Goal: Task Accomplishment & Management: Manage account settings

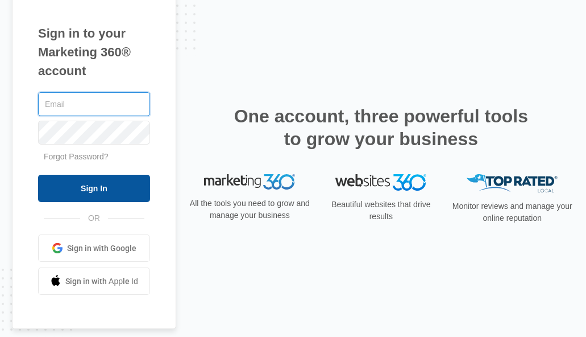
type input "christopher.hahn@madwire.com"
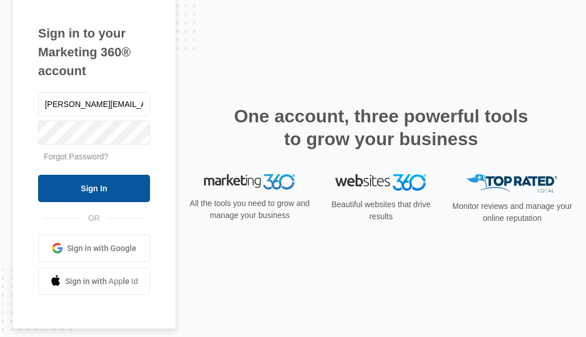
click at [92, 191] on input "Sign In" at bounding box center [94, 188] width 112 height 27
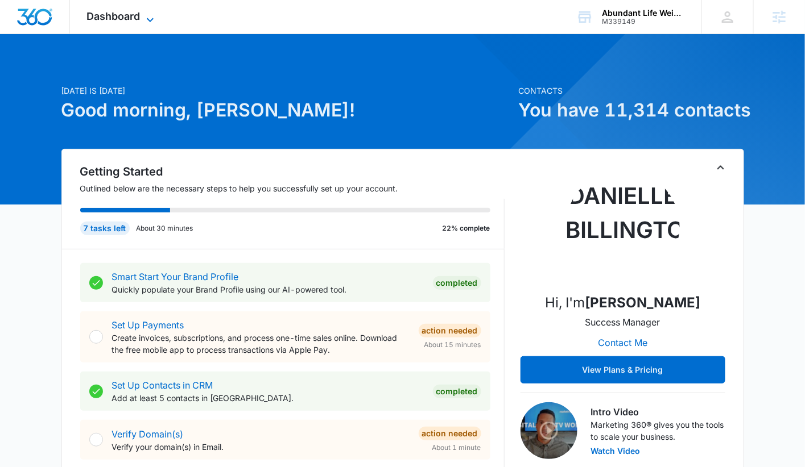
click at [147, 15] on icon at bounding box center [150, 20] width 14 height 14
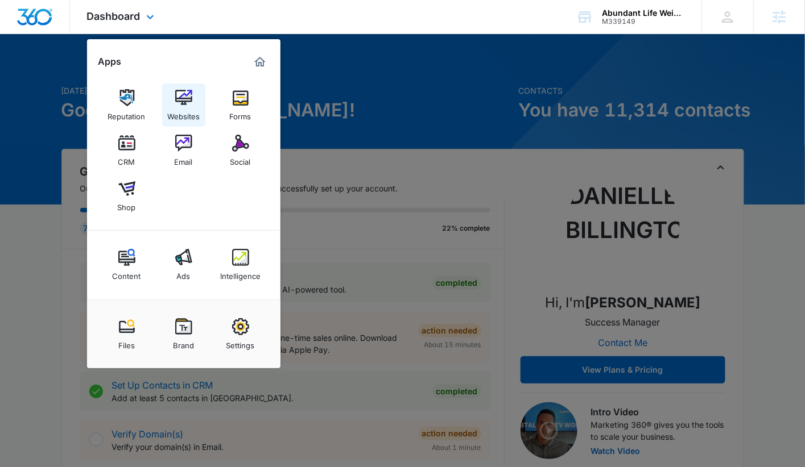
click at [178, 101] on img at bounding box center [183, 97] width 17 height 17
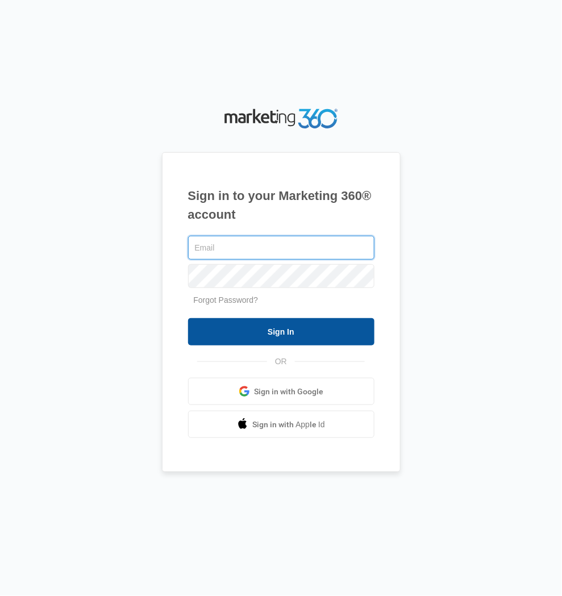
type input "christopher.hahn@madwire.com"
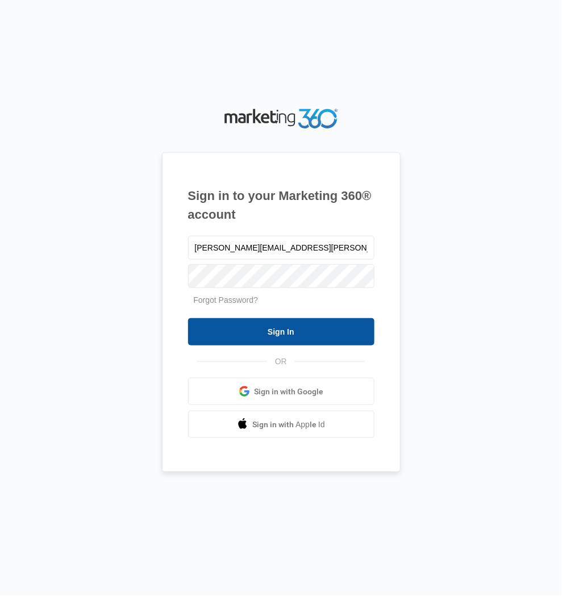
click at [255, 325] on input "Sign In" at bounding box center [281, 331] width 186 height 27
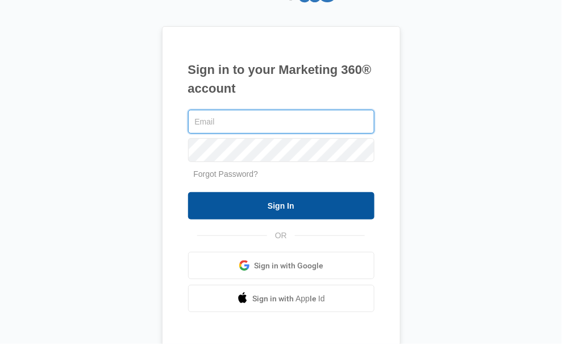
type input "[PERSON_NAME][EMAIL_ADDRESS][PERSON_NAME][DOMAIN_NAME]"
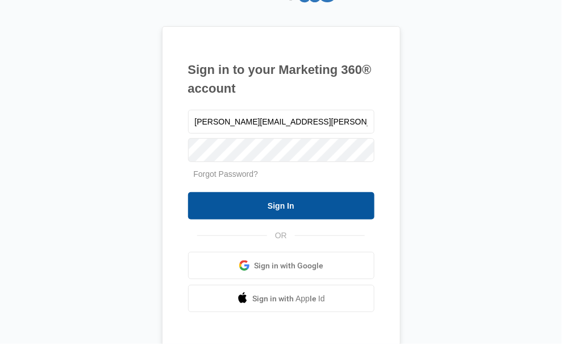
click at [295, 212] on input "Sign In" at bounding box center [281, 205] width 186 height 27
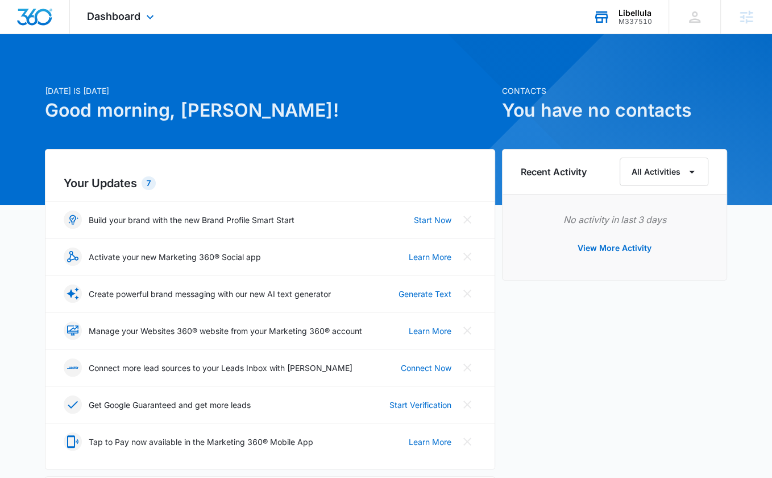
click at [631, 18] on div "M337510" at bounding box center [636, 22] width 34 height 8
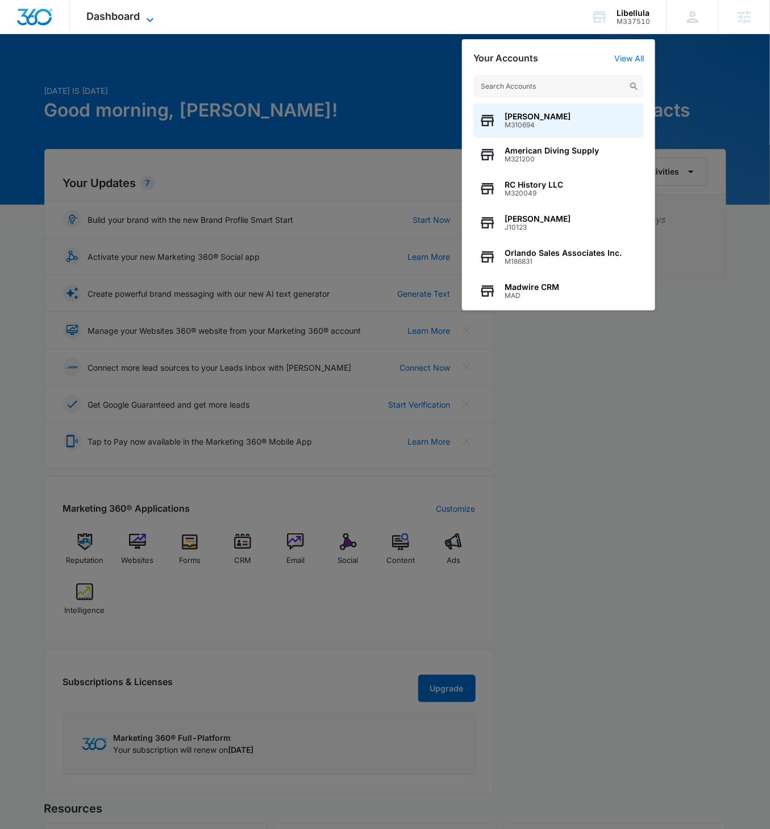
drag, startPoint x: 185, startPoint y: 72, endPoint x: 147, endPoint y: 22, distance: 63.2
click at [185, 72] on div at bounding box center [385, 414] width 770 height 829
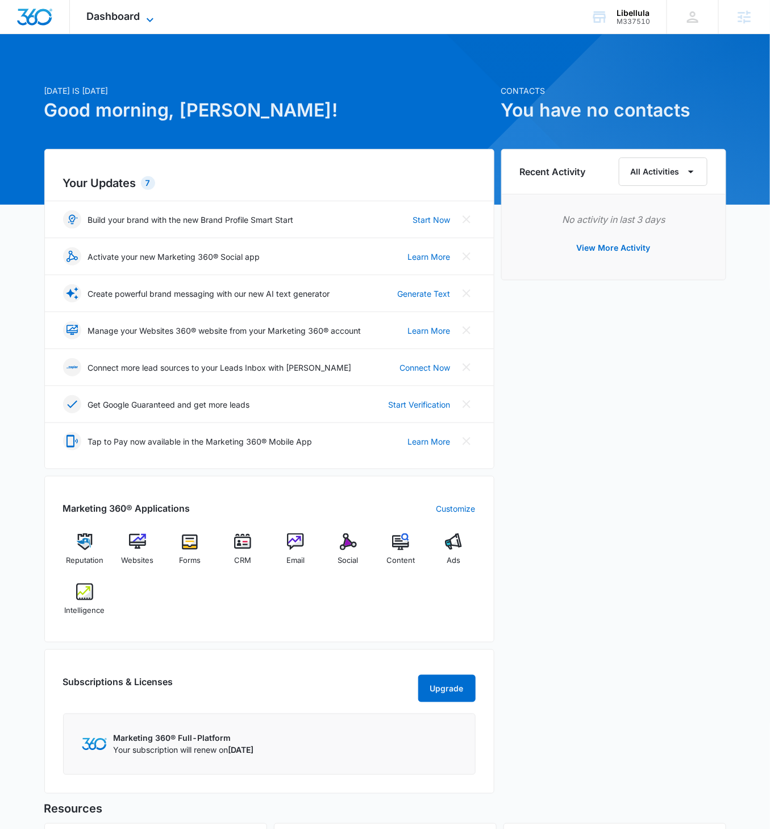
click at [145, 16] on icon at bounding box center [150, 20] width 14 height 14
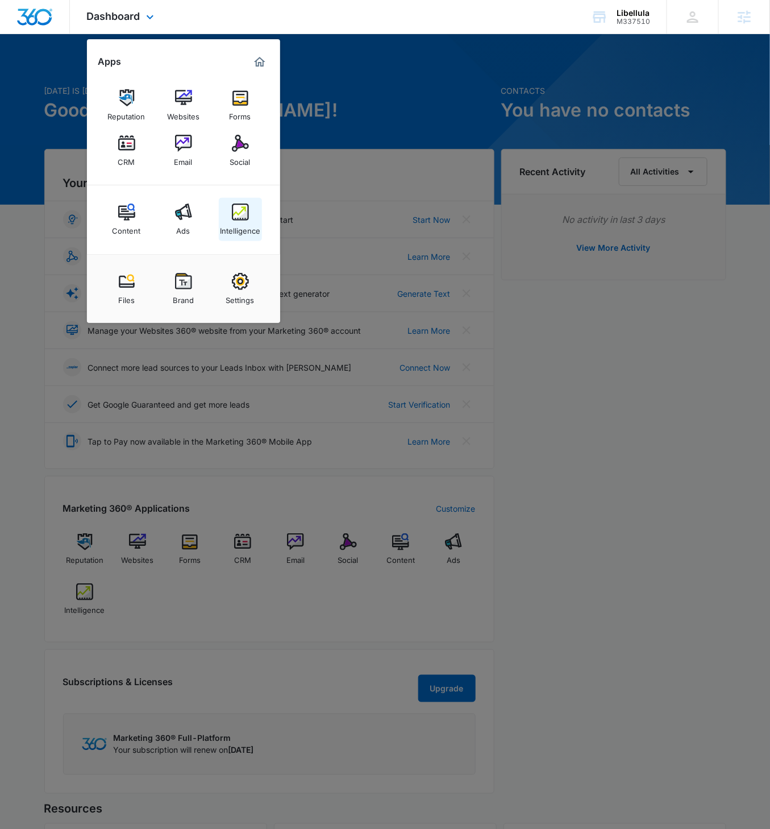
click at [246, 220] on img at bounding box center [240, 212] width 17 height 17
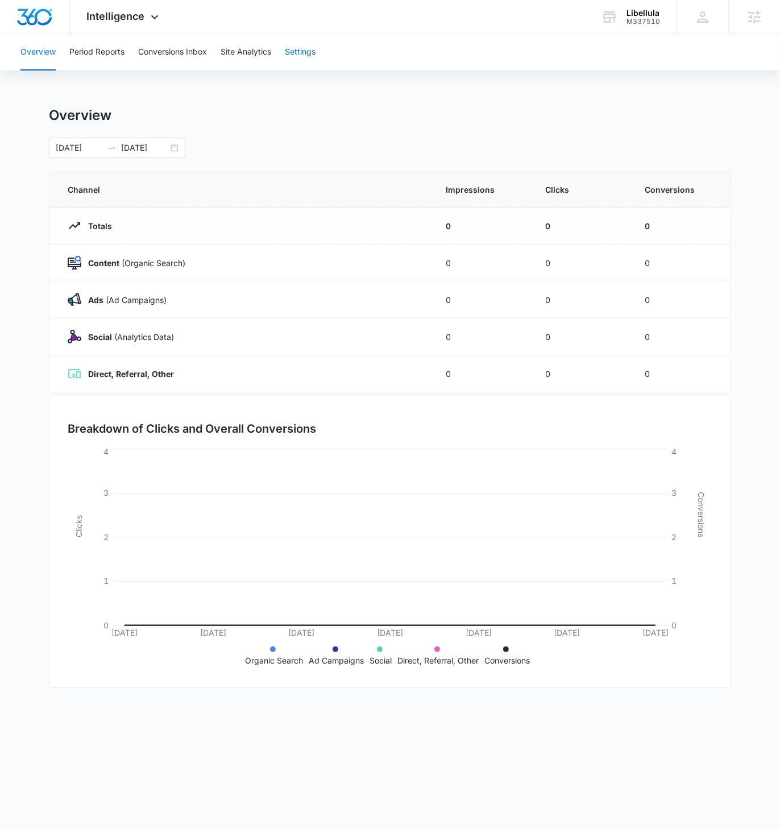
click at [304, 54] on button "Settings" at bounding box center [300, 52] width 31 height 36
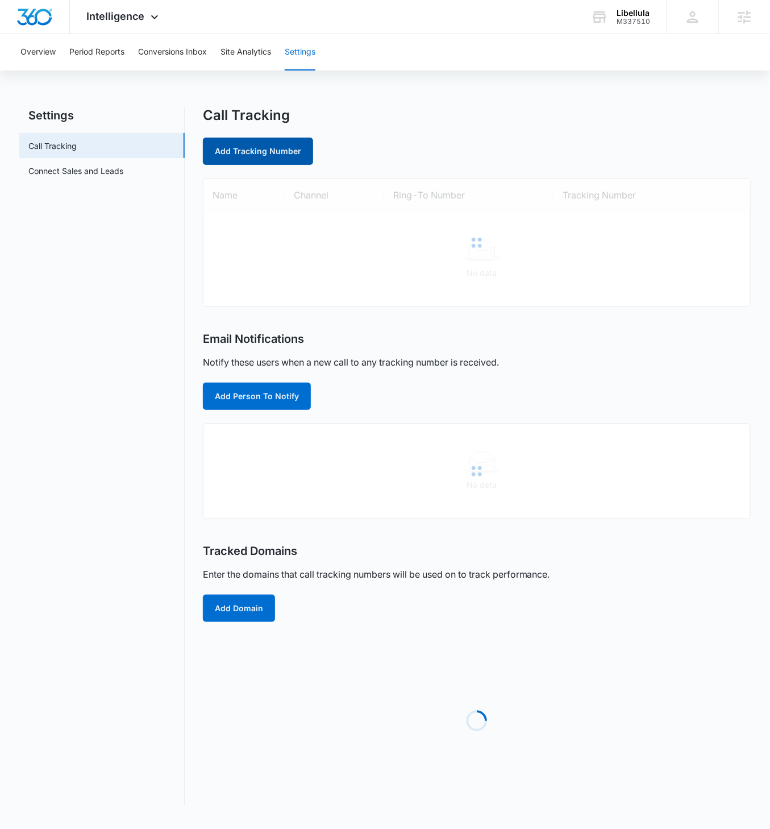
click at [270, 150] on link "Add Tracking Number" at bounding box center [258, 151] width 110 height 27
select select "by_area_code"
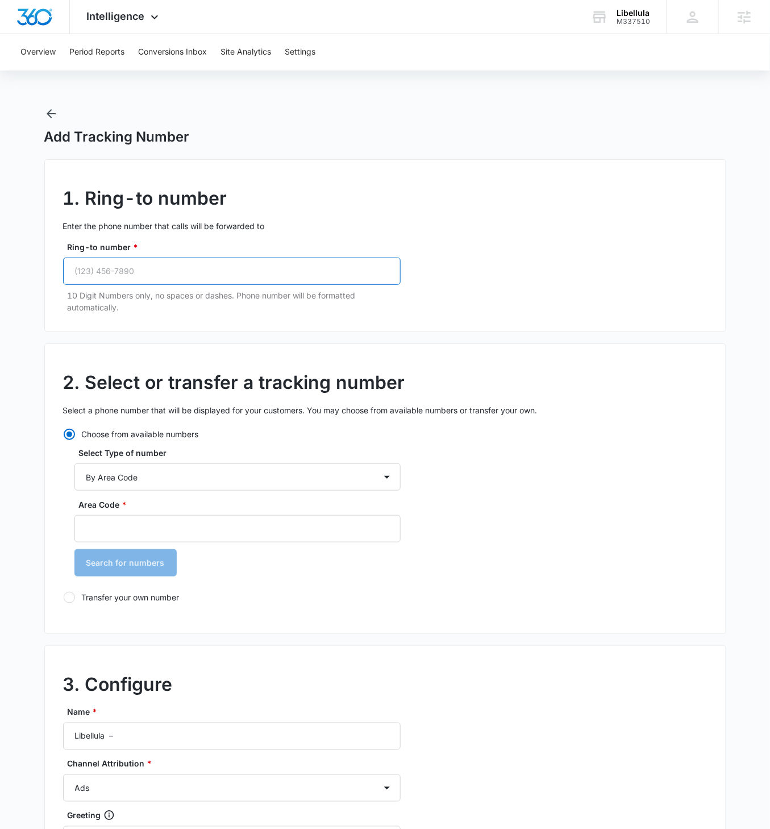
click at [214, 273] on input "Ring-to number *" at bounding box center [232, 271] width 338 height 27
paste input "(520) 783-8378"
type input "(520) 783-8378"
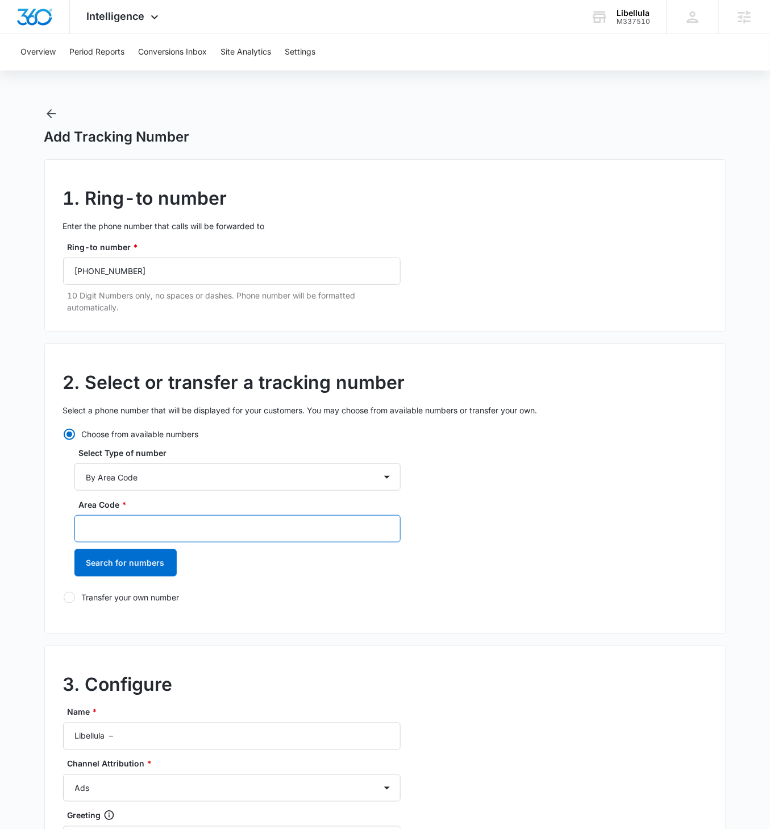
click at [163, 477] on input "Area Code *" at bounding box center [237, 528] width 326 height 27
type input "520"
click at [74, 477] on button "Search for numbers" at bounding box center [125, 562] width 102 height 27
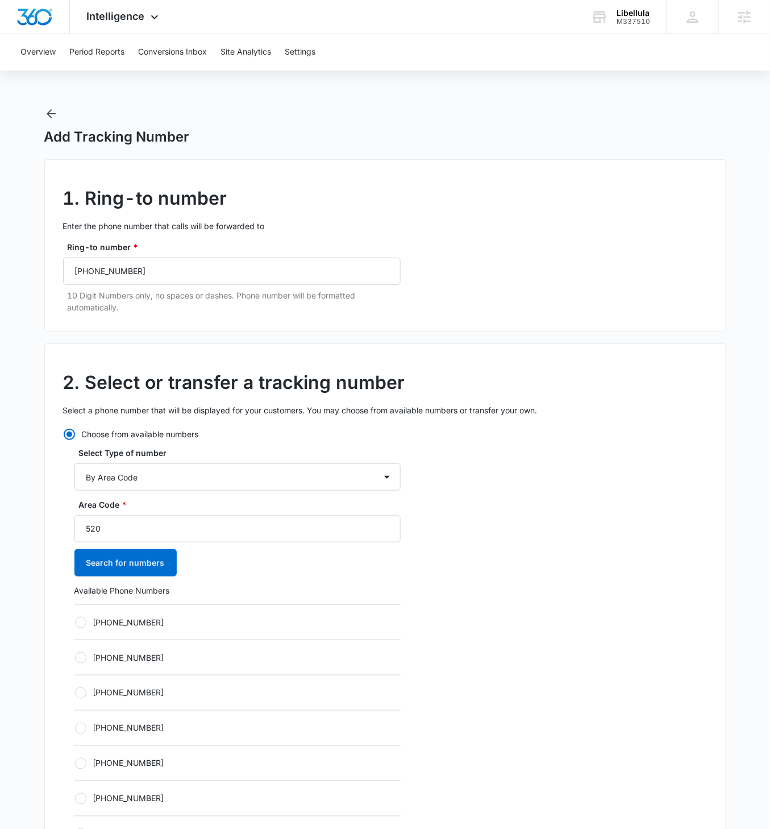
click at [80, 477] on div "+15202002639" at bounding box center [237, 621] width 326 height 35
click at [88, 477] on label "+15202002639" at bounding box center [237, 622] width 326 height 12
click at [75, 477] on input "+15202002639" at bounding box center [74, 622] width 1 height 1
radio input "true"
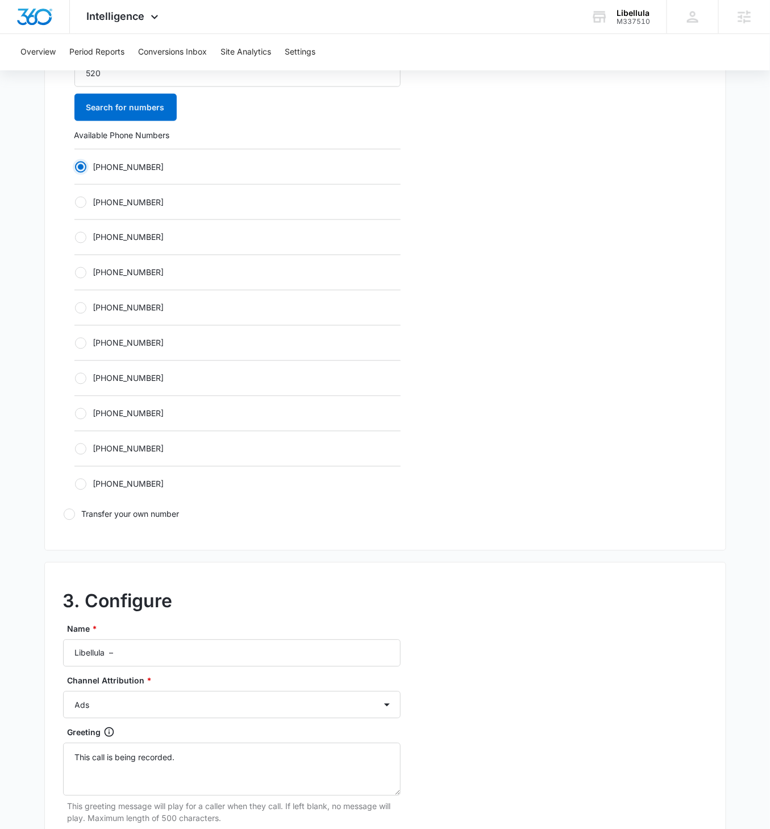
scroll to position [546, 0]
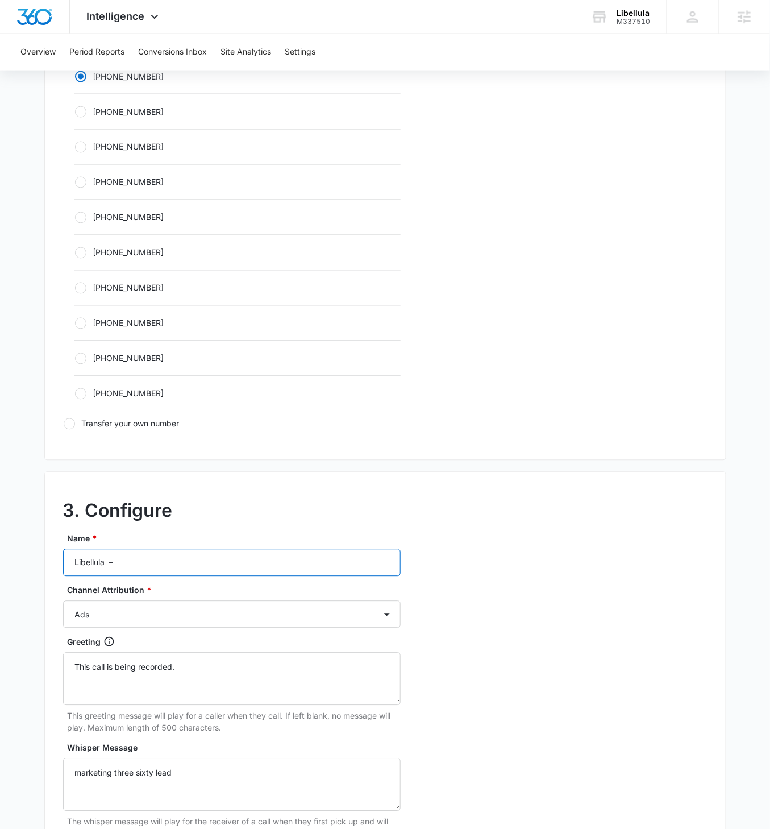
click at [178, 477] on input "Libellula –" at bounding box center [232, 562] width 338 height 27
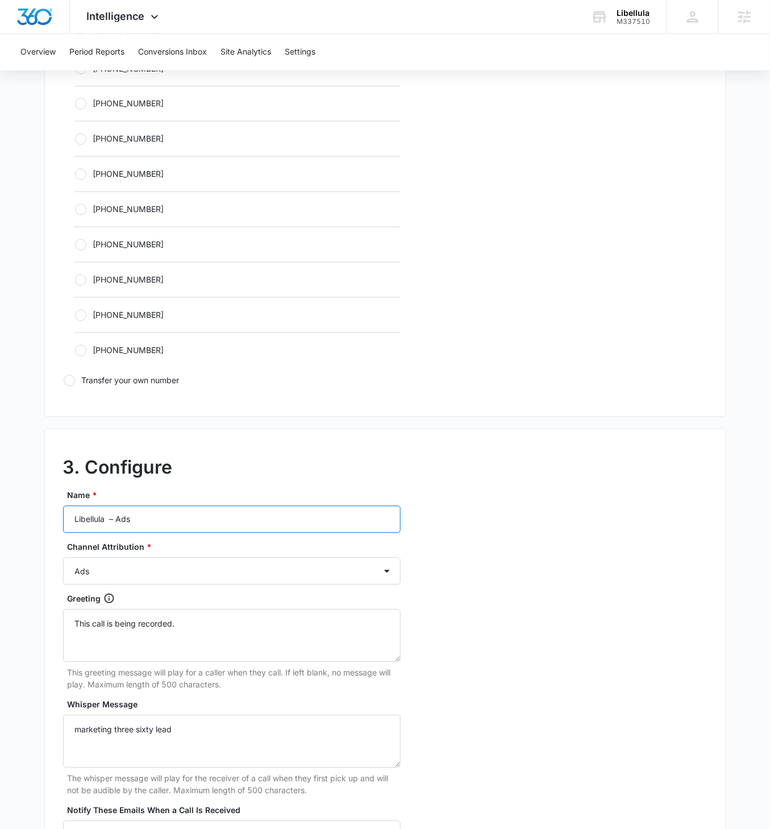
scroll to position [748, 0]
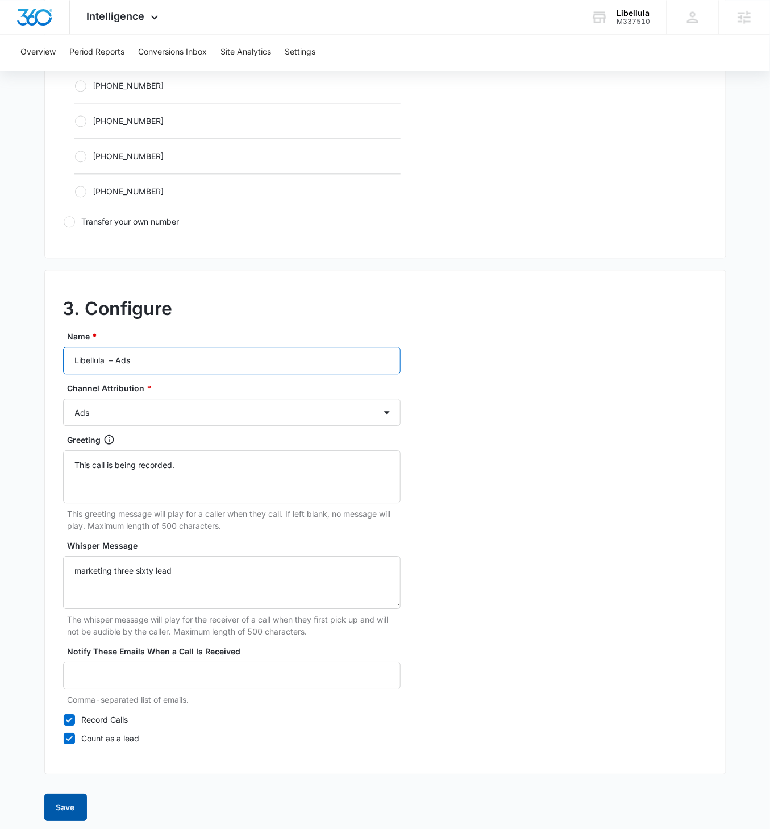
type input "Libellula – Ads"
click at [63, 477] on button "Save" at bounding box center [65, 807] width 43 height 27
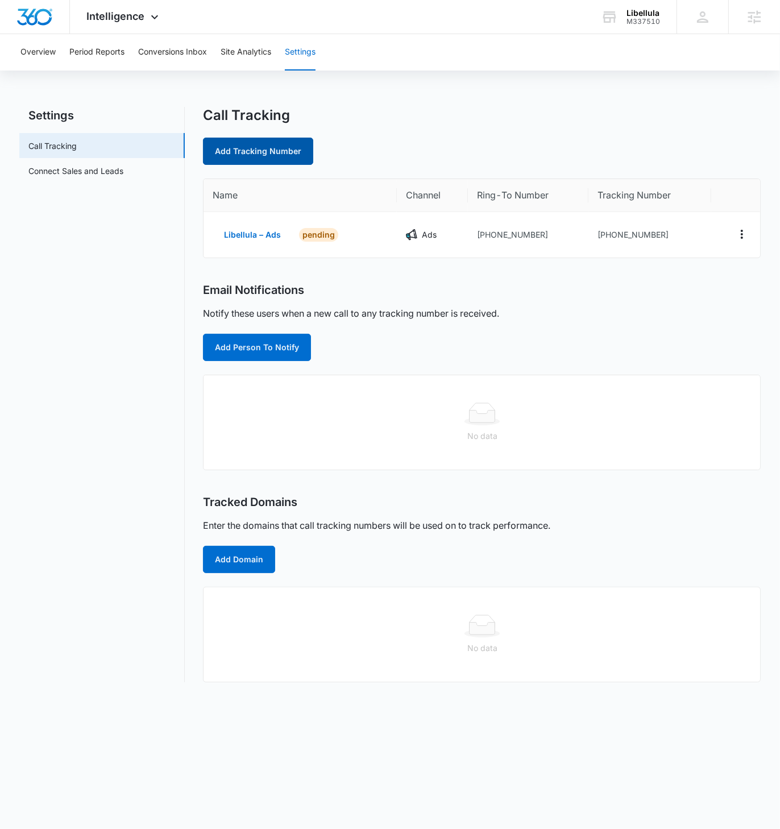
click at [259, 158] on link "Add Tracking Number" at bounding box center [258, 151] width 110 height 27
select select "by_area_code"
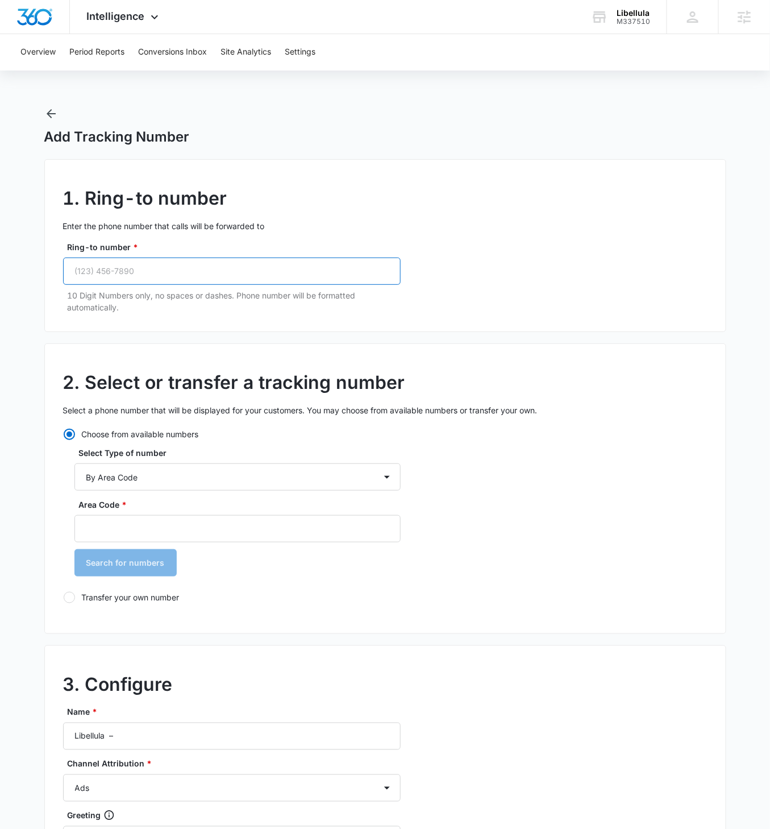
click at [155, 280] on input "Ring-to number *" at bounding box center [232, 271] width 338 height 27
click at [142, 269] on input "Ring-to number *" at bounding box center [232, 271] width 338 height 27
paste input "(520) 783-8378"
type input "(520) 783-8378"
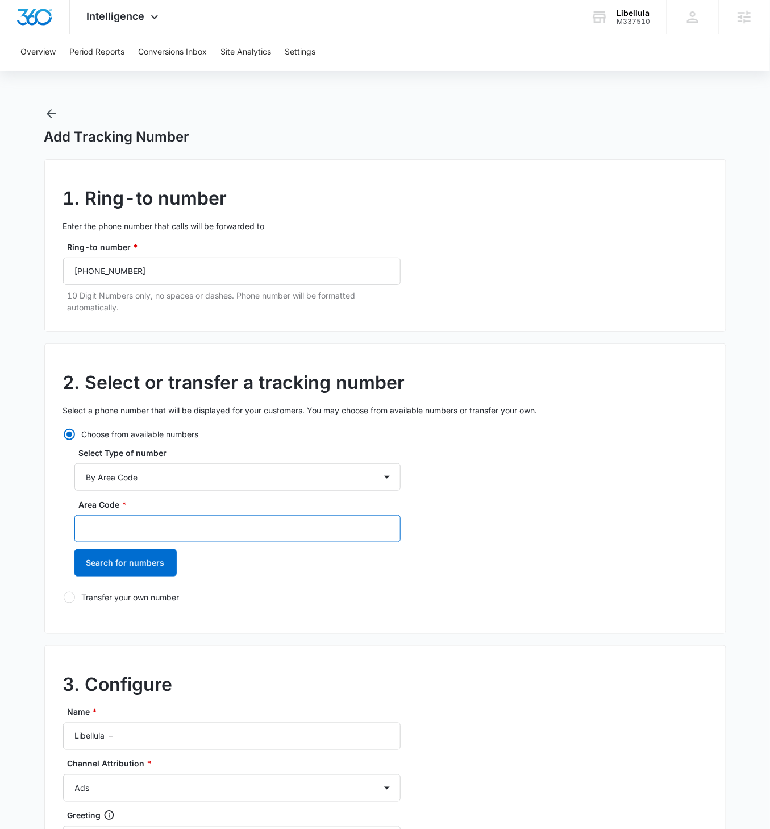
click at [138, 477] on input "Area Code *" at bounding box center [237, 528] width 326 height 27
type input "520"
click at [74, 477] on button "Search for numbers" at bounding box center [125, 562] width 102 height 27
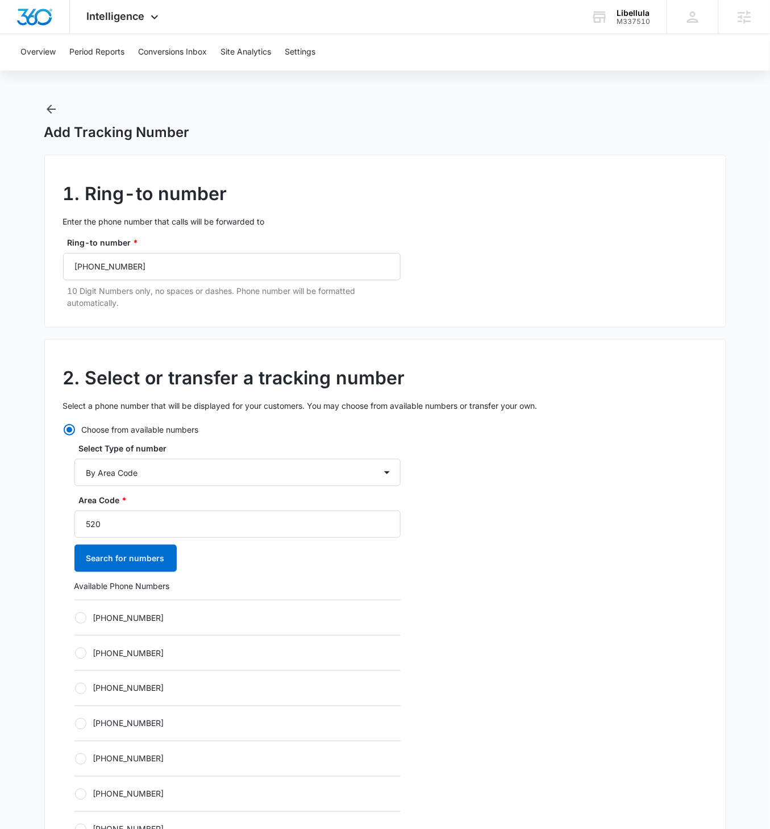
scroll to position [109, 0]
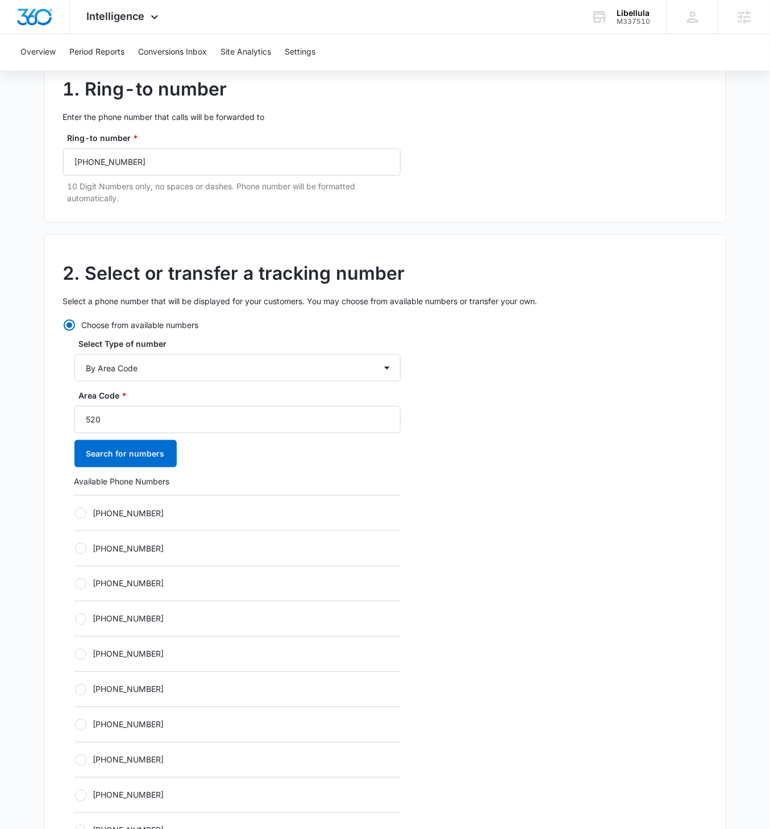
drag, startPoint x: 77, startPoint y: 513, endPoint x: 232, endPoint y: 557, distance: 160.9
click at [78, 477] on div at bounding box center [80, 513] width 11 height 11
click at [75, 477] on input "+15202651282" at bounding box center [74, 513] width 1 height 1
radio input "true"
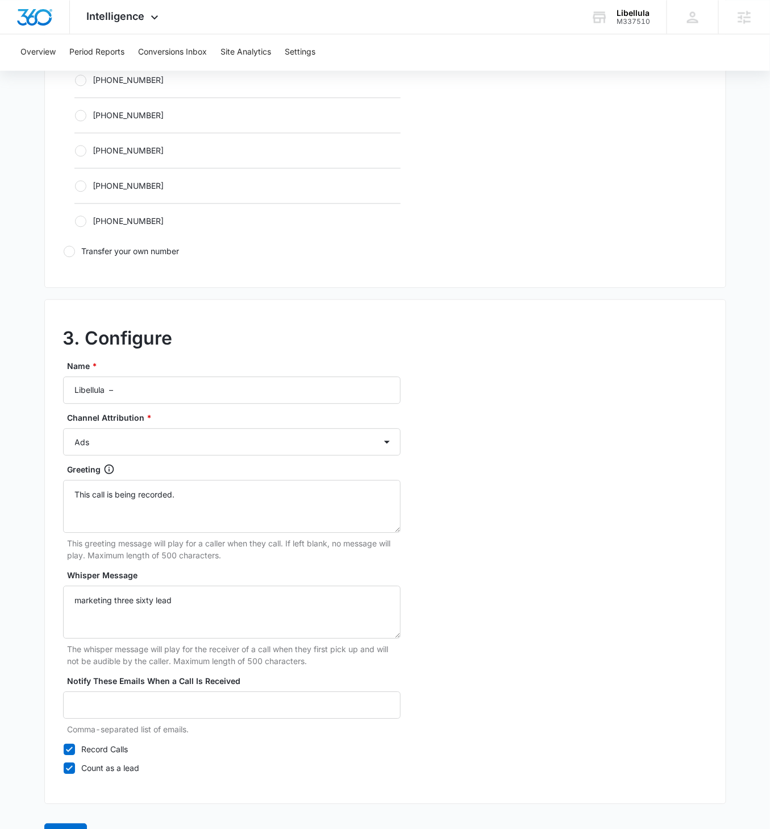
scroll to position [748, 0]
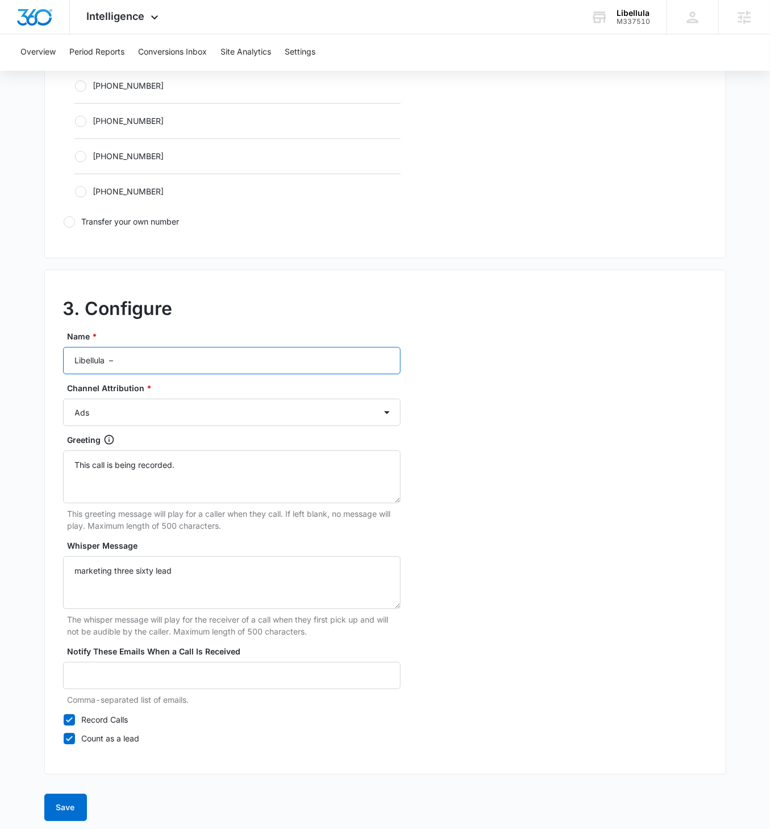
click at [164, 360] on input "Libellula –" at bounding box center [232, 360] width 338 height 27
type input "Libellula – Content"
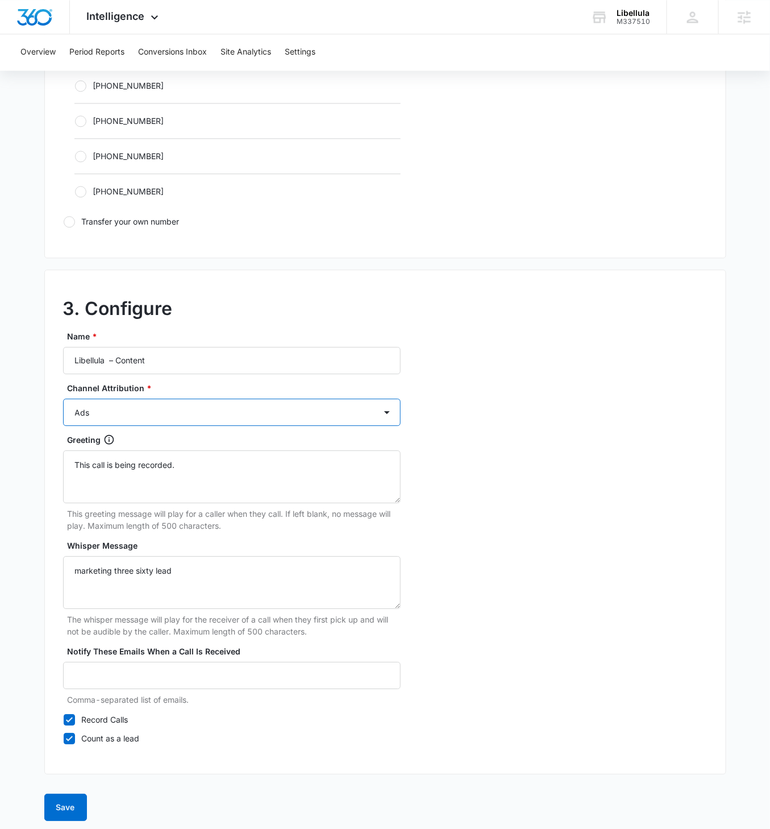
click at [262, 413] on select "Ads Local Service Ads Content Social Other" at bounding box center [232, 412] width 338 height 27
select select "CONTENT"
click at [63, 399] on select "Ads Local Service Ads Content Social Other" at bounding box center [232, 412] width 338 height 27
click at [71, 477] on button "Save" at bounding box center [65, 807] width 43 height 27
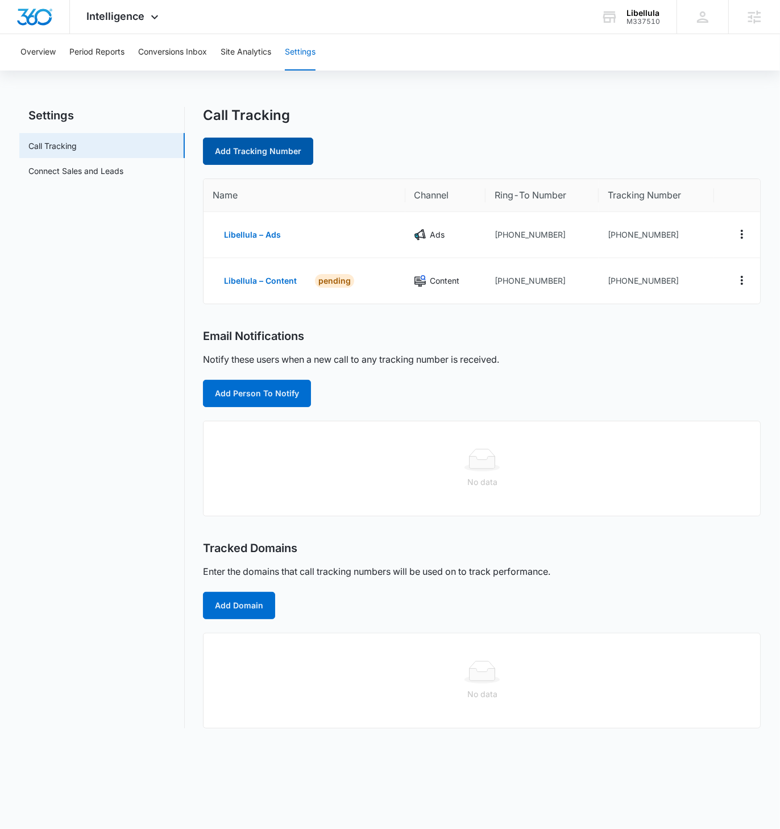
click at [260, 146] on link "Add Tracking Number" at bounding box center [258, 151] width 110 height 27
select select "by_area_code"
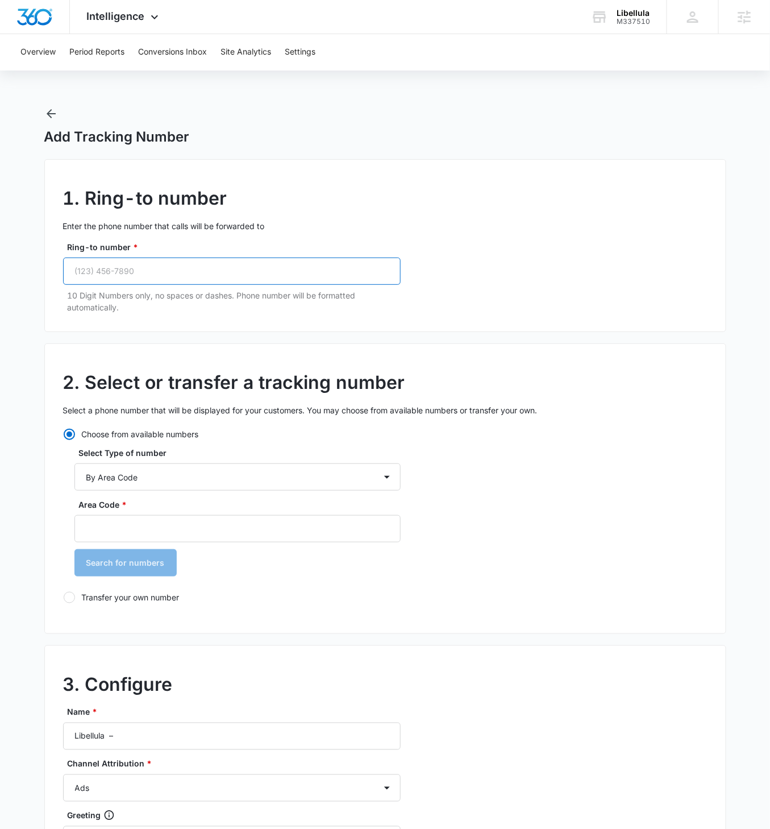
click at [170, 270] on input "Ring-to number *" at bounding box center [232, 271] width 338 height 27
paste input "(520) 783-8378"
type input "(520) 783-8378"
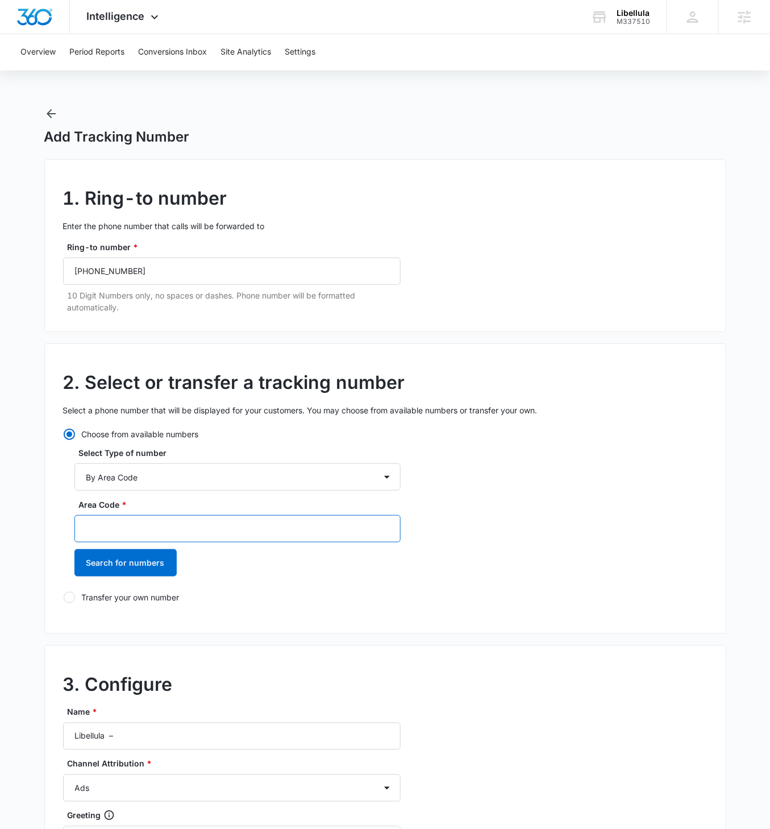
click at [122, 477] on input "Area Code *" at bounding box center [237, 528] width 326 height 27
type input "520"
click at [74, 477] on button "Search for numbers" at bounding box center [125, 562] width 102 height 27
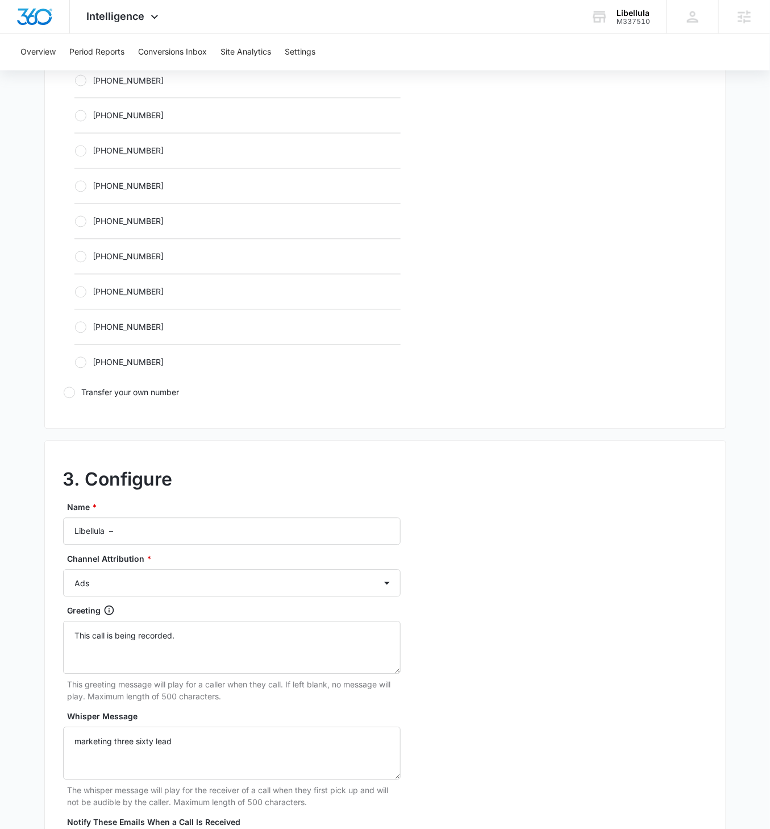
scroll to position [606, 0]
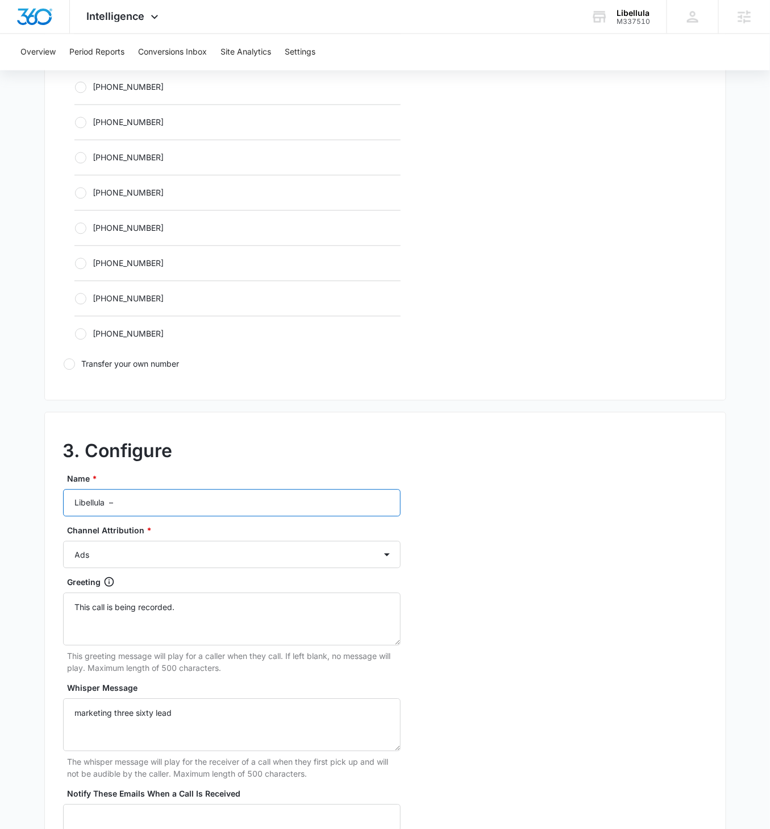
click at [167, 477] on input "Libellula –" at bounding box center [232, 503] width 338 height 27
type input "Libellula – Social"
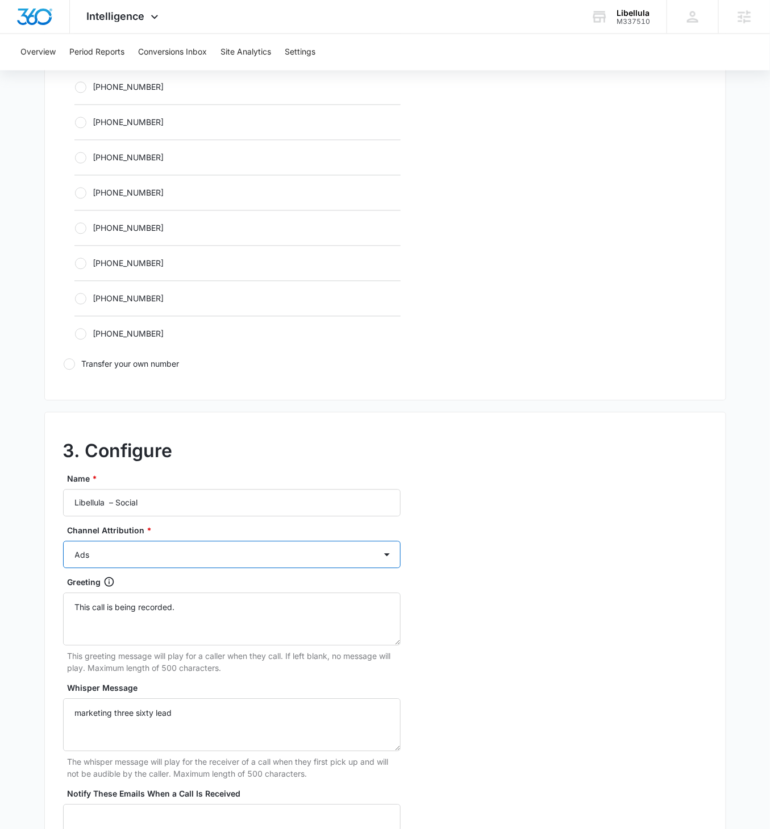
click at [175, 477] on select "Ads Local Service Ads Content Social Other" at bounding box center [232, 554] width 338 height 27
select select "SOCIAL"
click at [63, 477] on select "Ads Local Service Ads Content Social Other" at bounding box center [232, 554] width 338 height 27
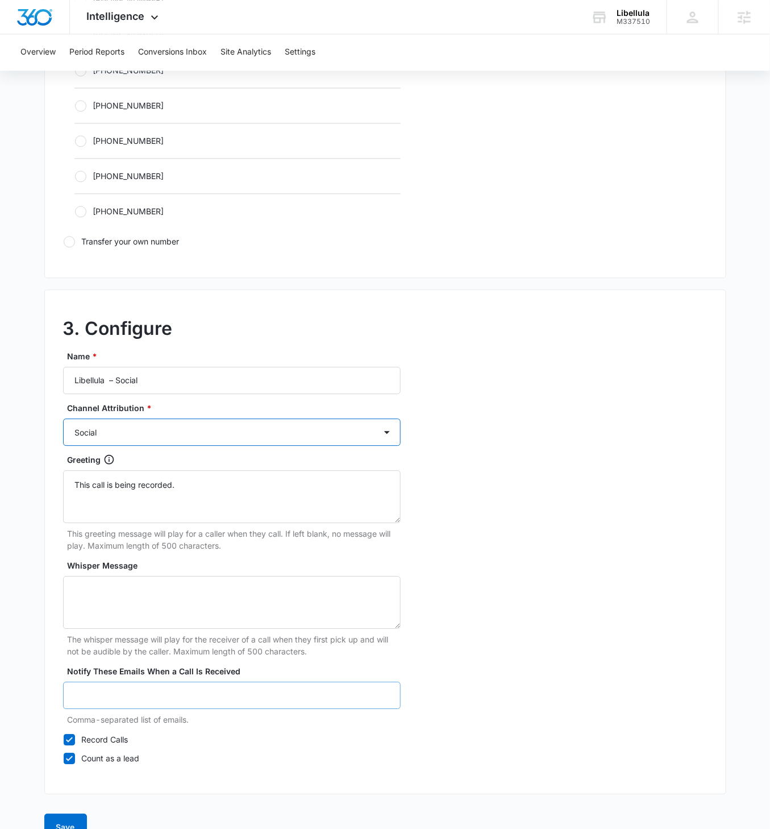
scroll to position [748, 0]
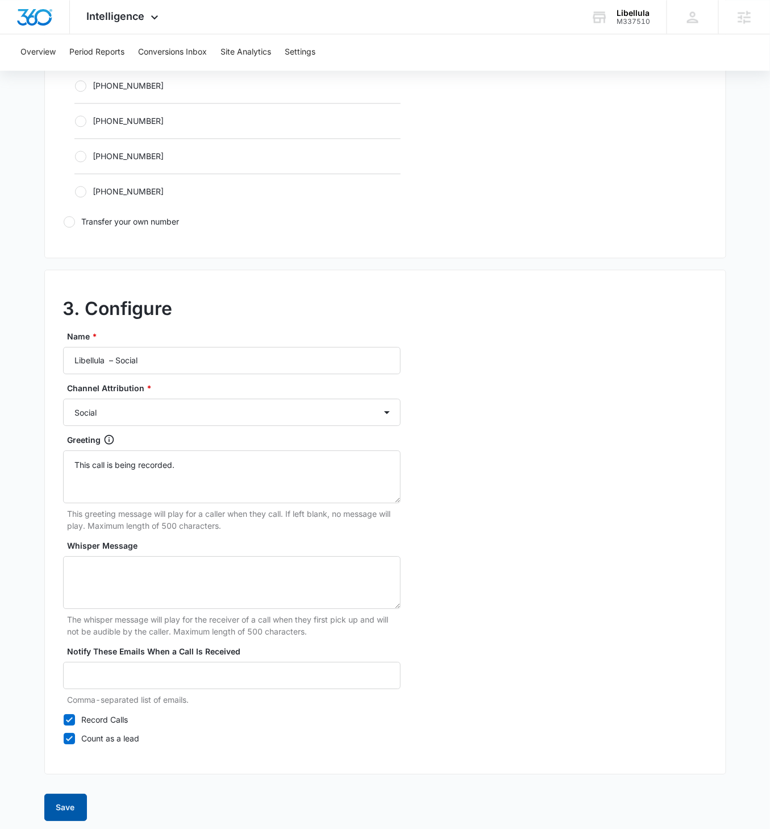
click at [71, 477] on button "Save" at bounding box center [65, 807] width 43 height 27
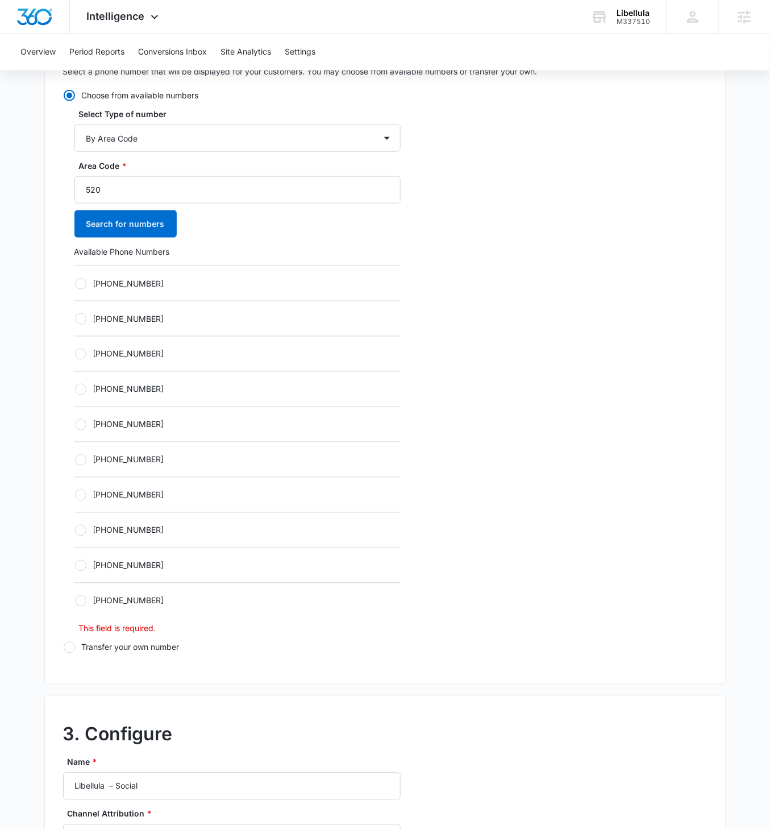
scroll to position [333, 0]
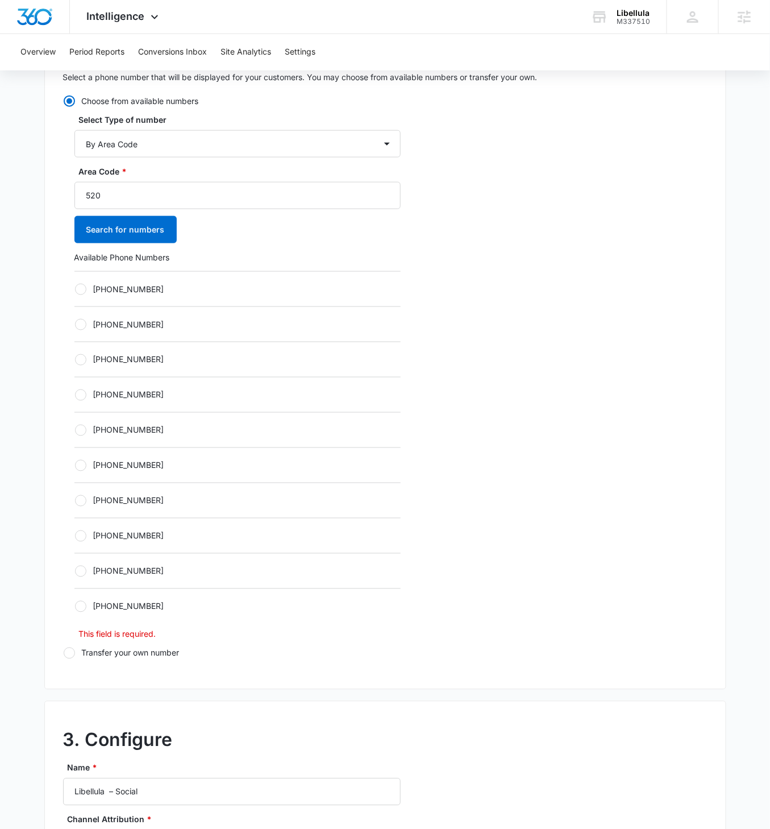
drag, startPoint x: 76, startPoint y: 288, endPoint x: 186, endPoint y: 325, distance: 116.5
click at [77, 288] on div at bounding box center [80, 289] width 11 height 11
click at [75, 289] on input "+15203175120" at bounding box center [74, 289] width 1 height 1
radio input "true"
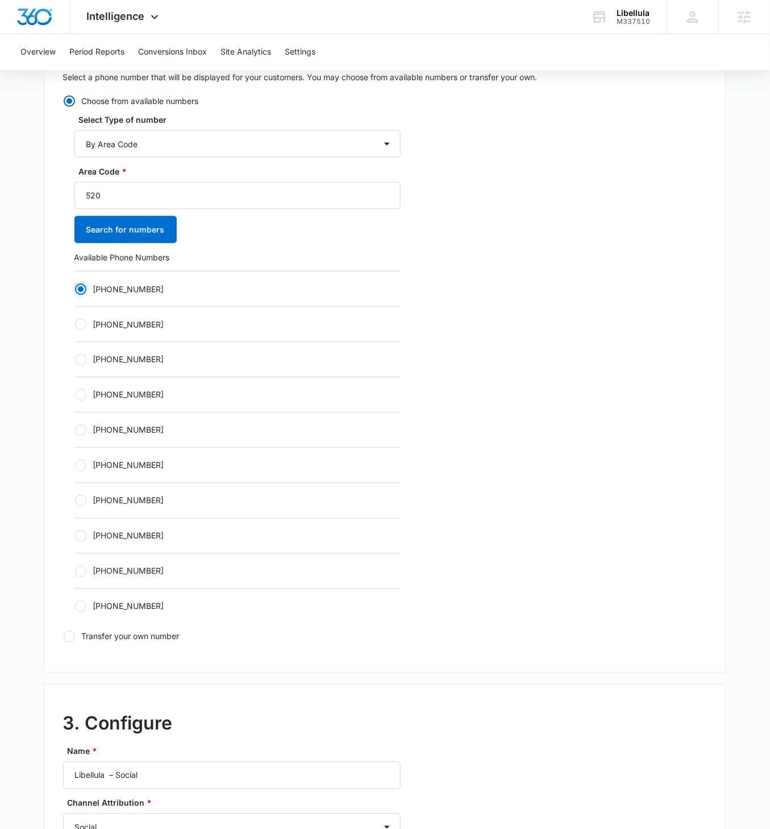
scroll to position [748, 0]
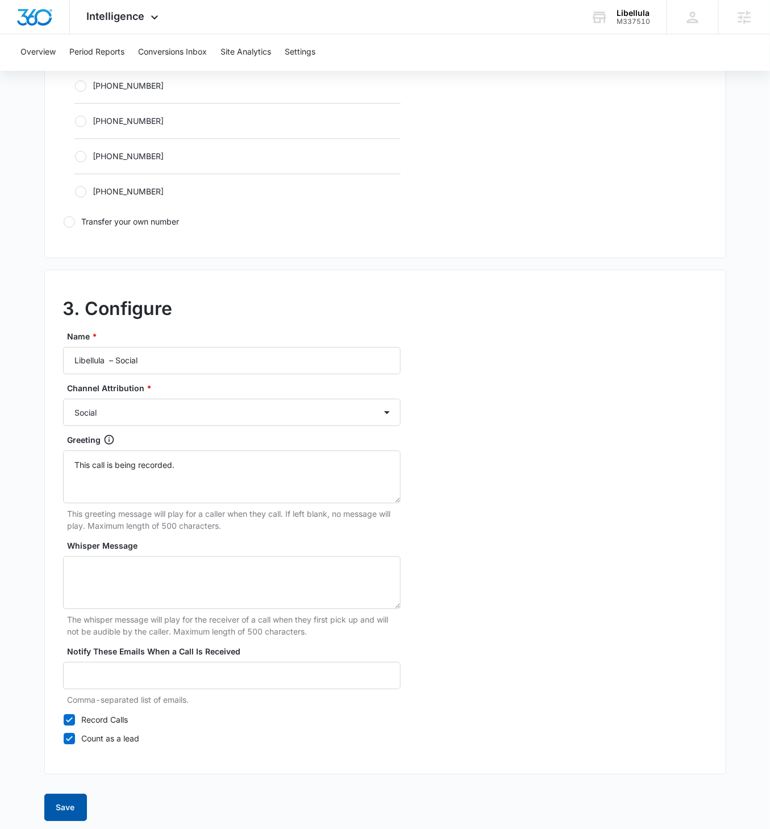
drag, startPoint x: 65, startPoint y: 801, endPoint x: 124, endPoint y: 790, distance: 60.2
click at [65, 477] on button "Save" at bounding box center [65, 807] width 43 height 27
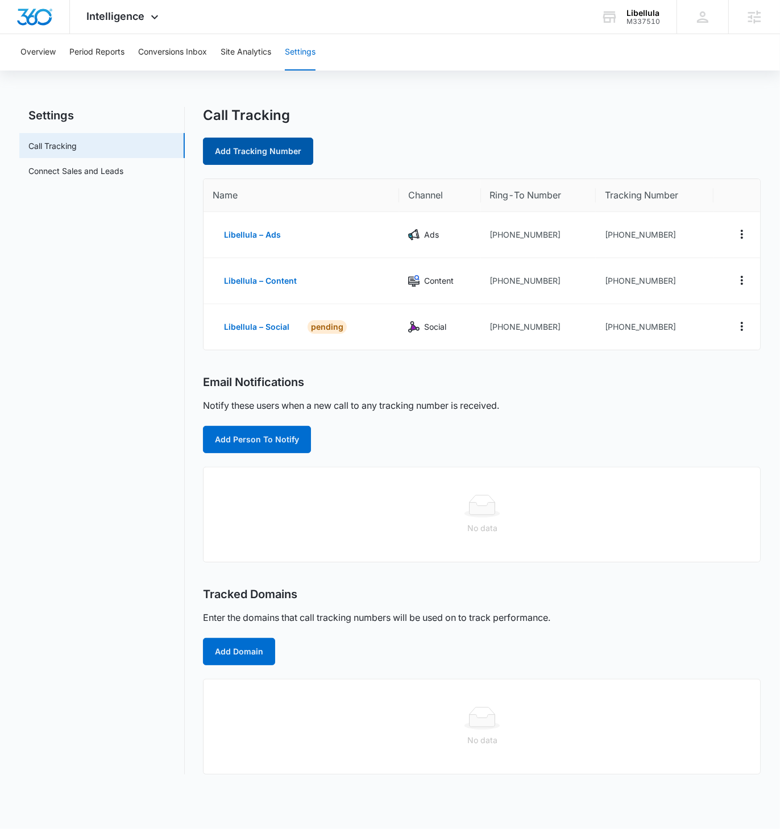
click at [261, 151] on link "Add Tracking Number" at bounding box center [258, 151] width 110 height 27
select select "by_area_code"
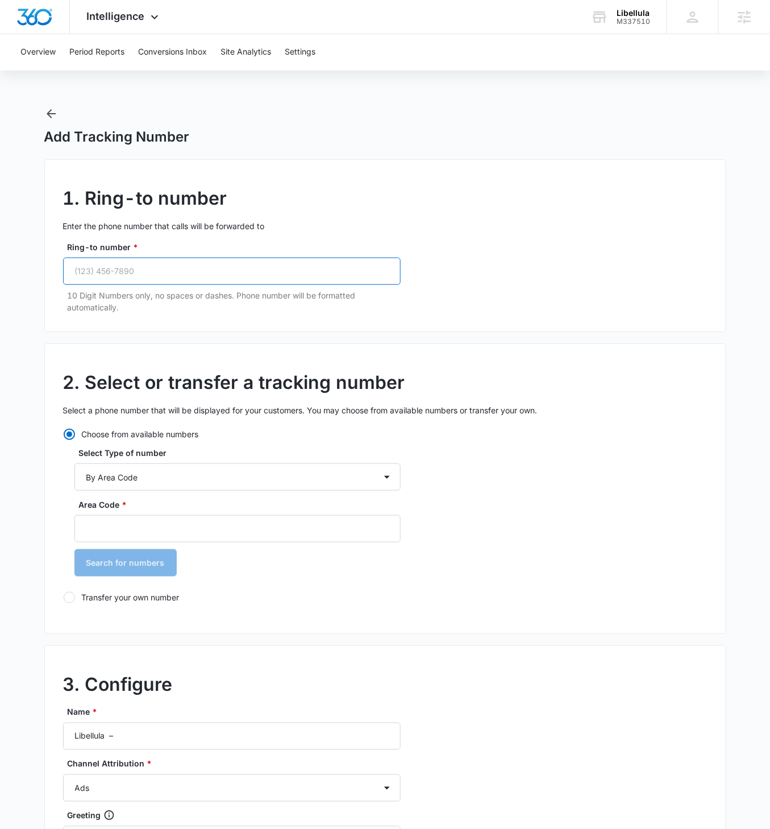
click at [191, 279] on input "Ring-to number *" at bounding box center [232, 271] width 338 height 27
paste input "(520) 783-8378"
type input "(520) 783-8378"
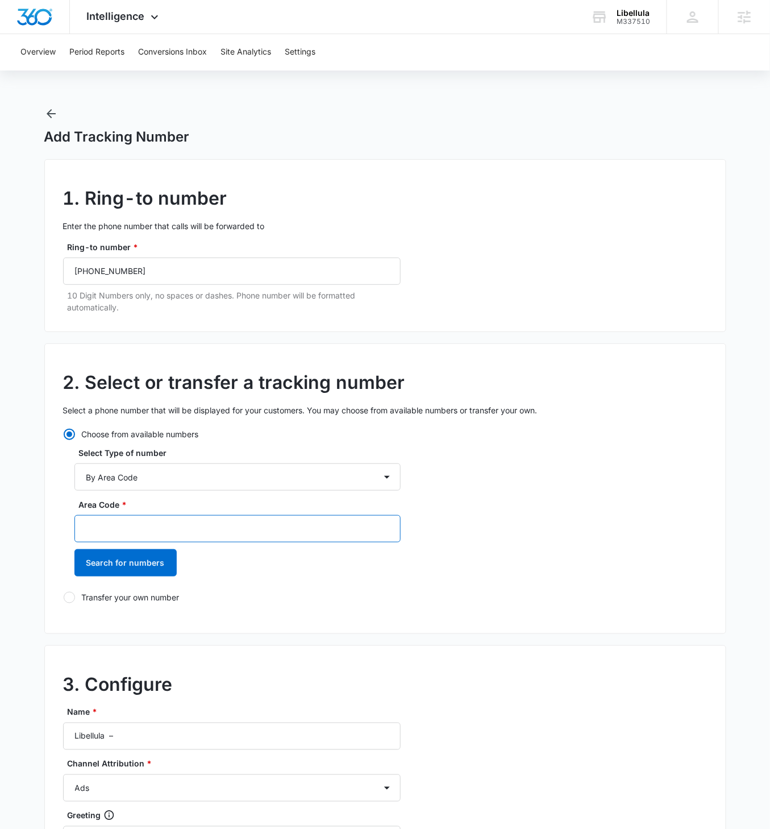
click at [130, 477] on input "Area Code *" at bounding box center [237, 528] width 326 height 27
type input "520"
click at [74, 477] on button "Search for numbers" at bounding box center [125, 562] width 102 height 27
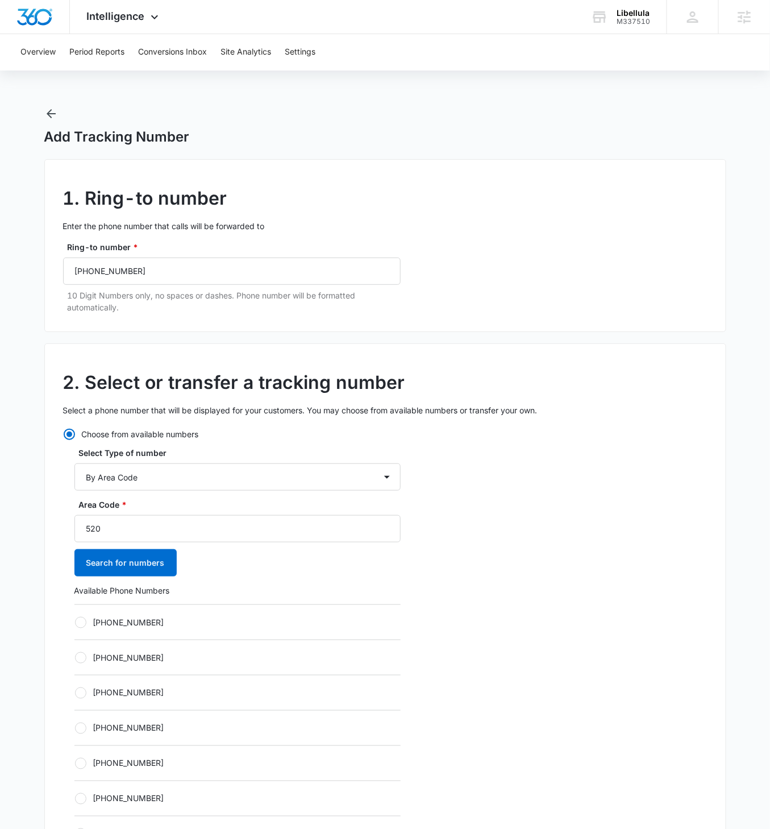
click at [75, 477] on label "+15203175286" at bounding box center [237, 622] width 326 height 12
click at [75, 477] on input "+15203175286" at bounding box center [74, 622] width 1 height 1
radio input "true"
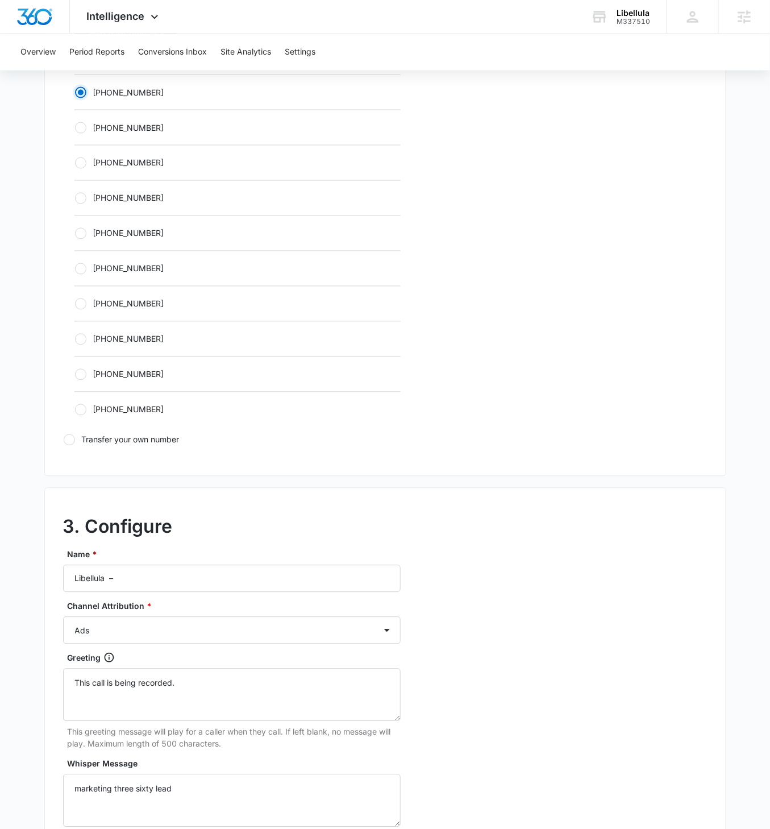
scroll to position [662, 0]
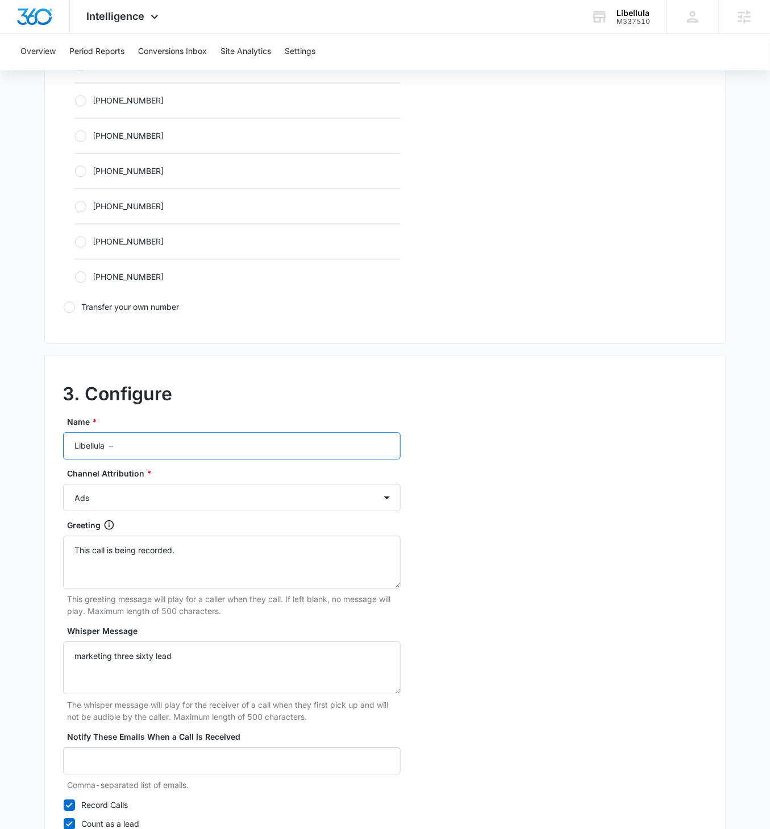
click at [154, 452] on input "Libellula –" at bounding box center [232, 446] width 338 height 27
type input "Libellula – Other"
click at [156, 477] on select "Ads Local Service Ads Content Social Other" at bounding box center [232, 497] width 338 height 27
select select "OTHER"
click at [63, 477] on select "Ads Local Service Ads Content Social Other" at bounding box center [232, 497] width 338 height 27
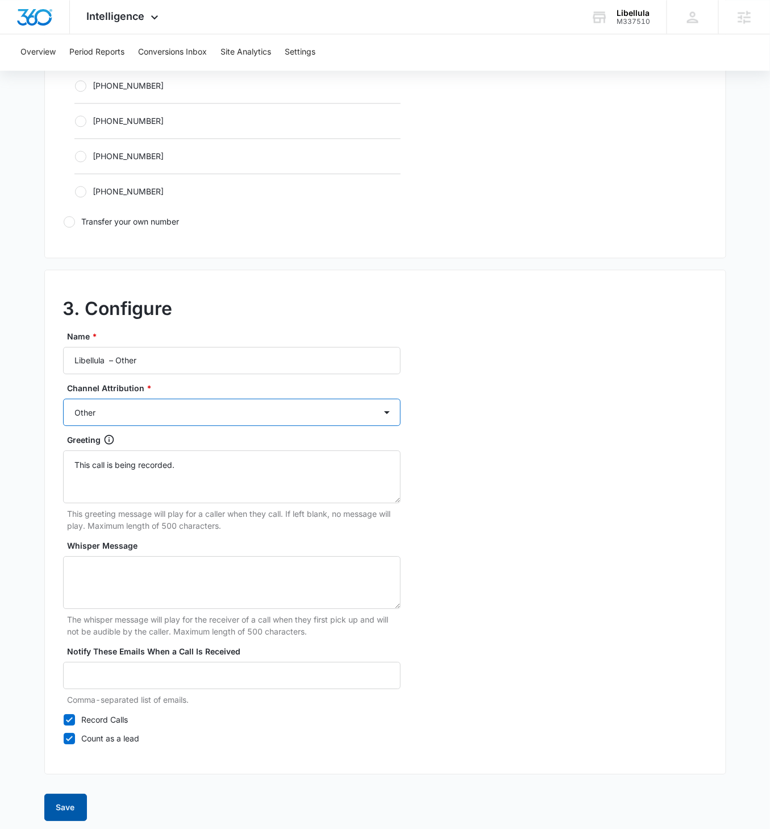
scroll to position [748, 0]
click at [67, 477] on button "Save" at bounding box center [65, 807] width 43 height 27
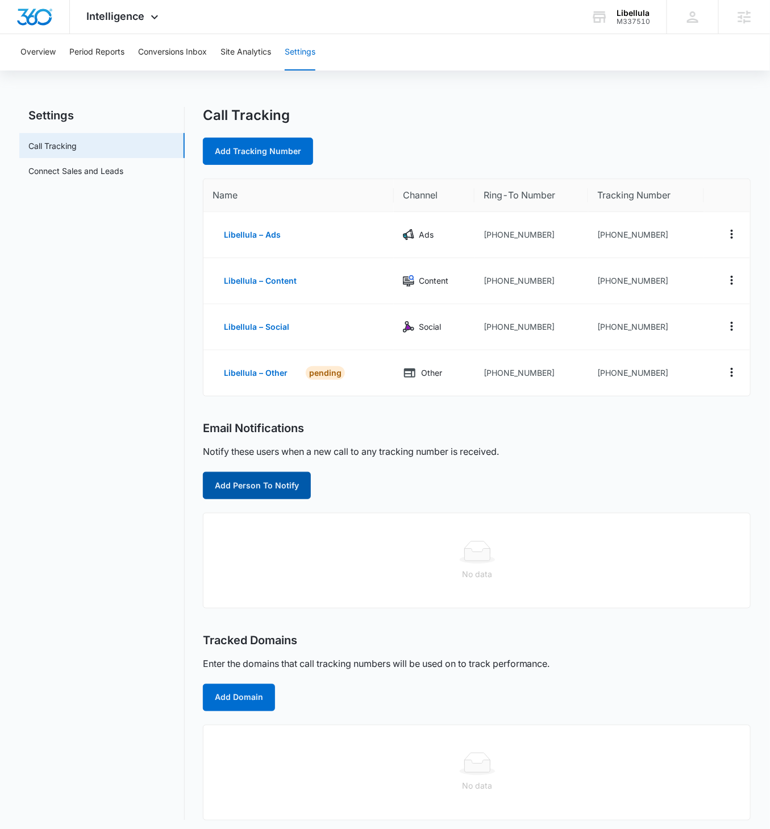
click at [280, 477] on button "Add Person To Notify" at bounding box center [257, 485] width 108 height 27
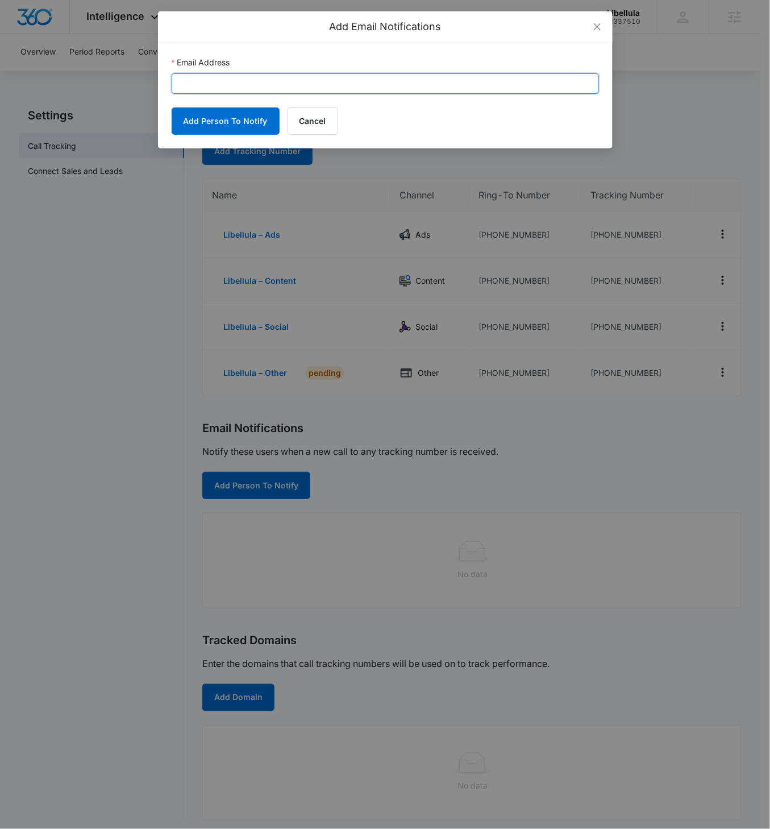
click at [243, 81] on input "Email Address" at bounding box center [386, 83] width 428 height 20
paste input "cy.patterson@madwire.com"
type input "cy.patterson@madwire.com"
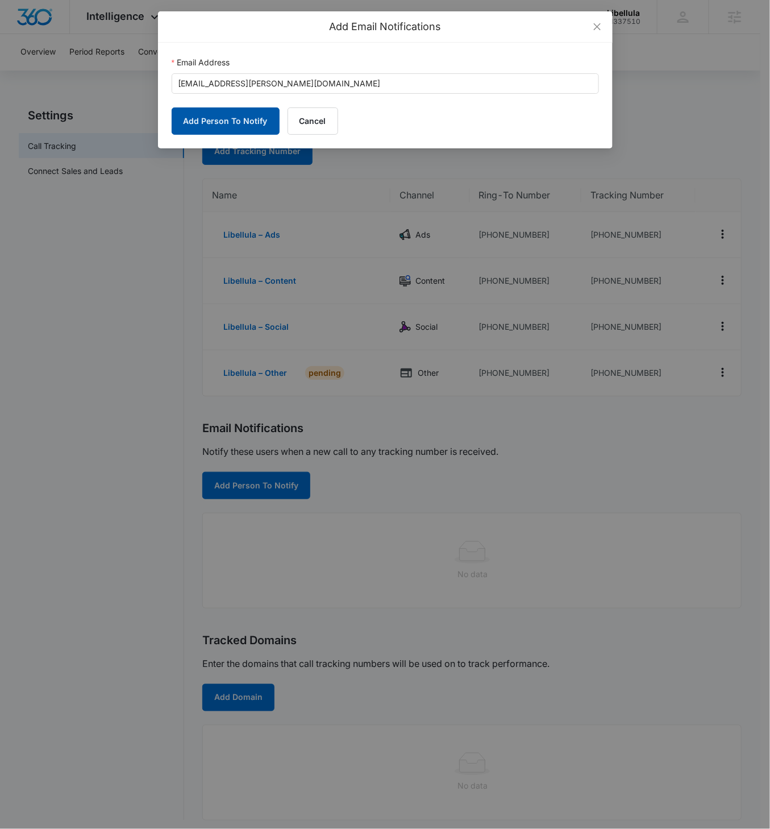
click at [205, 129] on button "Add Person To Notify" at bounding box center [226, 120] width 108 height 27
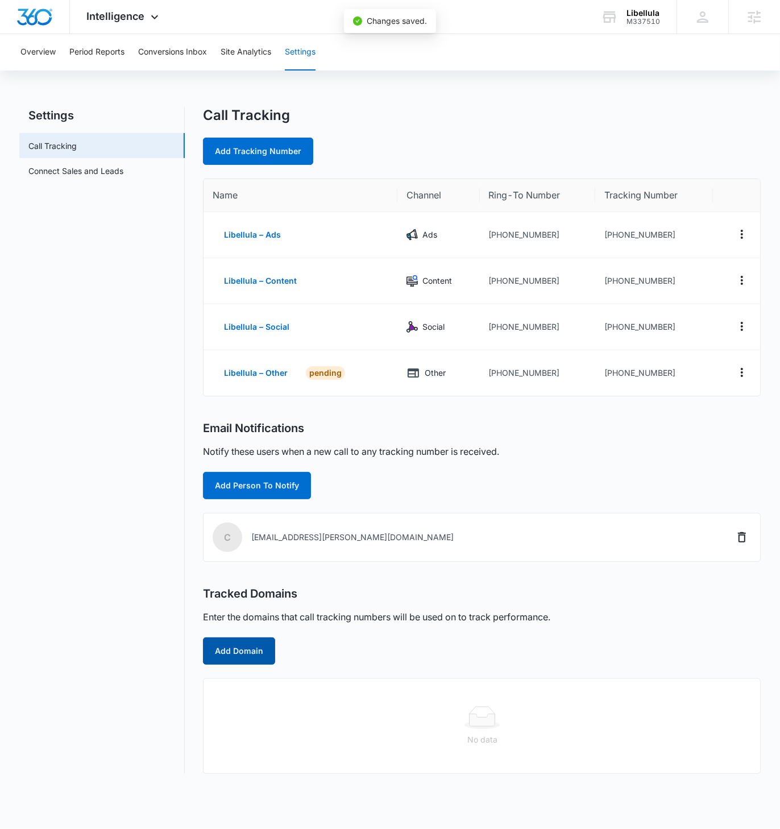
click at [253, 477] on button "Add Domain" at bounding box center [239, 650] width 72 height 27
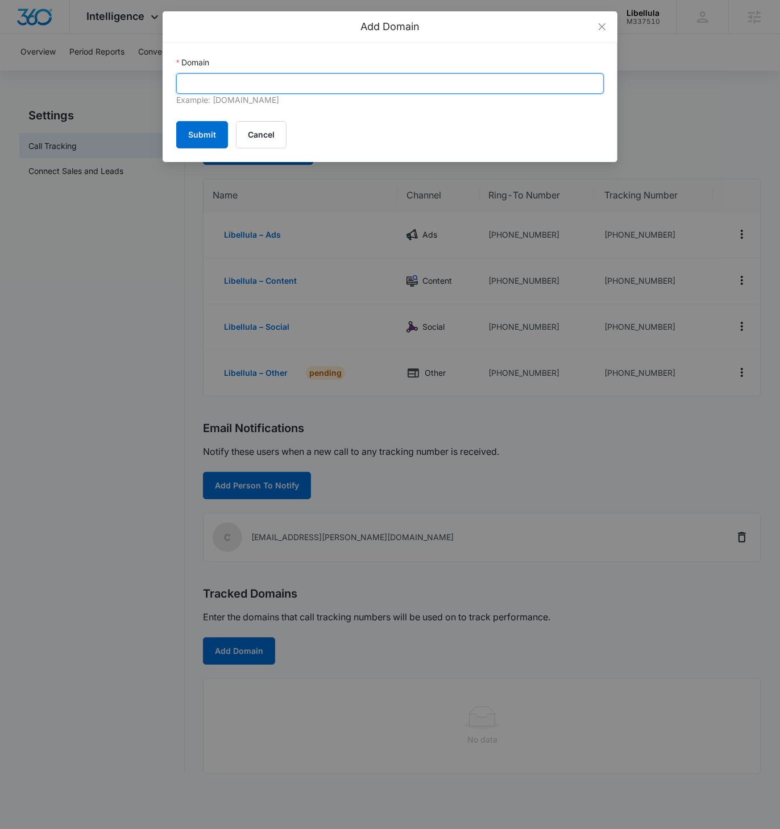
click at [309, 78] on input "Domain" at bounding box center [390, 83] width 428 height 20
paste input "libellulahealth.com"
type input "libellulahealth.com"
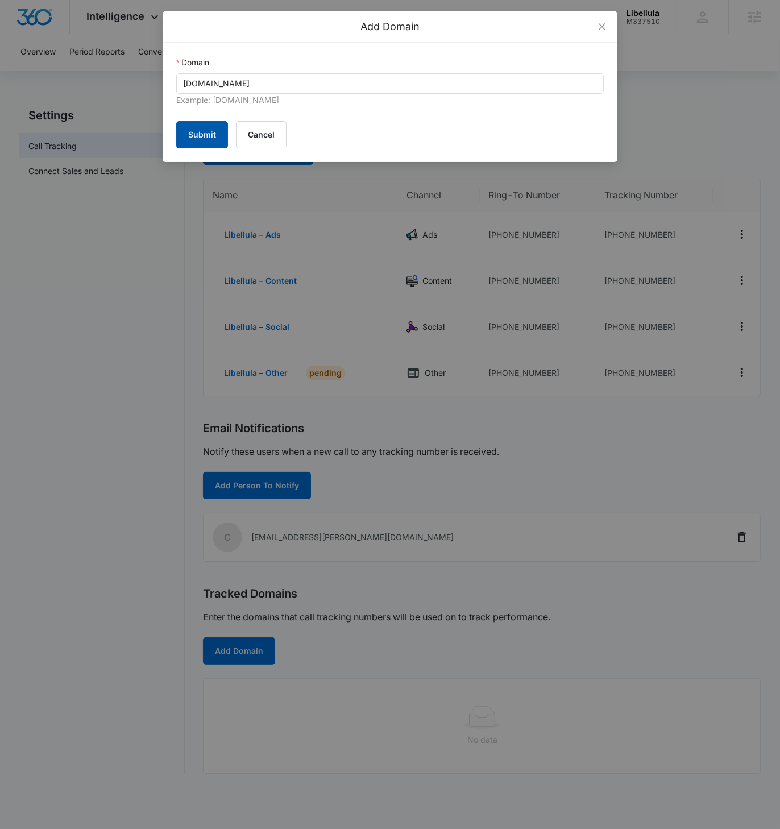
click at [189, 136] on button "Submit" at bounding box center [202, 134] width 52 height 27
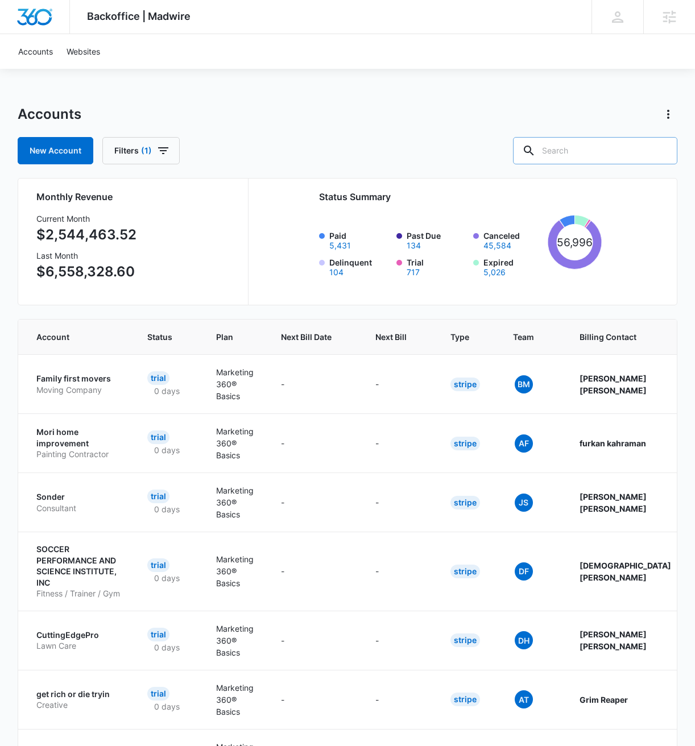
click at [606, 155] on input "text" at bounding box center [595, 150] width 164 height 27
paste input "M337510"
type input "M337510"
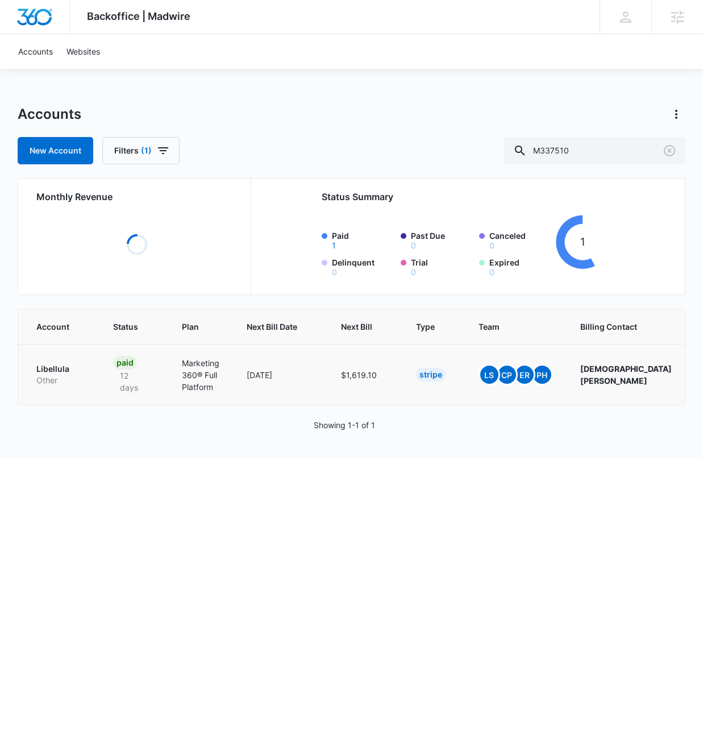
click at [68, 364] on p "Libellula" at bounding box center [60, 368] width 49 height 11
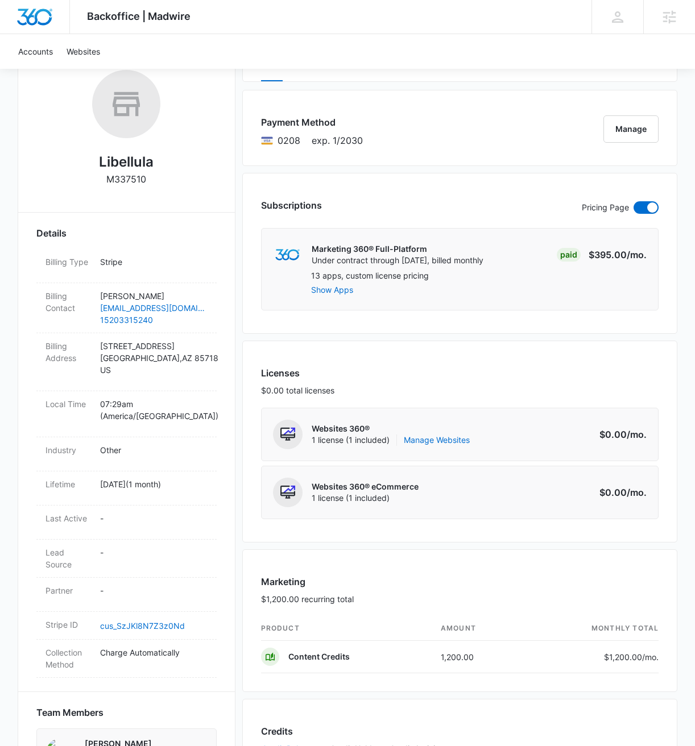
scroll to position [177, 0]
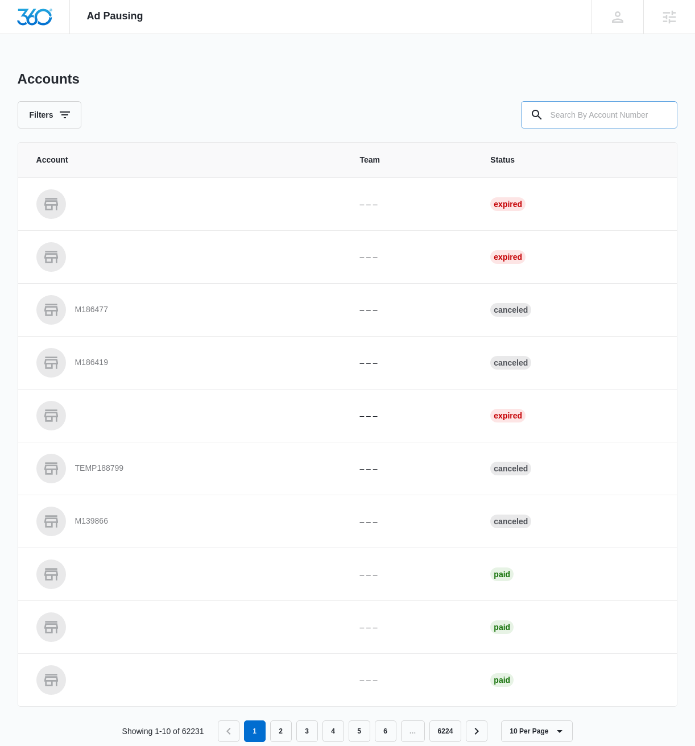
click at [576, 113] on input "text" at bounding box center [599, 114] width 156 height 27
paste input "M337510"
type input "M337510"
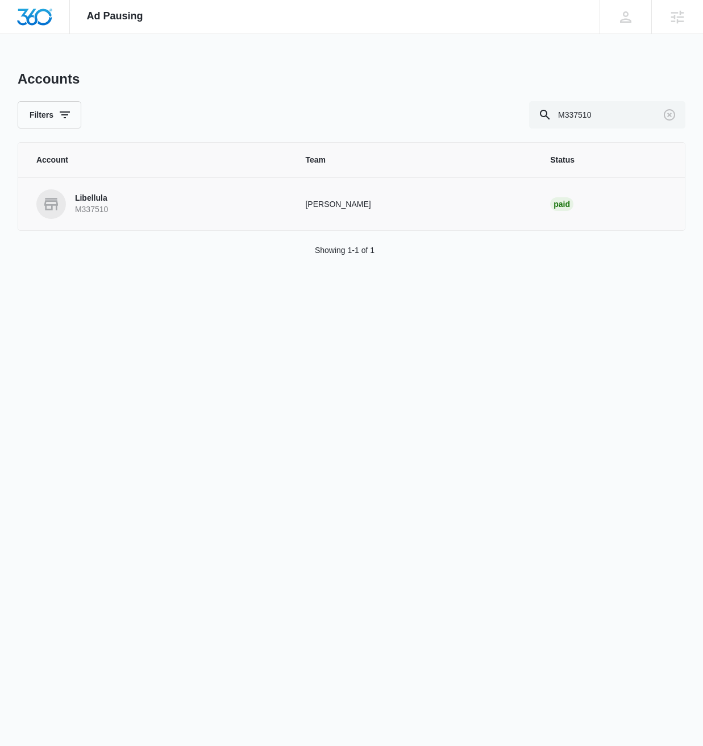
click at [90, 200] on p "Libellula" at bounding box center [91, 198] width 33 height 11
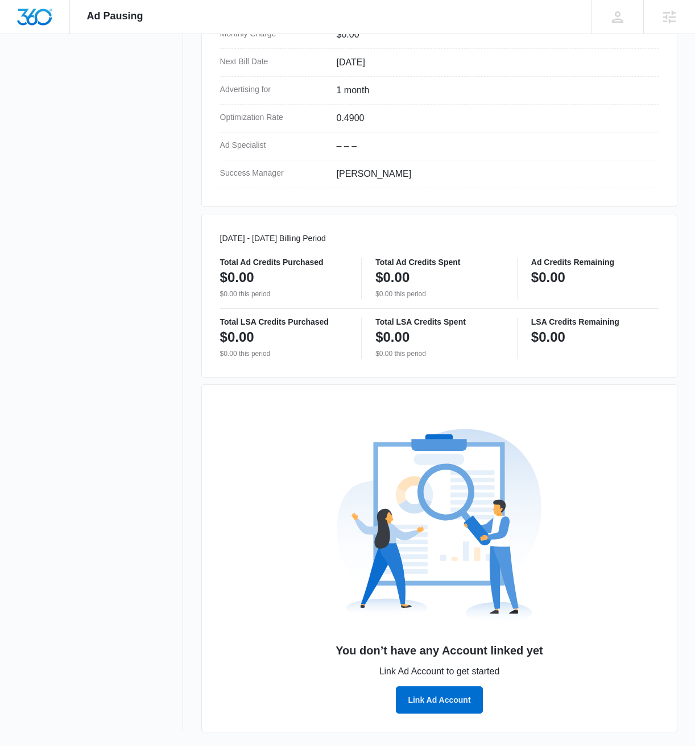
scroll to position [390, 0]
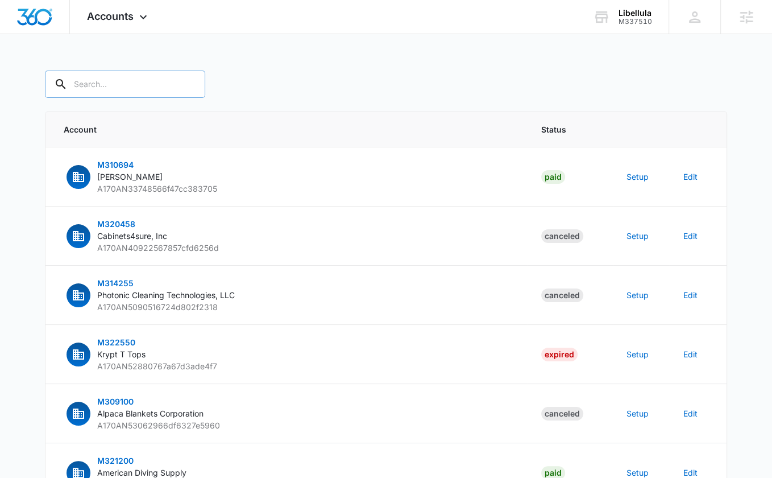
click at [124, 82] on input "text" at bounding box center [125, 84] width 160 height 27
paste input "M337510"
type input "M337510"
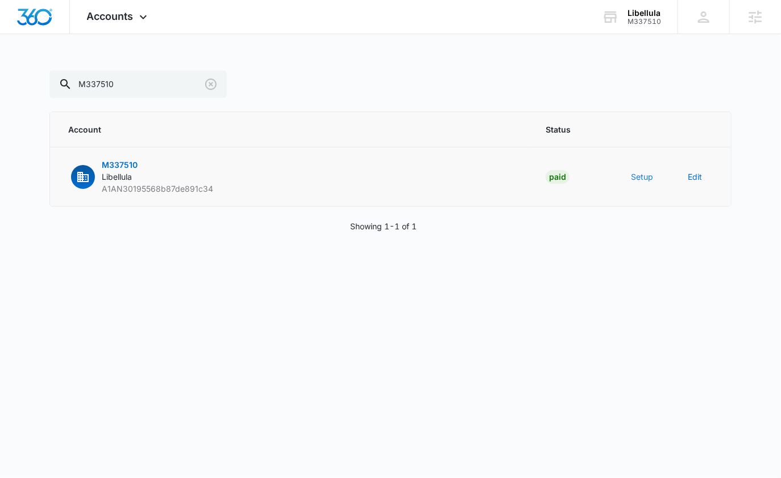
click at [644, 175] on button "Setup" at bounding box center [642, 177] width 22 height 12
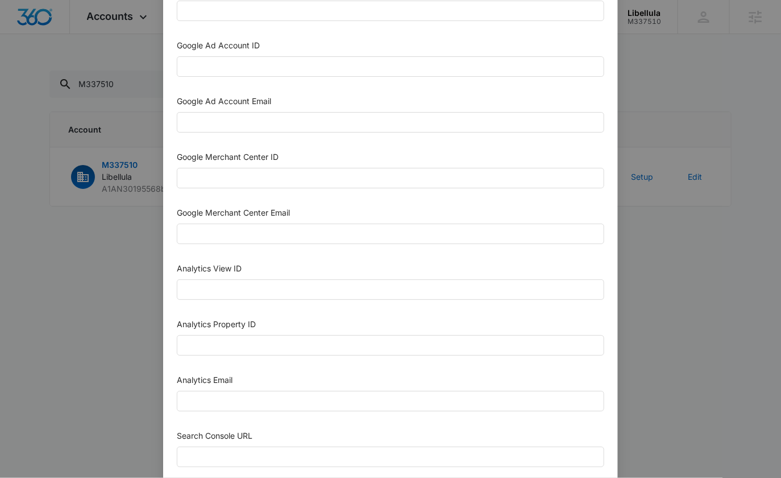
scroll to position [527, 0]
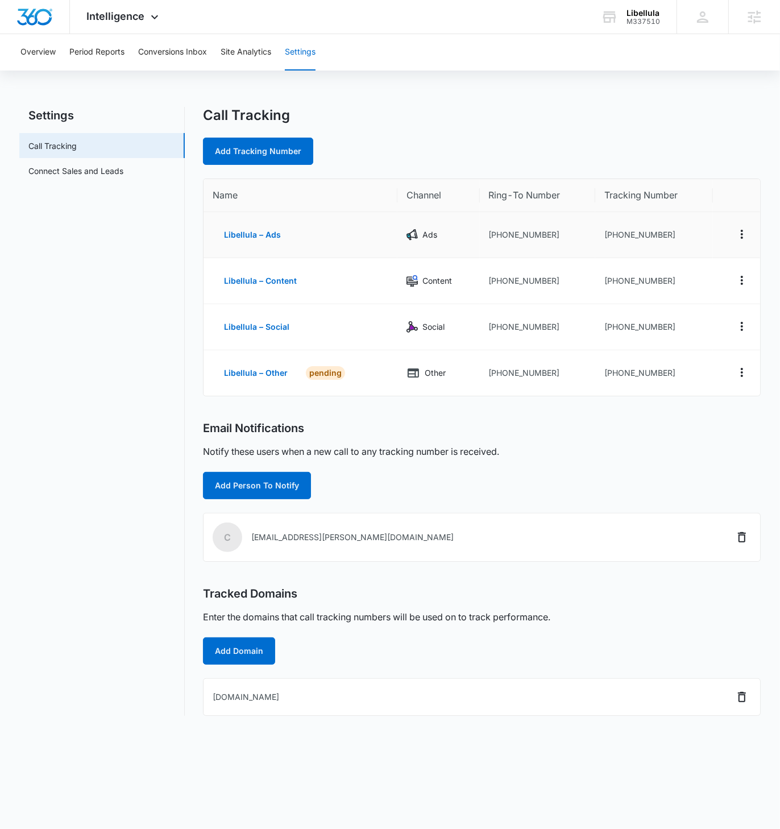
click at [667, 235] on td "+15202002639" at bounding box center [654, 235] width 118 height 46
drag, startPoint x: 668, startPoint y: 234, endPoint x: 610, endPoint y: 232, distance: 58.0
click at [610, 232] on td "+15202002639" at bounding box center [654, 235] width 118 height 46
copy td "5202002639"
drag, startPoint x: 665, startPoint y: 280, endPoint x: 612, endPoint y: 283, distance: 52.4
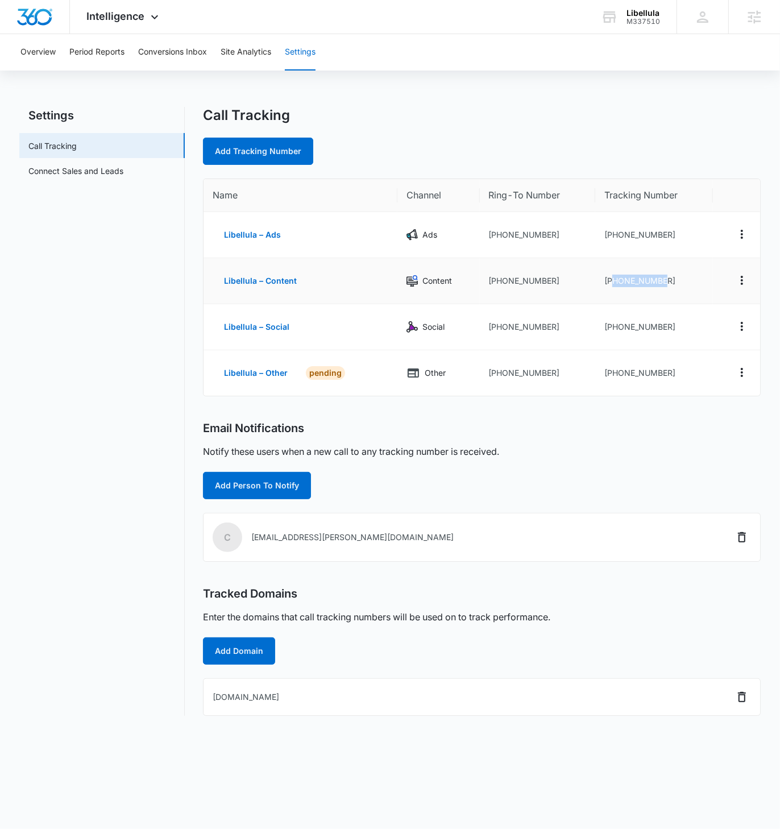
click at [612, 283] on td "+15202651282" at bounding box center [654, 281] width 118 height 46
copy td "5202651282"
drag, startPoint x: 664, startPoint y: 327, endPoint x: 611, endPoint y: 329, distance: 52.9
click at [611, 329] on td "+15203175120" at bounding box center [654, 327] width 118 height 46
copy td "5203175120"
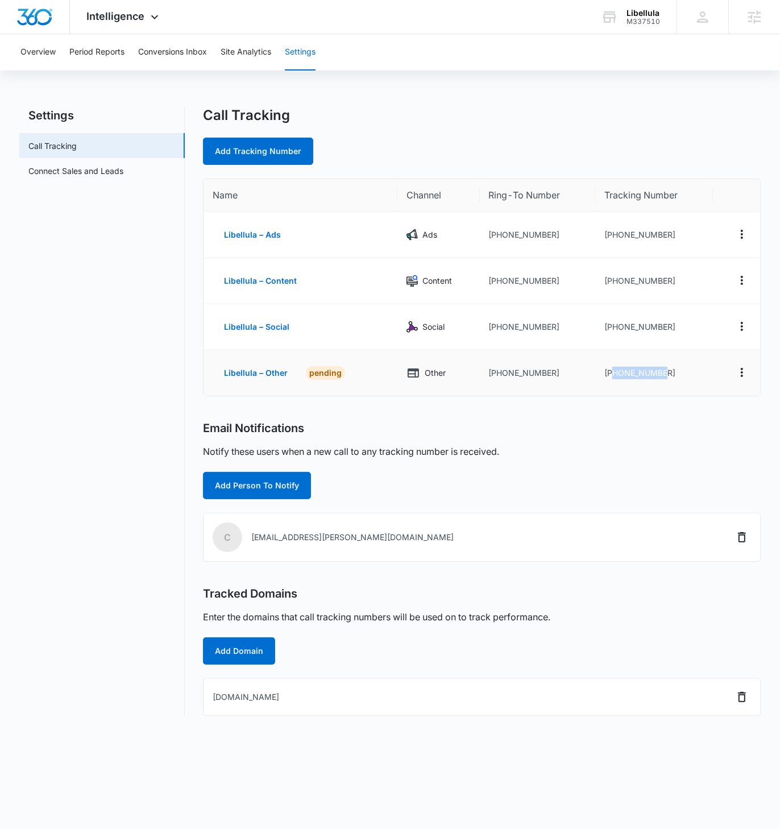
drag, startPoint x: 670, startPoint y: 371, endPoint x: 612, endPoint y: 374, distance: 58.0
click at [612, 374] on td "+15203175286" at bounding box center [654, 372] width 118 height 45
copy td "5203175286"
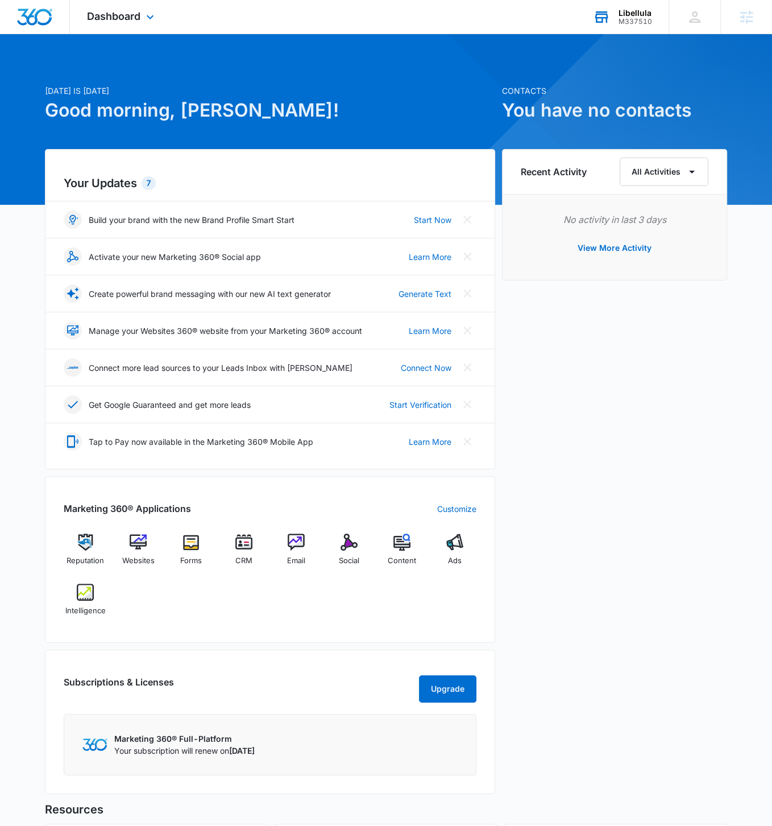
click at [642, 26] on div "Libellula M337510 Your Accounts View All" at bounding box center [622, 17] width 93 height 34
click at [156, 25] on div "Dashboard Apps Reputation Websites Forms CRM Email Social Content Ads Intellige…" at bounding box center [122, 17] width 104 height 34
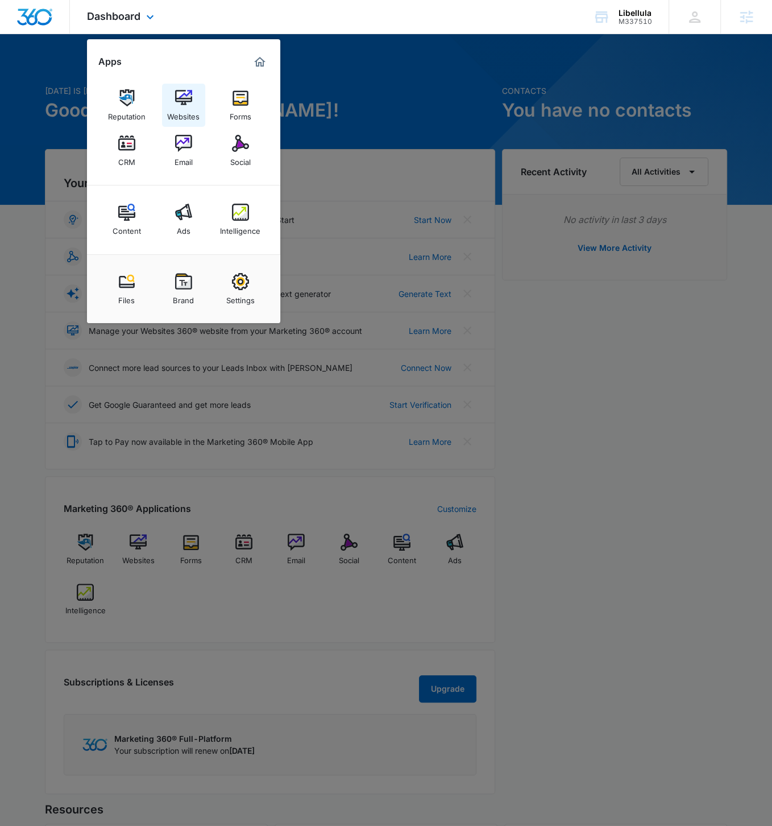
click at [186, 111] on div "Websites" at bounding box center [183, 113] width 32 height 15
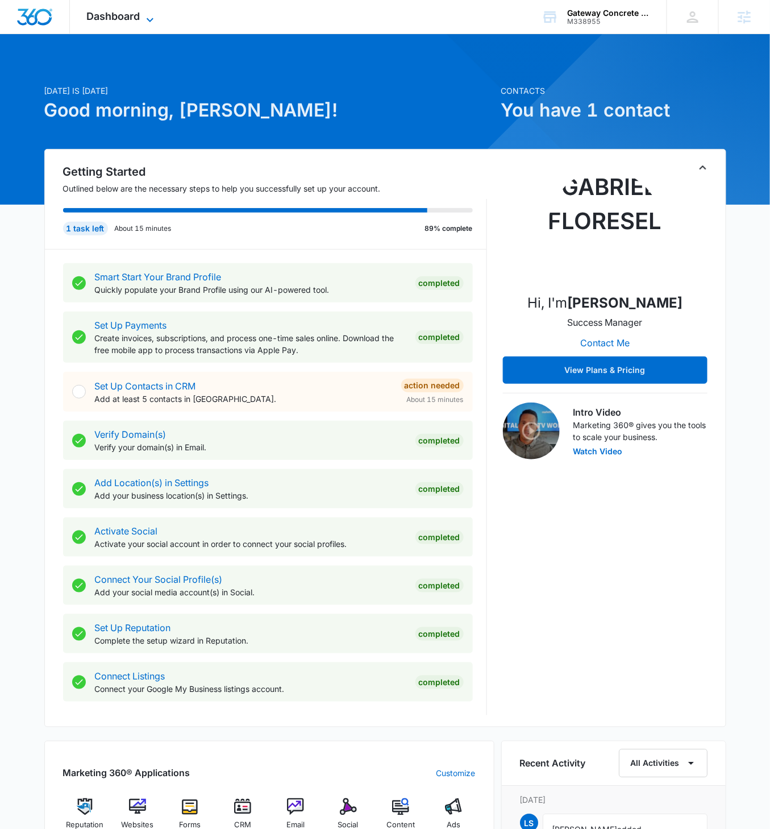
click at [127, 16] on span "Dashboard" at bounding box center [113, 16] width 53 height 12
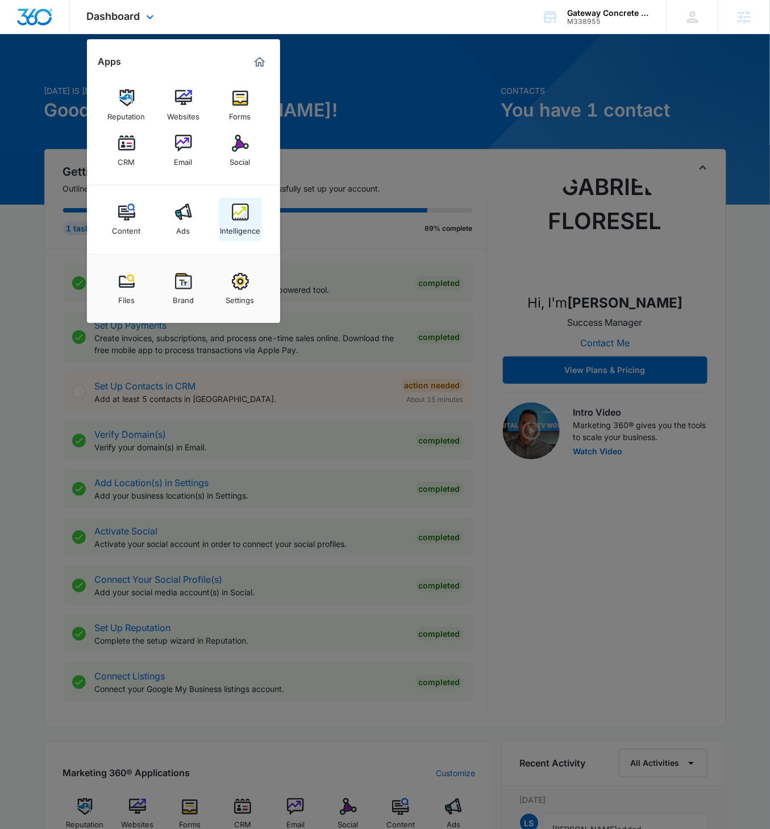
click at [241, 223] on div "Intelligence" at bounding box center [240, 228] width 40 height 15
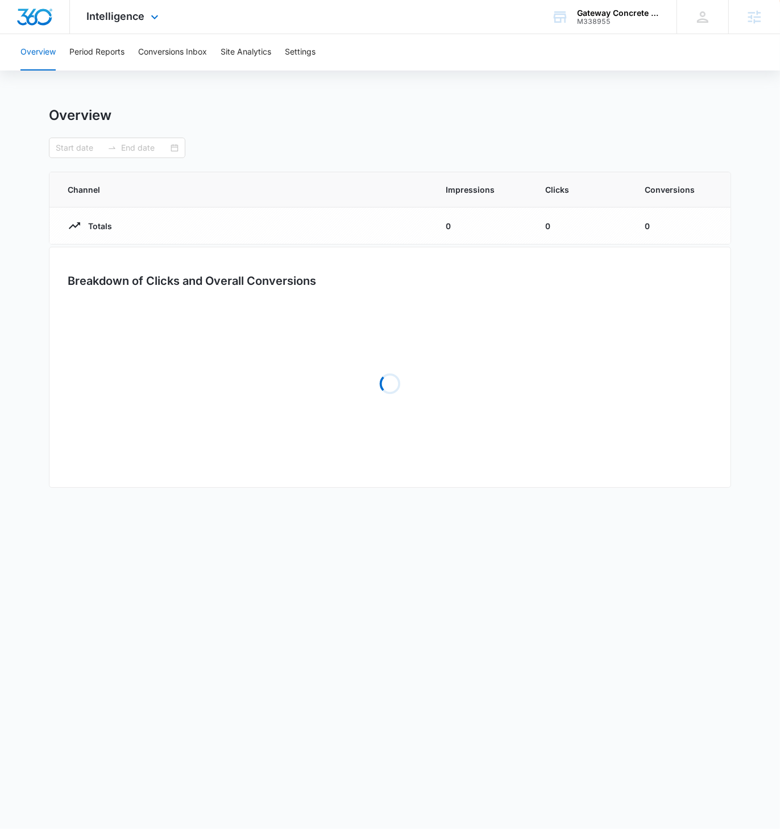
type input "[DATE]"
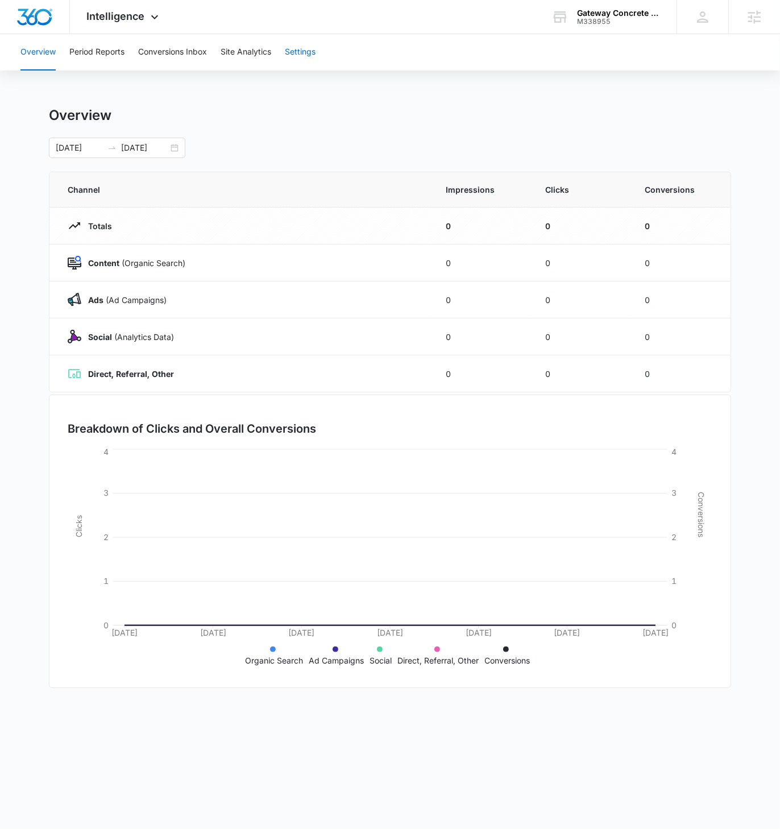
click at [306, 52] on button "Settings" at bounding box center [300, 52] width 31 height 36
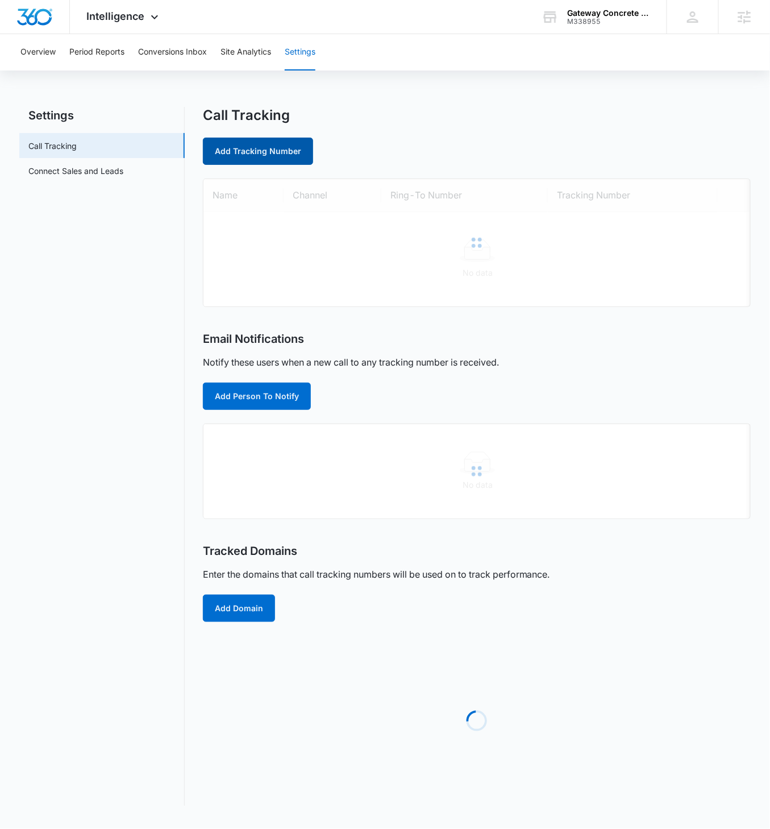
click at [259, 156] on link "Add Tracking Number" at bounding box center [258, 151] width 110 height 27
select select "by_area_code"
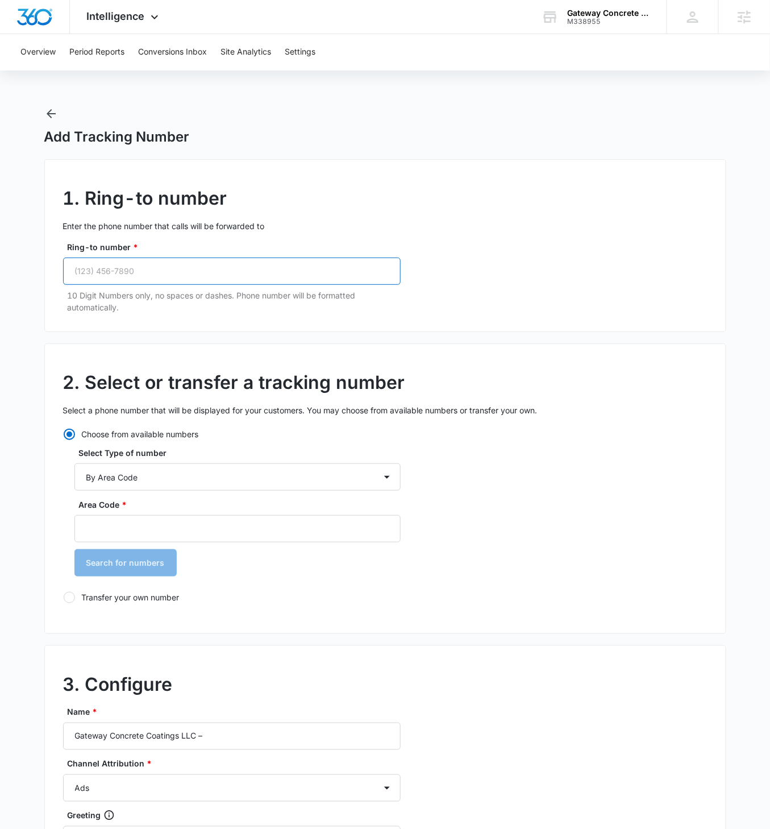
click at [251, 270] on input "Ring-to number *" at bounding box center [232, 271] width 338 height 27
paste input "[PHONE_NUMBER]"
type input "[PHONE_NUMBER]"
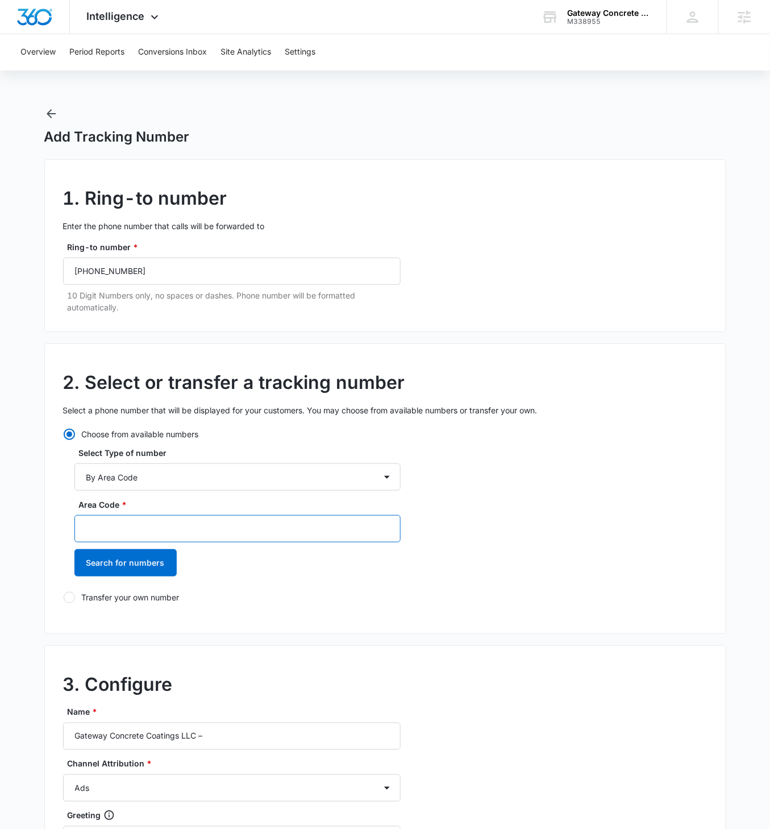
click at [126, 477] on input "Area Code *" at bounding box center [237, 528] width 326 height 27
type input "402"
click at [74, 477] on button "Search for numbers" at bounding box center [125, 562] width 102 height 27
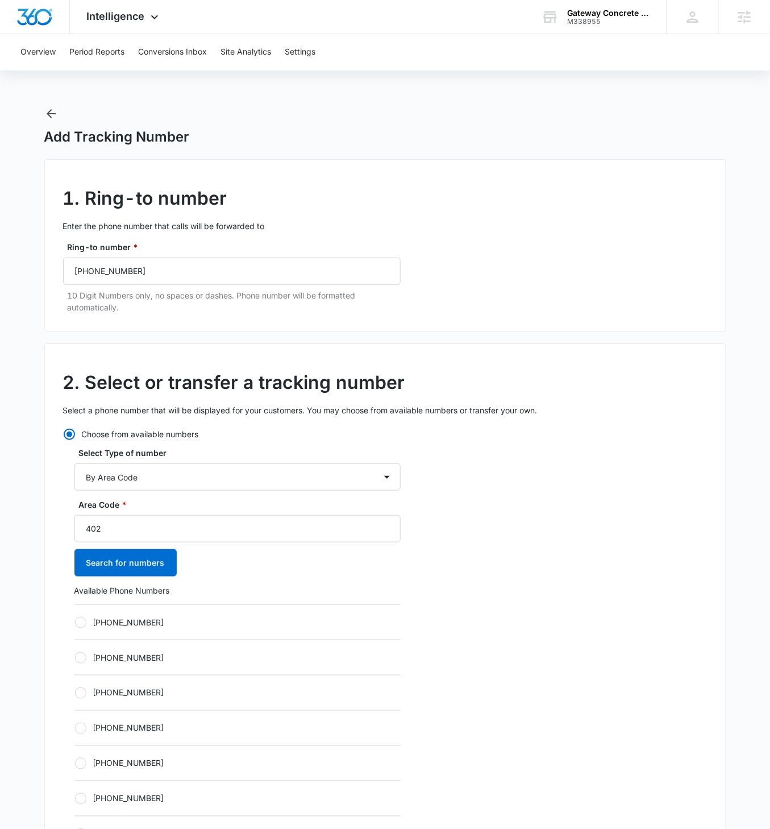
click at [77, 477] on div at bounding box center [80, 622] width 11 height 11
click at [75, 477] on input "[PHONE_NUMBER]" at bounding box center [74, 622] width 1 height 1
radio input "true"
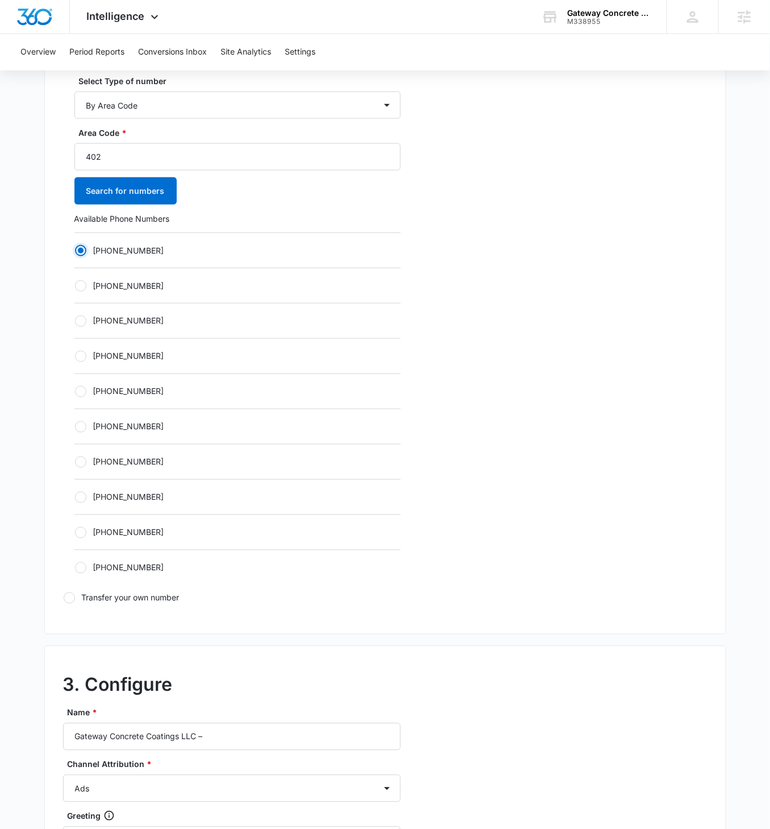
scroll to position [504, 0]
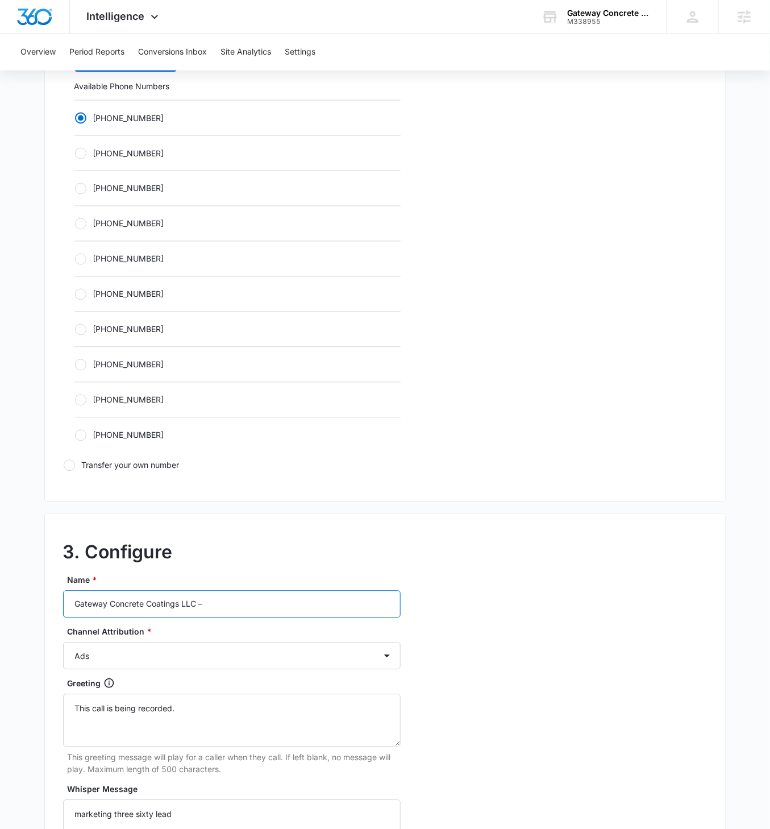
click at [252, 477] on input "Gateway Concrete Coatings LLC –" at bounding box center [232, 604] width 338 height 27
click at [250, 477] on input "Gateway Concrete Coatings LLC –" at bounding box center [232, 604] width 338 height 27
type input "Gateway Concrete Coatings LLC – Ads"
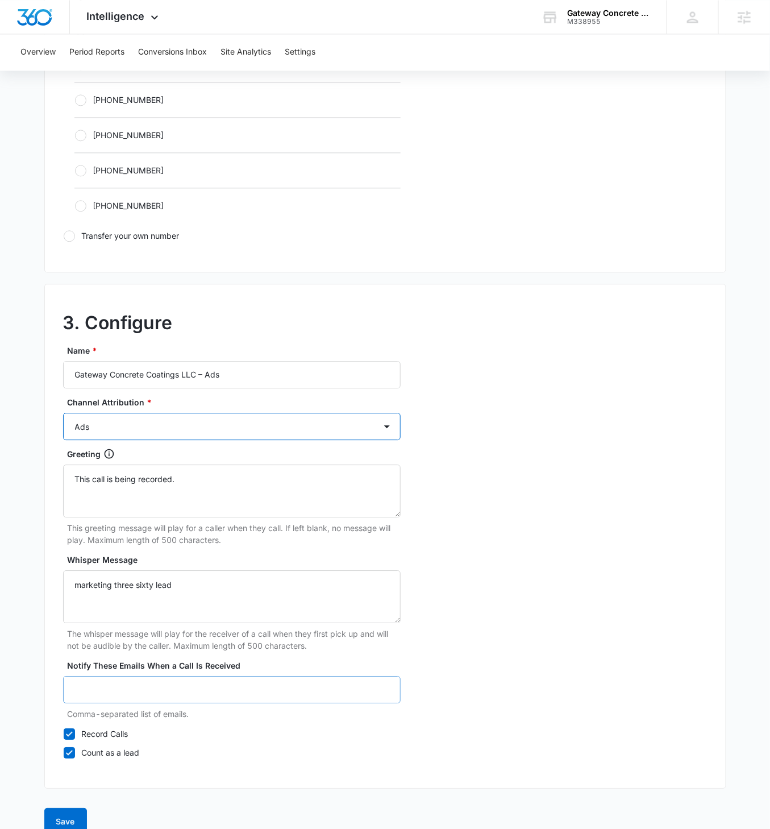
scroll to position [748, 0]
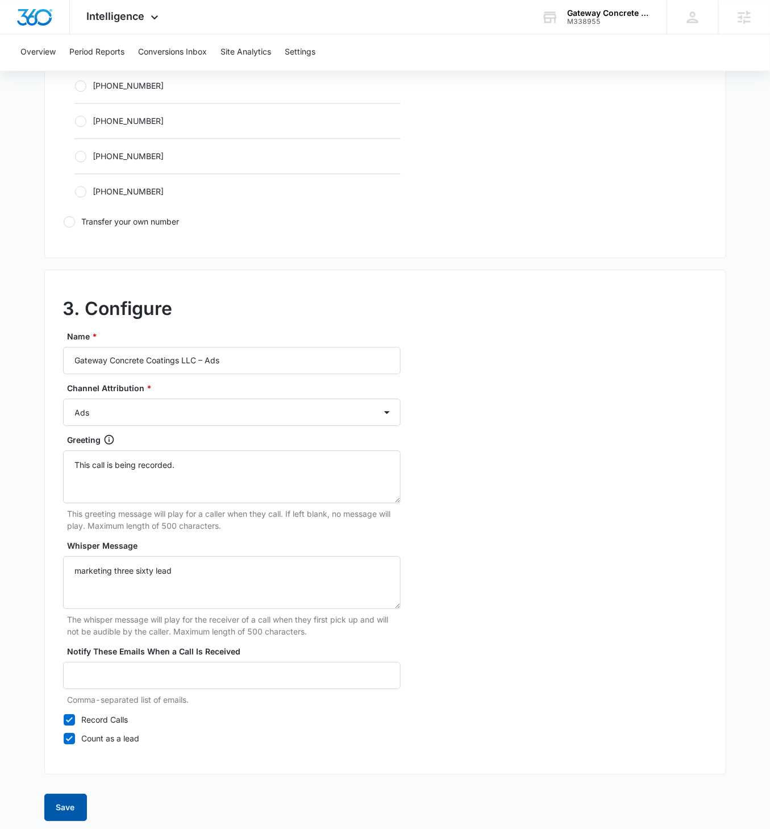
click at [79, 477] on button "Save" at bounding box center [65, 807] width 43 height 27
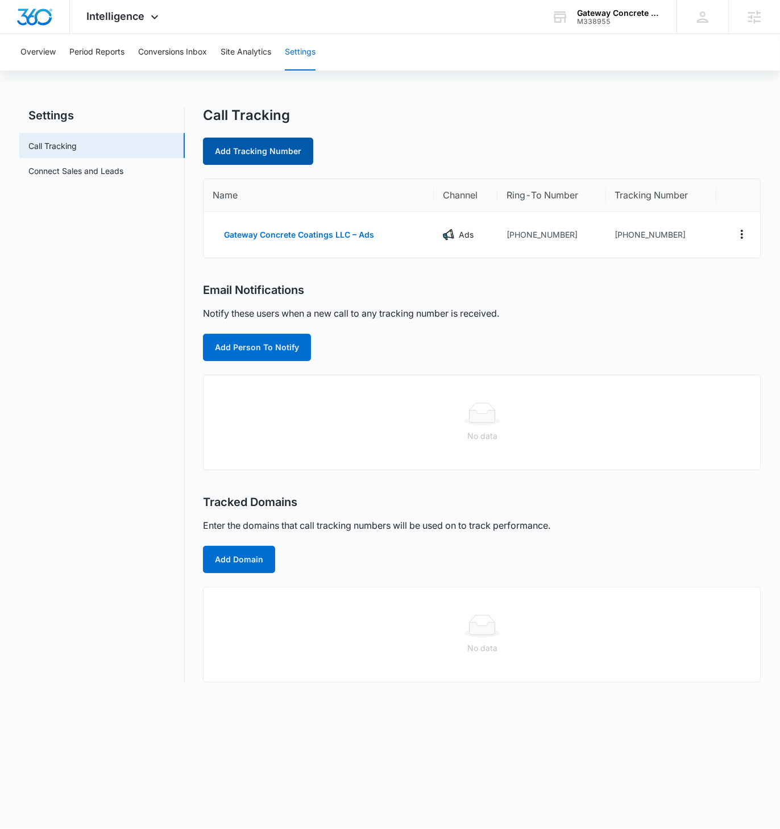
click at [266, 151] on link "Add Tracking Number" at bounding box center [258, 151] width 110 height 27
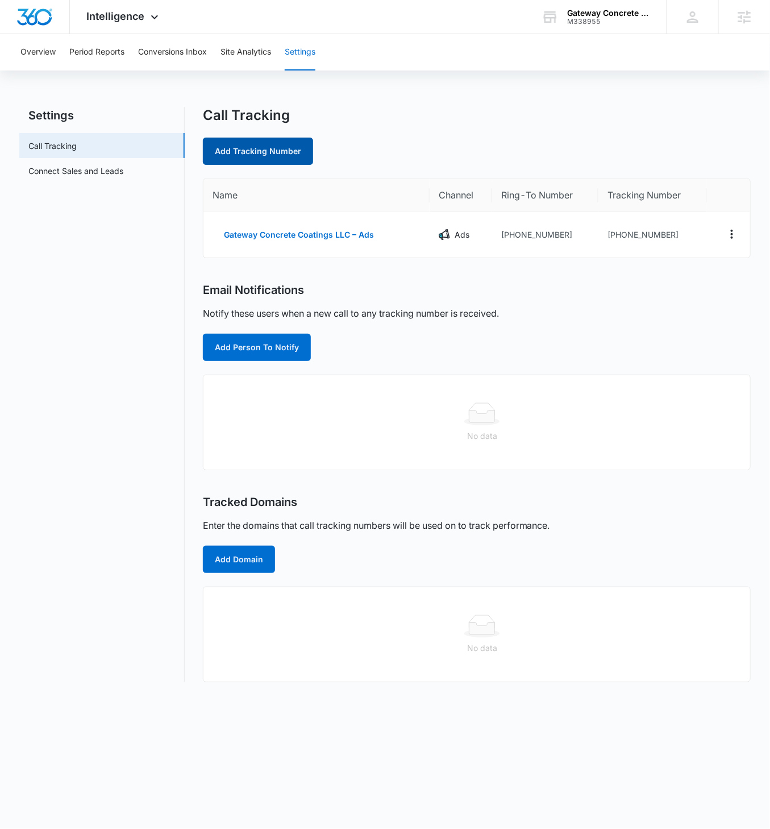
select select "by_area_code"
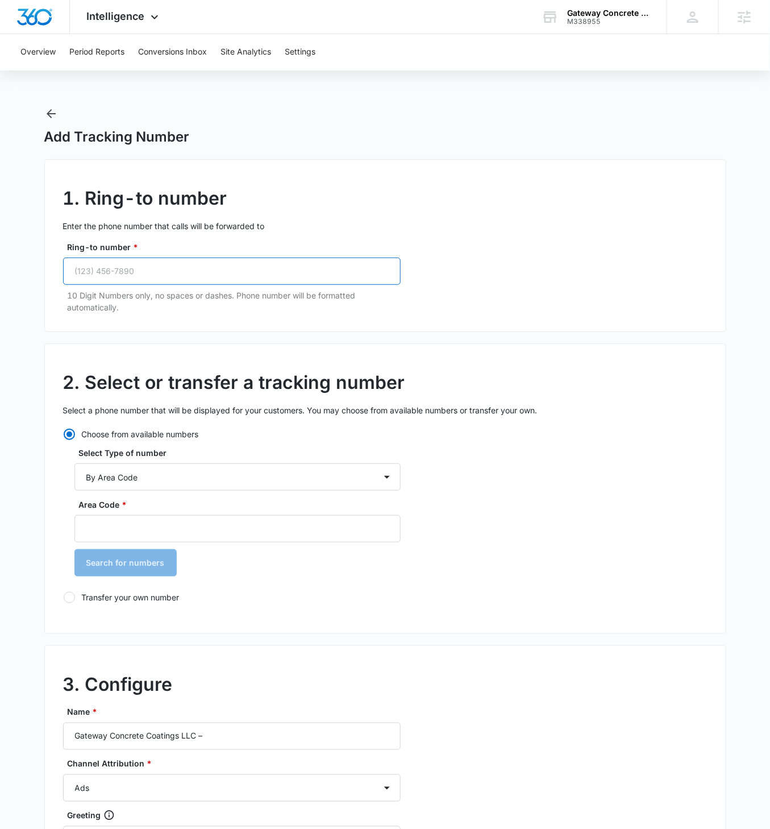
click at [188, 267] on input "Ring-to number *" at bounding box center [232, 271] width 338 height 27
paste input "[PHONE_NUMBER]"
type input "[PHONE_NUMBER]"
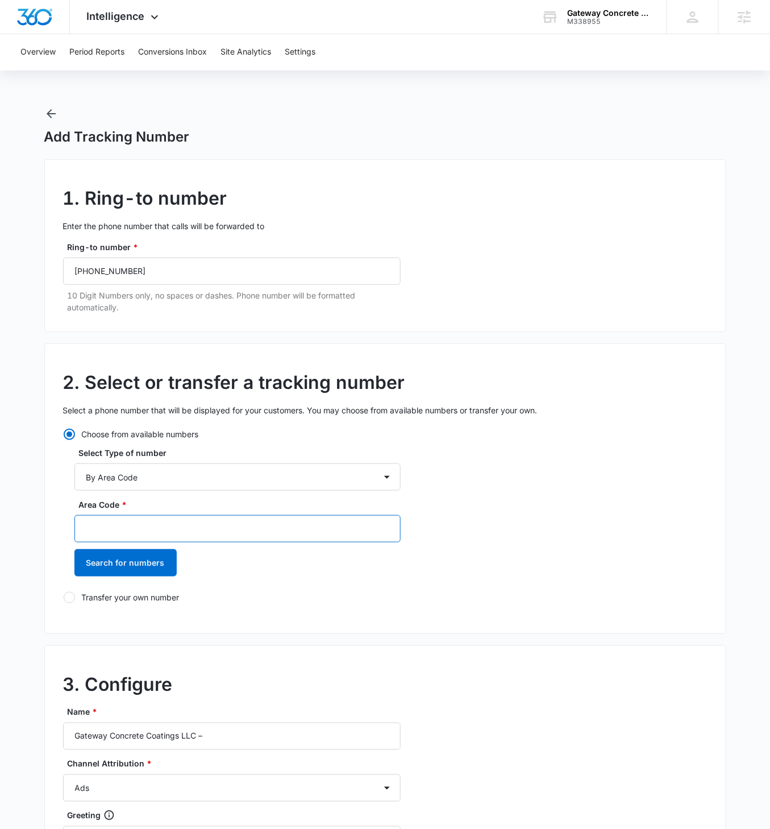
click at [109, 477] on input "Area Code *" at bounding box center [237, 528] width 326 height 27
type input "402"
click at [74, 477] on button "Search for numbers" at bounding box center [125, 562] width 102 height 27
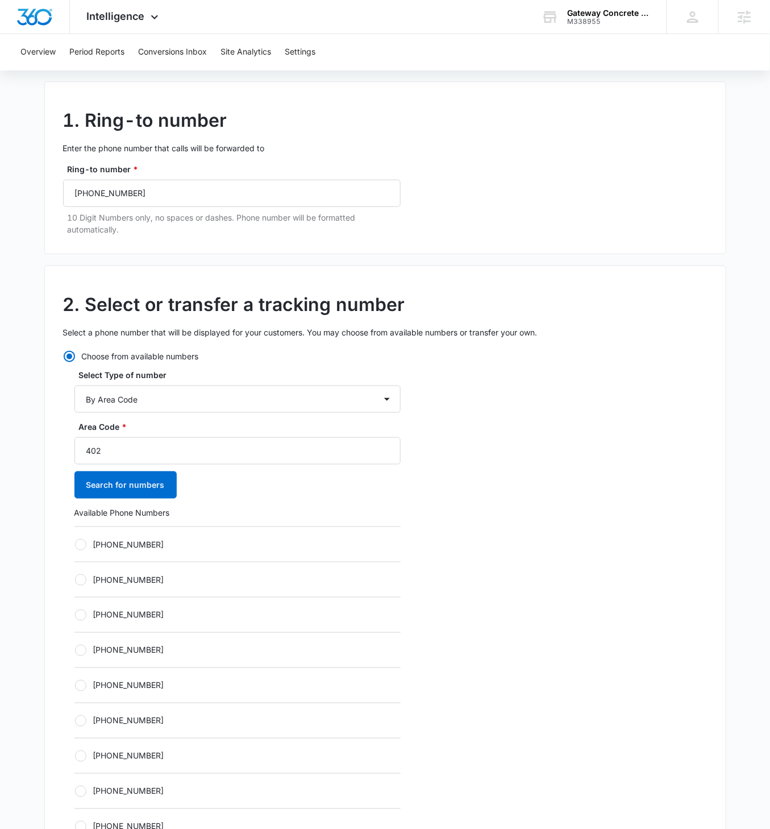
scroll to position [126, 0]
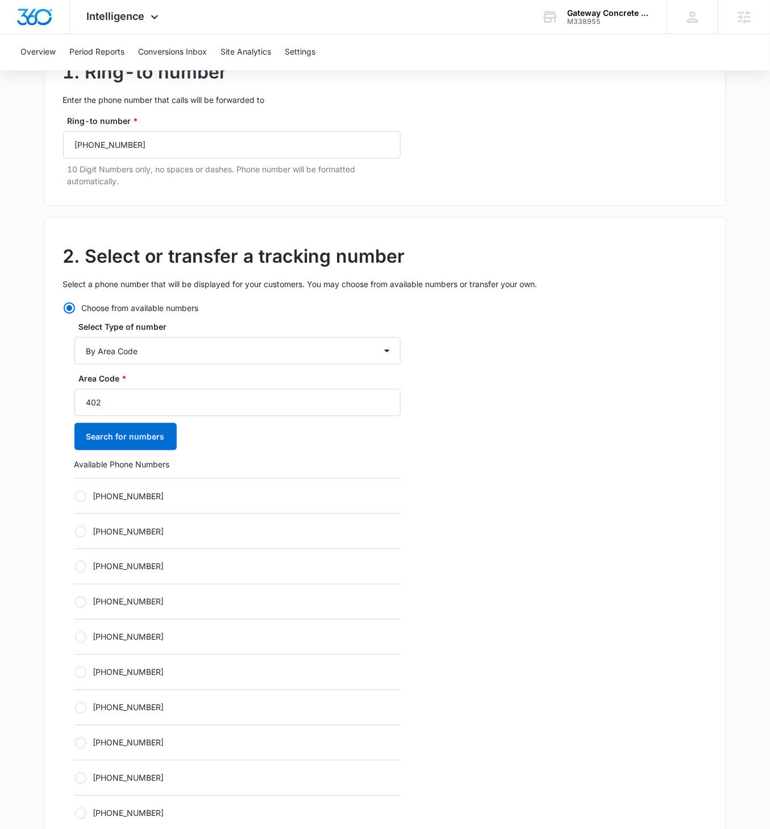
click at [72, 477] on div "Choose from available numbers Select Type of number By City & State By State On…" at bounding box center [232, 576] width 338 height 548
click at [83, 477] on div at bounding box center [80, 496] width 11 height 11
click at [75, 477] on input "[PHONE_NUMBER]" at bounding box center [74, 496] width 1 height 1
radio input "true"
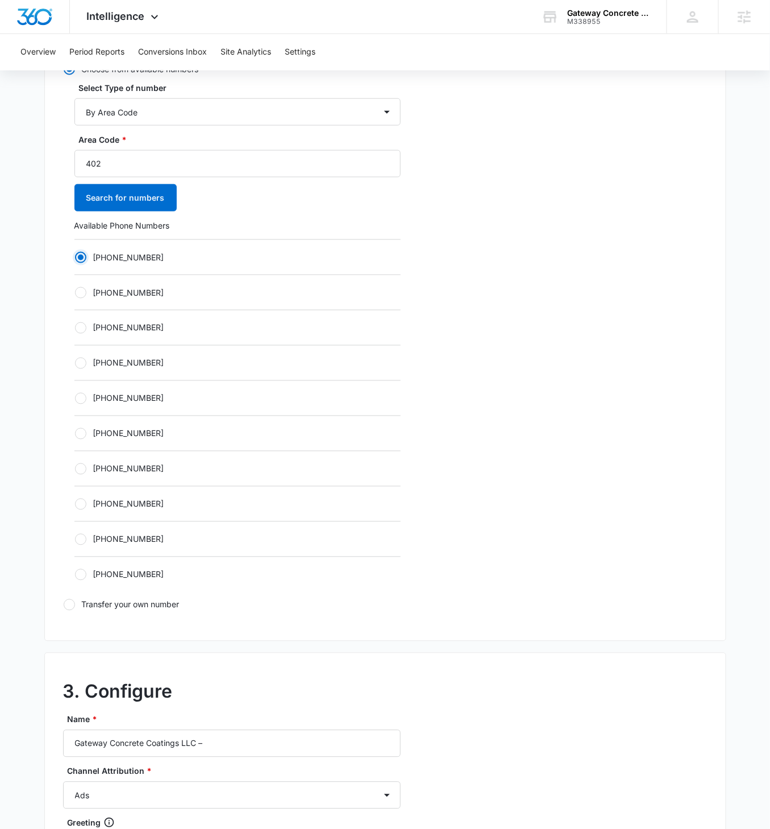
scroll to position [748, 0]
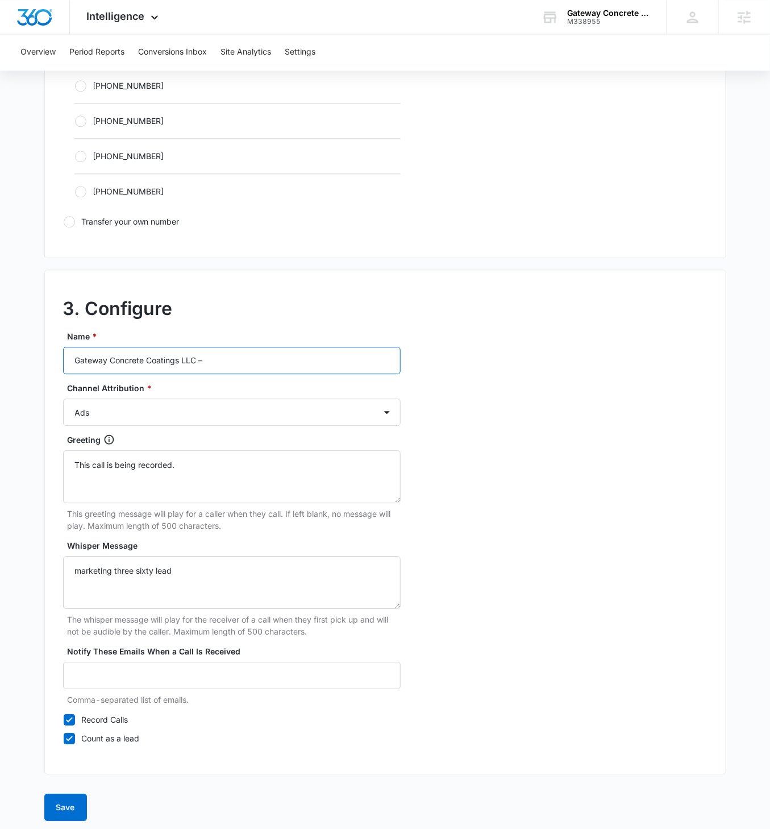
click at [241, 356] on input "Gateway Concrete Coatings LLC –" at bounding box center [232, 360] width 338 height 27
type input "Gateway Concrete Coatings LLC – Content"
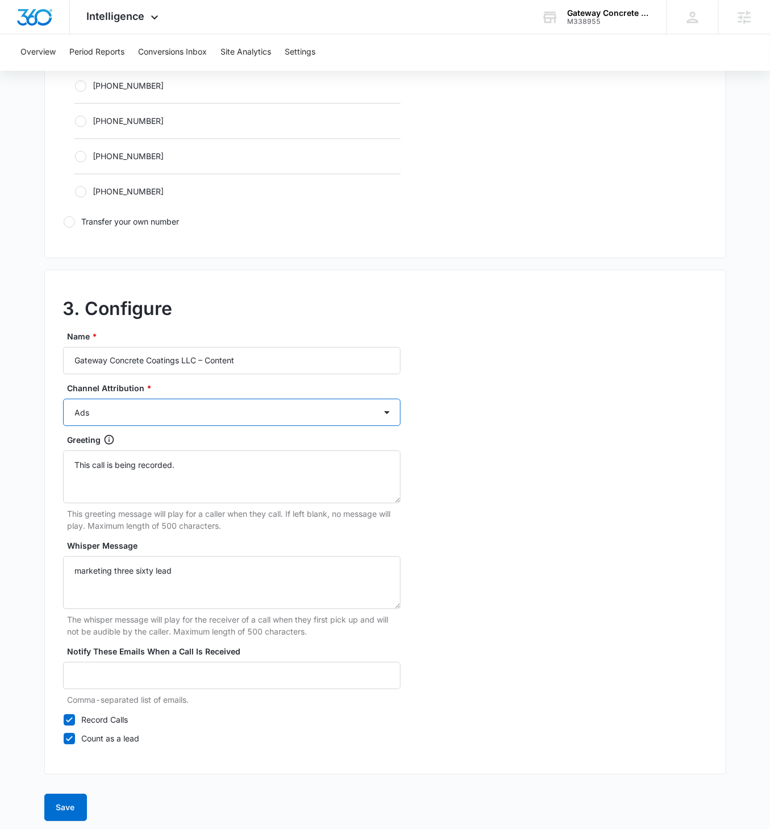
click at [279, 408] on select "Ads Local Service Ads Content Social Other" at bounding box center [232, 412] width 338 height 27
select select "CONTENT"
click at [63, 399] on select "Ads Local Service Ads Content Social Other" at bounding box center [232, 412] width 338 height 27
click at [67, 477] on button "Save" at bounding box center [65, 807] width 43 height 27
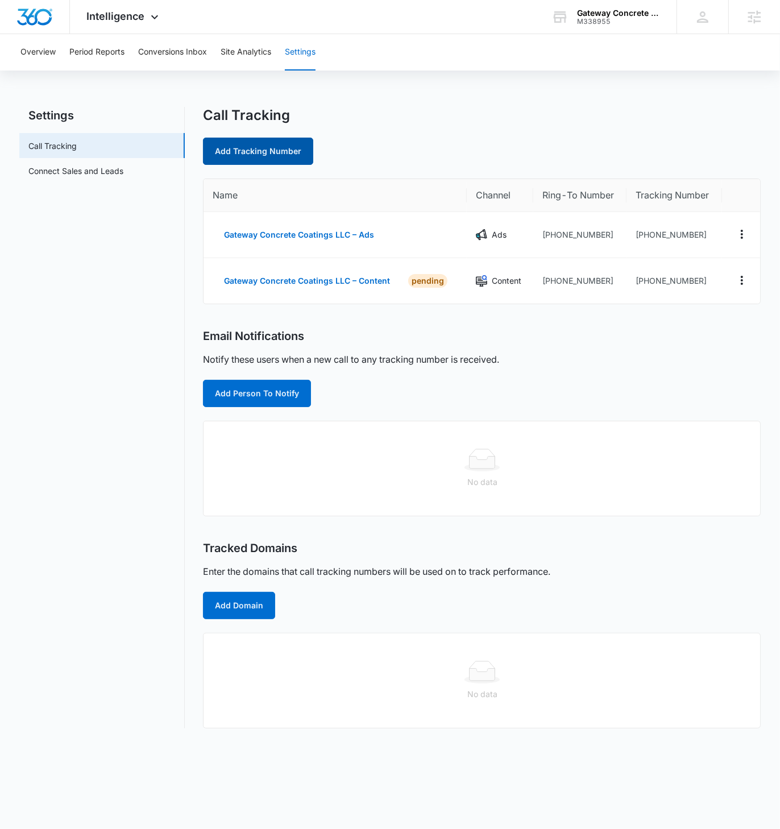
click at [268, 147] on link "Add Tracking Number" at bounding box center [258, 151] width 110 height 27
select select "by_area_code"
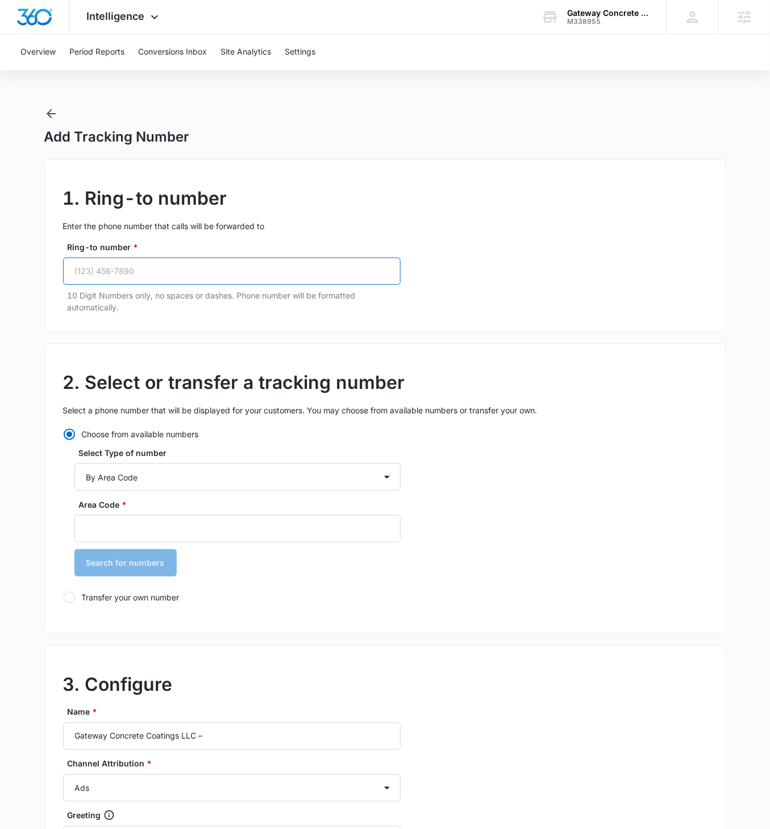
click at [169, 272] on input "Ring-to number *" at bounding box center [232, 271] width 338 height 27
paste input "(402) 499-1760"
type input "(402) 499-1760"
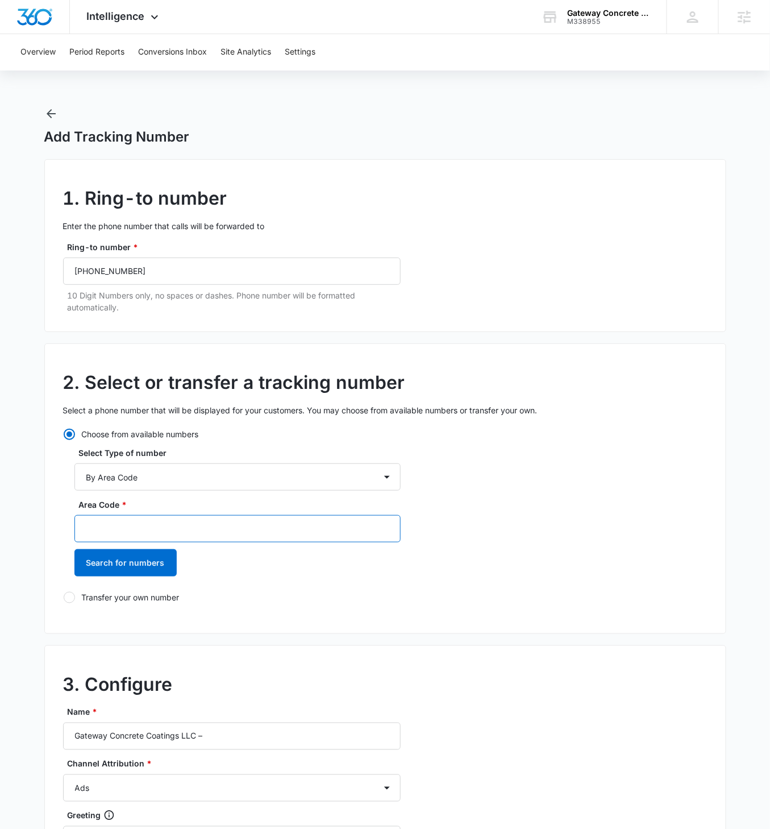
click at [104, 477] on input "Area Code *" at bounding box center [237, 528] width 326 height 27
type input "402"
click at [74, 477] on button "Search for numbers" at bounding box center [125, 562] width 102 height 27
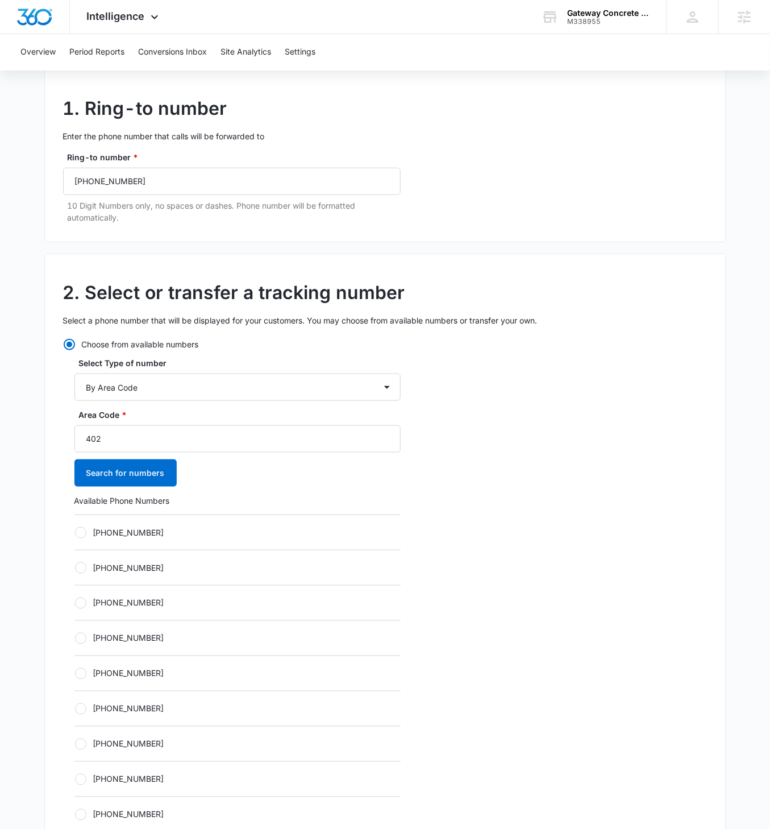
click at [81, 477] on div at bounding box center [80, 532] width 11 height 11
click at [75, 477] on input "[PHONE_NUMBER]" at bounding box center [74, 532] width 1 height 1
radio input "true"
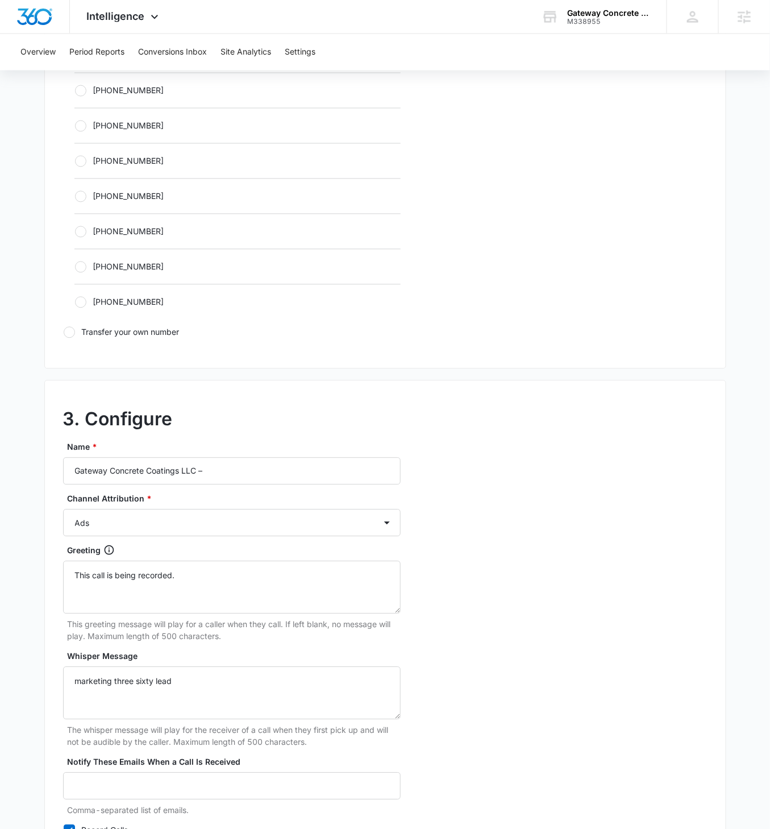
scroll to position [748, 0]
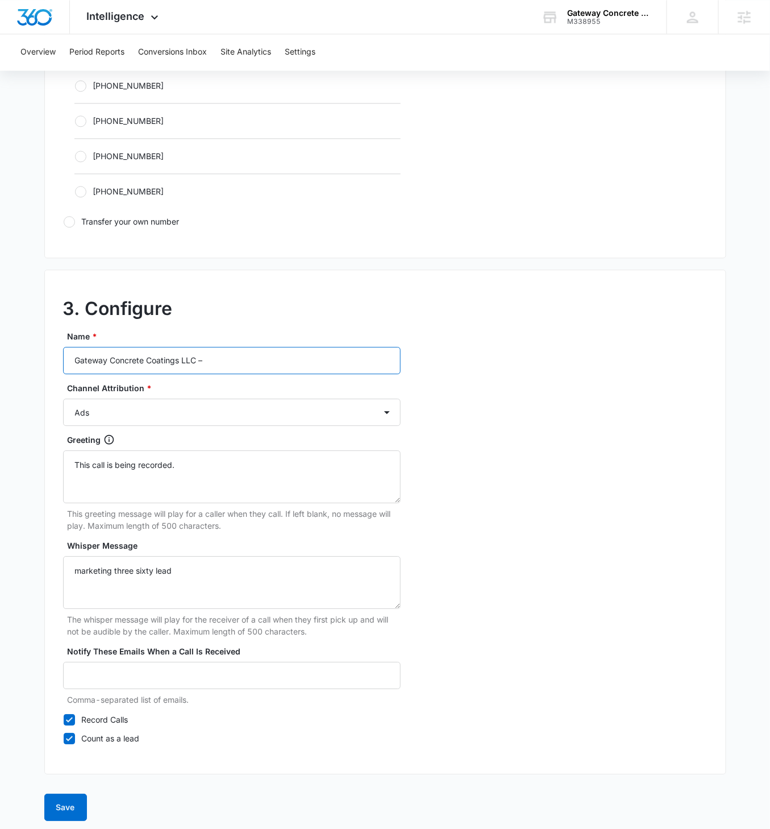
click at [226, 352] on input "Gateway Concrete Coatings LLC –" at bounding box center [232, 360] width 338 height 27
type input "Gateway Concrete Coatings LLC – Social"
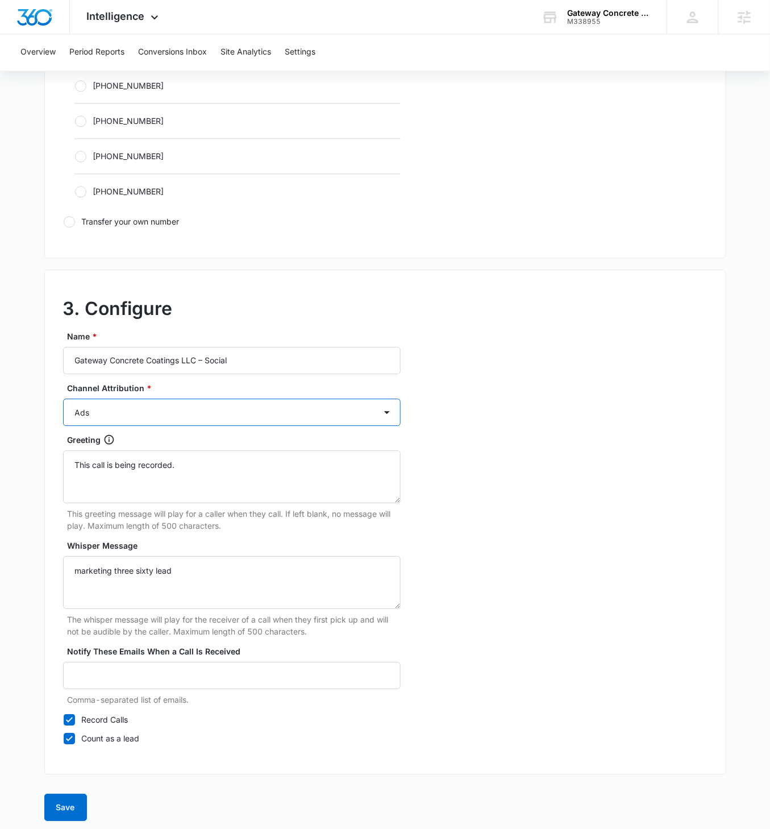
click at [260, 399] on select "Ads Local Service Ads Content Social Other" at bounding box center [232, 412] width 338 height 27
select select "SOCIAL"
click at [63, 399] on select "Ads Local Service Ads Content Social Other" at bounding box center [232, 412] width 338 height 27
click at [69, 477] on button "Save" at bounding box center [65, 807] width 43 height 27
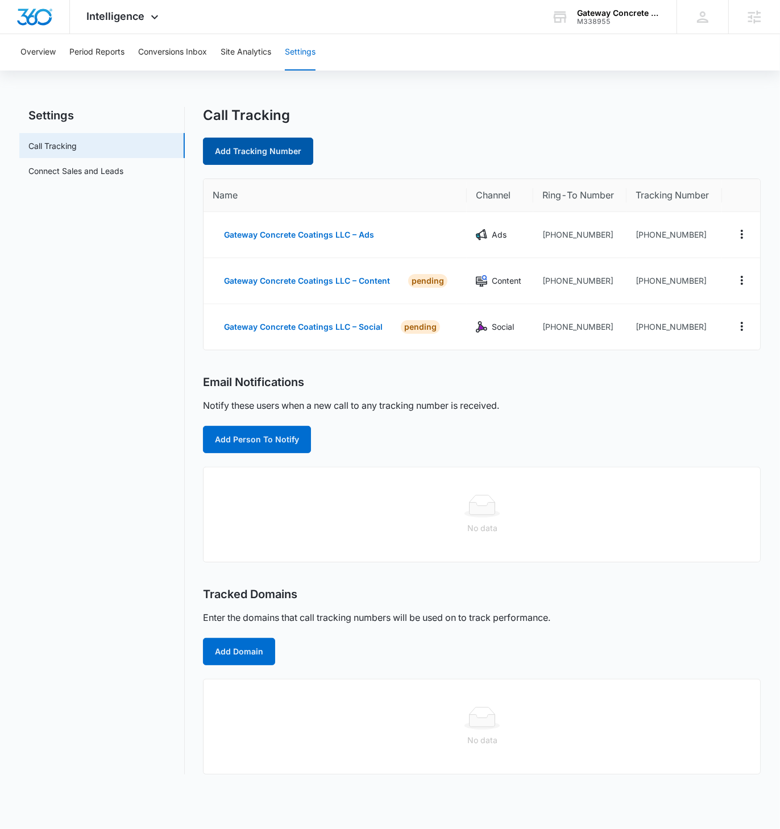
click at [263, 154] on link "Add Tracking Number" at bounding box center [258, 151] width 110 height 27
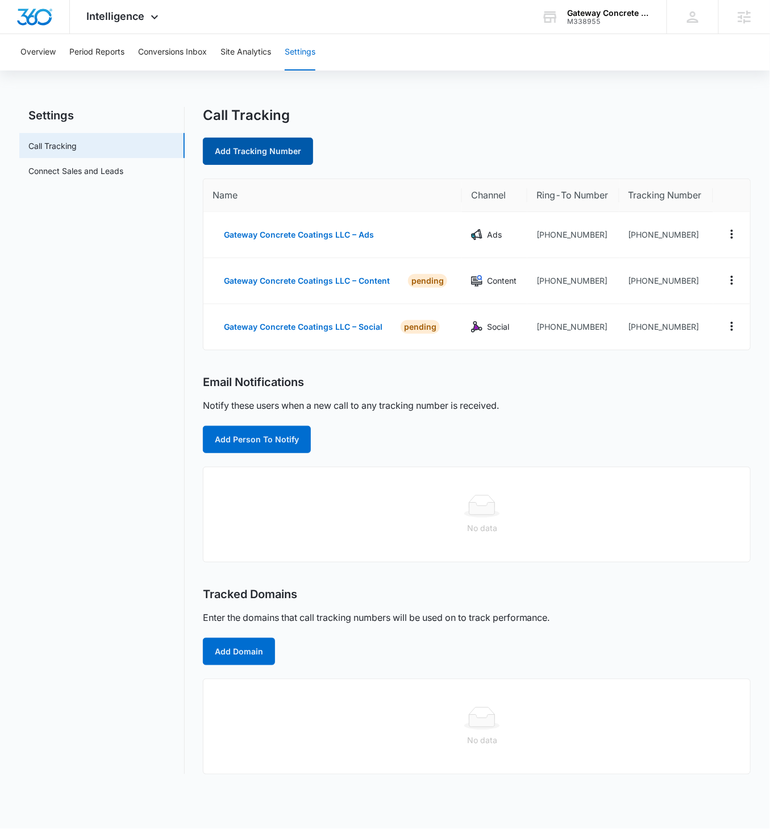
select select "by_area_code"
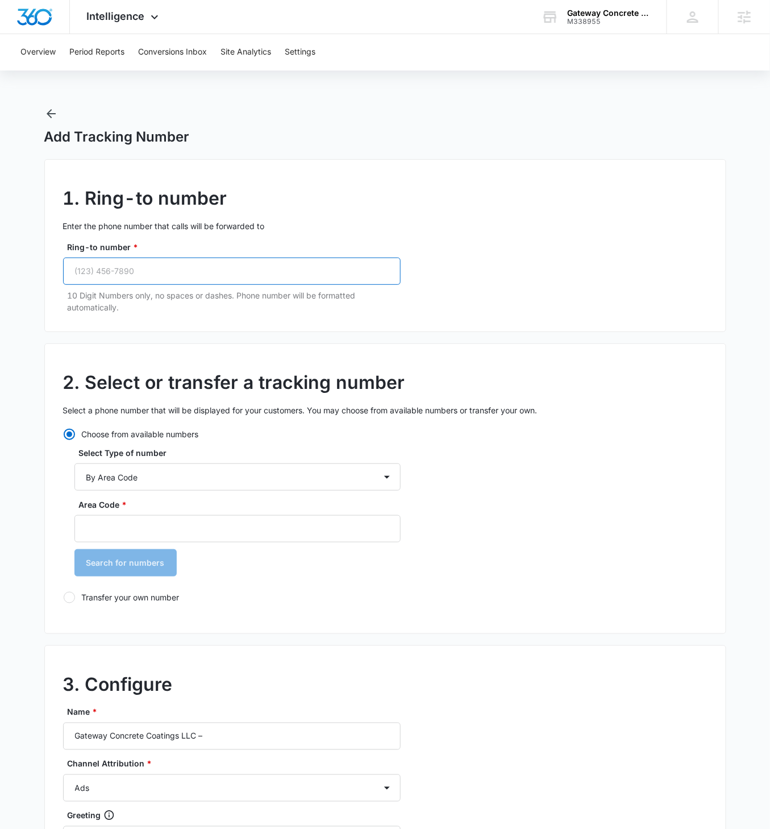
click at [107, 266] on input "Ring-to number *" at bounding box center [232, 271] width 338 height 27
paste input "(402) 499-1760"
type input "(402) 499-1760"
click at [105, 477] on div "Area Code * Search for numbers" at bounding box center [237, 542] width 326 height 86
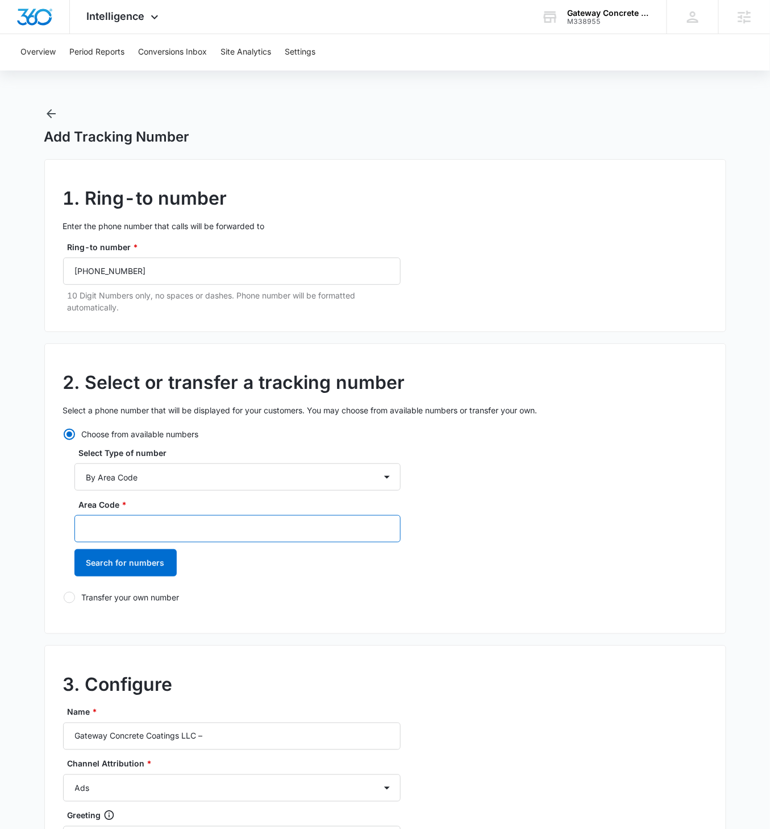
click at [110, 477] on input "Area Code *" at bounding box center [237, 528] width 326 height 27
type input "402"
click at [74, 477] on button "Search for numbers" at bounding box center [125, 562] width 102 height 27
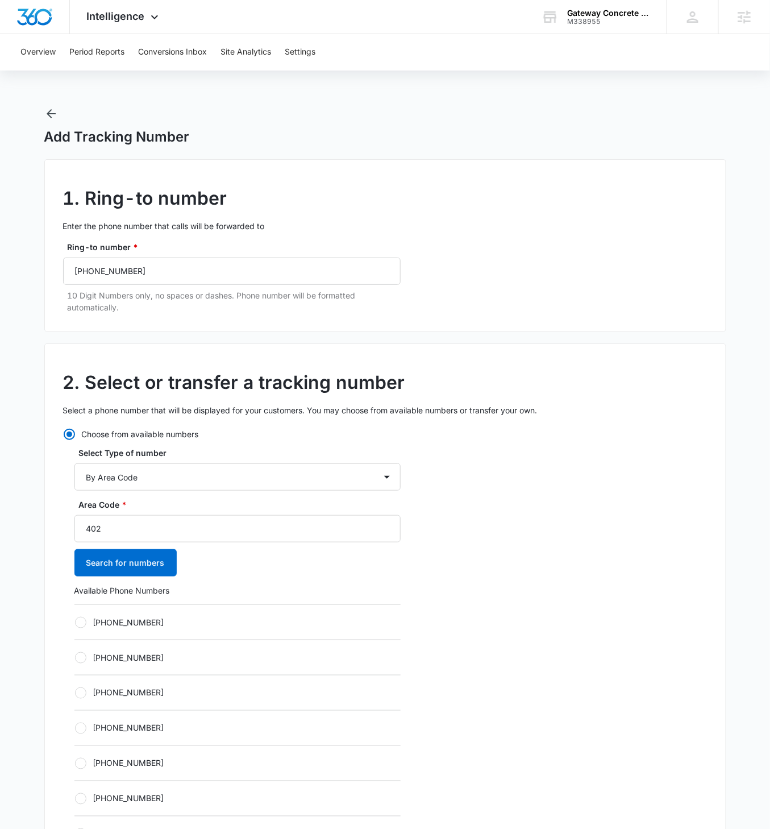
scroll to position [114, 0]
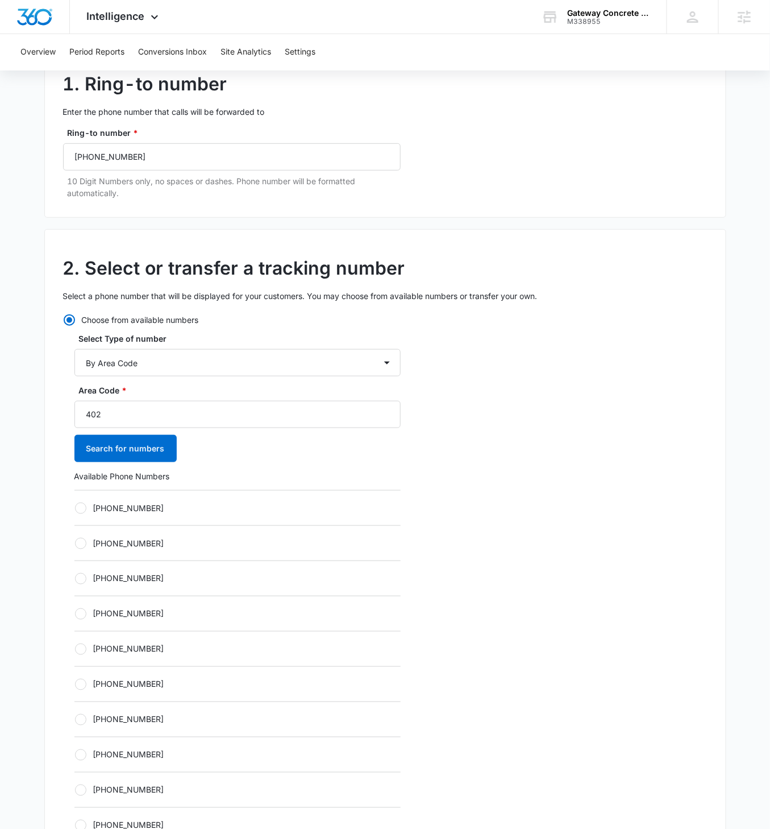
click at [75, 477] on label "[PHONE_NUMBER]" at bounding box center [237, 508] width 326 height 12
click at [75, 477] on input "[PHONE_NUMBER]" at bounding box center [74, 508] width 1 height 1
radio input "true"
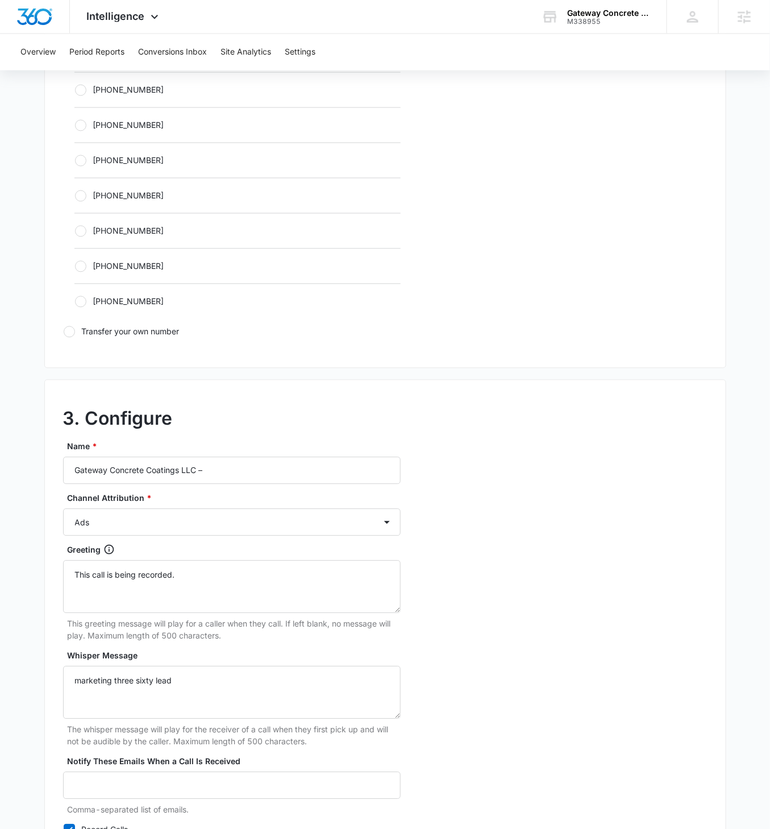
scroll to position [657, 0]
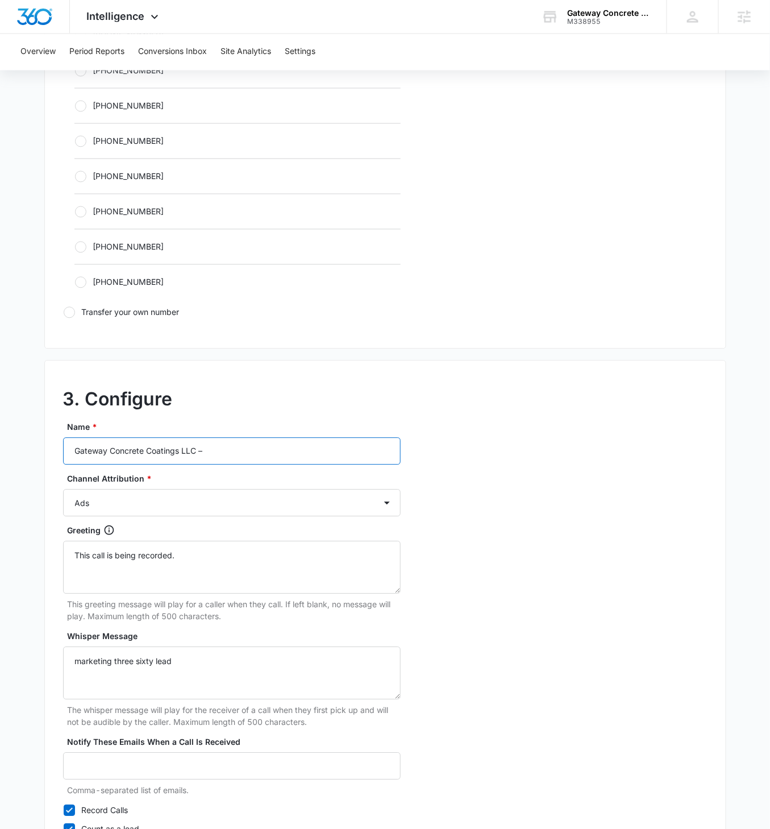
click at [285, 454] on input "Gateway Concrete Coatings LLC –" at bounding box center [232, 451] width 338 height 27
type input "Gateway Concrete Coatings LLC – Other"
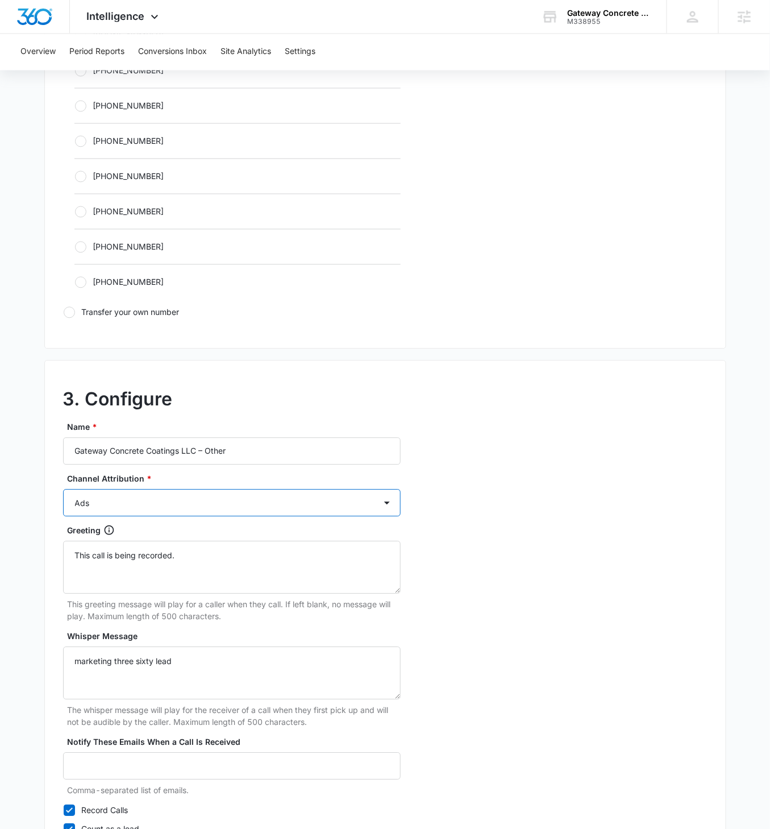
click at [295, 477] on select "Ads Local Service Ads Content Social Other" at bounding box center [232, 503] width 338 height 27
select select "OTHER"
click at [63, 477] on select "Ads Local Service Ads Content Social Other" at bounding box center [232, 503] width 338 height 27
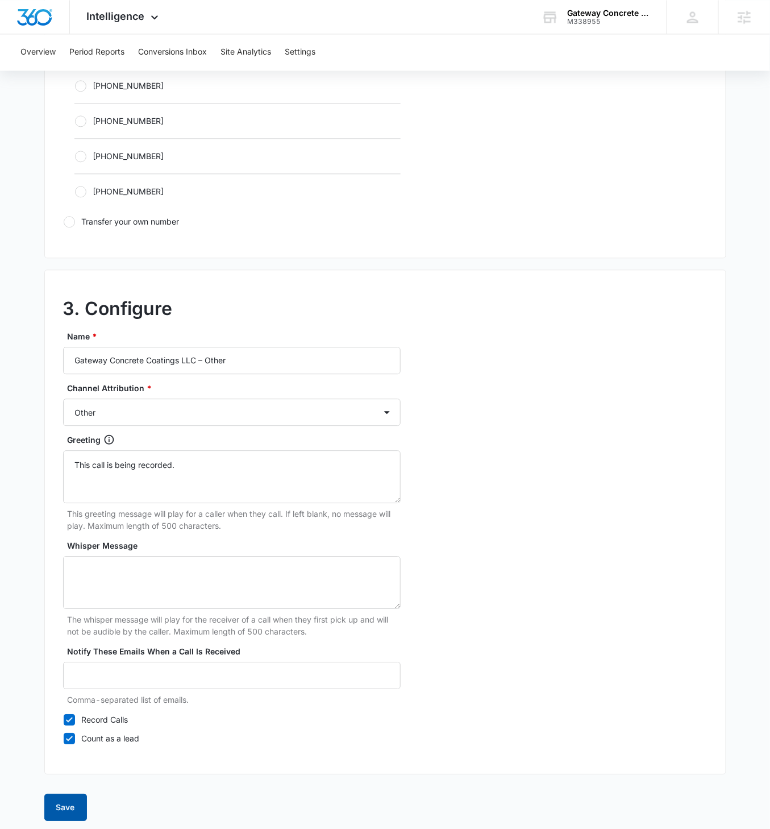
click at [71, 477] on button "Save" at bounding box center [65, 807] width 43 height 27
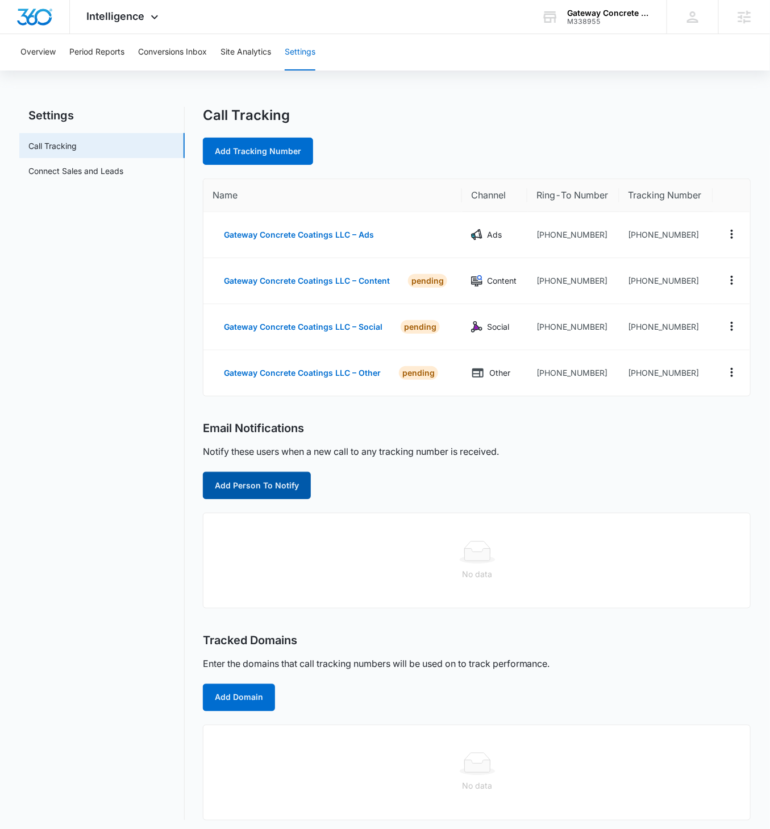
click at [253, 477] on button "Add Person To Notify" at bounding box center [257, 485] width 108 height 27
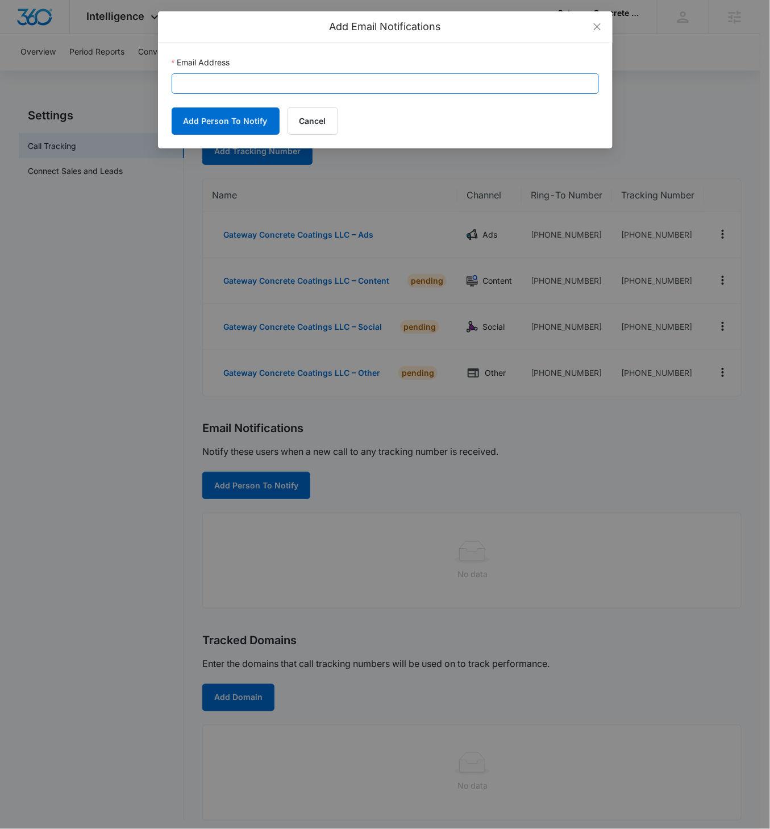
click at [269, 93] on form "Email Address Add Person To Notify Cancel" at bounding box center [386, 95] width 428 height 78
click at [269, 88] on input "Email Address" at bounding box center [386, 83] width 428 height 20
paste input "[PERSON_NAME][EMAIL_ADDRESS][DOMAIN_NAME]"
type input "[PERSON_NAME][EMAIL_ADDRESS][DOMAIN_NAME]"
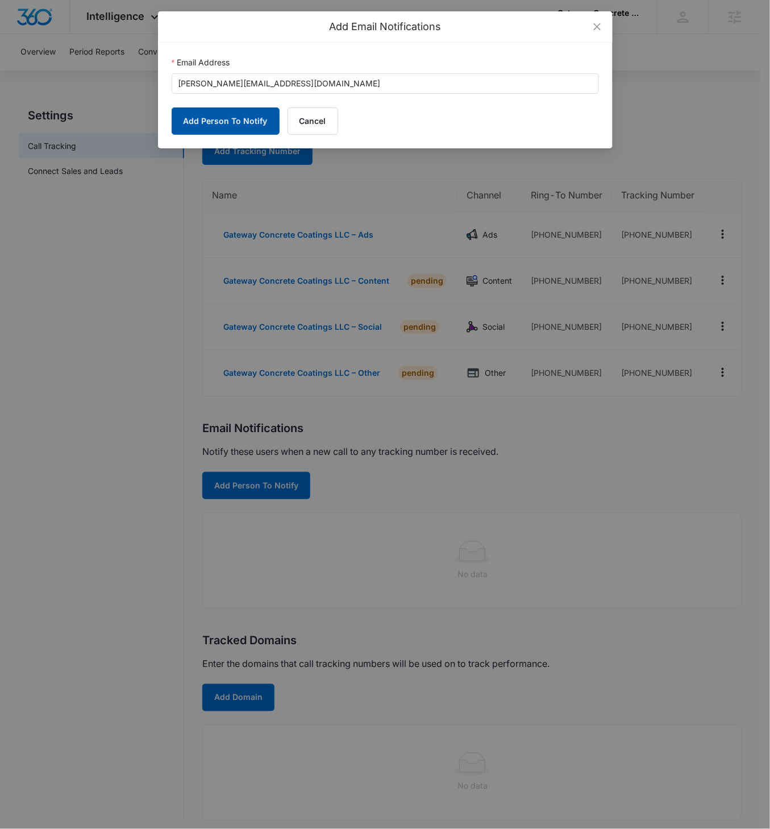
drag, startPoint x: 243, startPoint y: 113, endPoint x: 266, endPoint y: 141, distance: 36.0
click at [243, 113] on button "Add Person To Notify" at bounding box center [226, 120] width 108 height 27
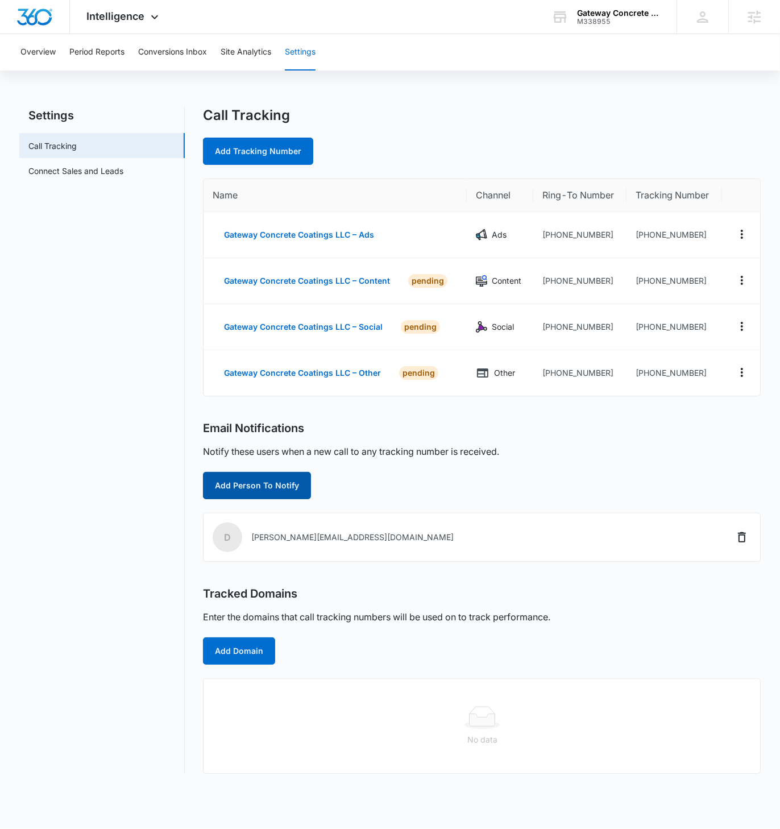
click at [273, 477] on button "Add Person To Notify" at bounding box center [257, 485] width 108 height 27
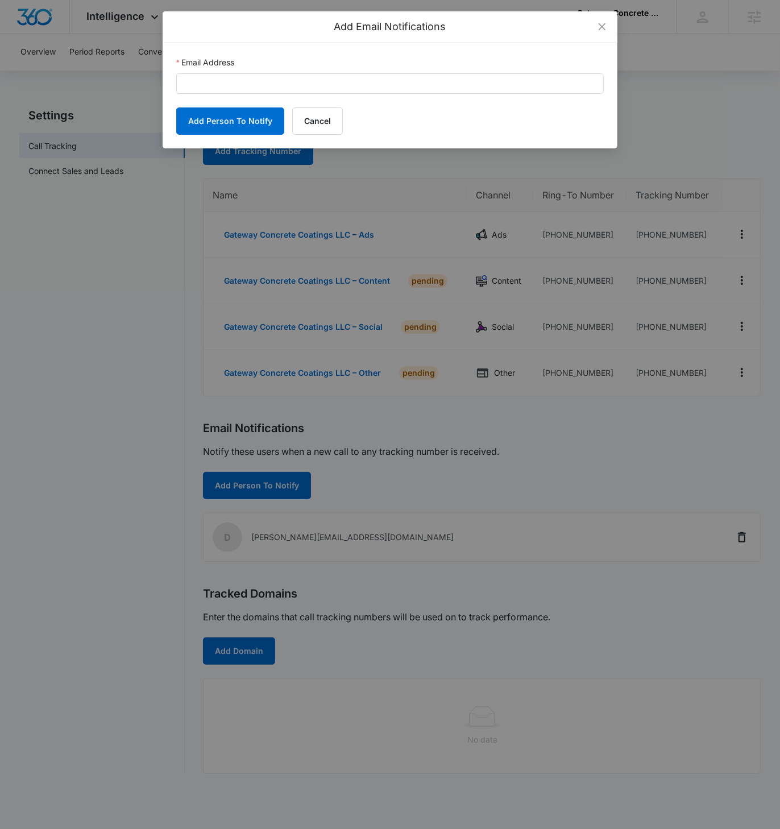
click at [272, 94] on form "Email Address Add Person To Notify Cancel" at bounding box center [390, 95] width 428 height 78
click at [269, 89] on input "Email Address" at bounding box center [390, 83] width 428 height 20
paste input "[PERSON_NAME][EMAIL_ADDRESS][DOMAIN_NAME]"
type input "[PERSON_NAME][EMAIL_ADDRESS][DOMAIN_NAME]"
click at [236, 122] on button "Add Person To Notify" at bounding box center [230, 120] width 108 height 27
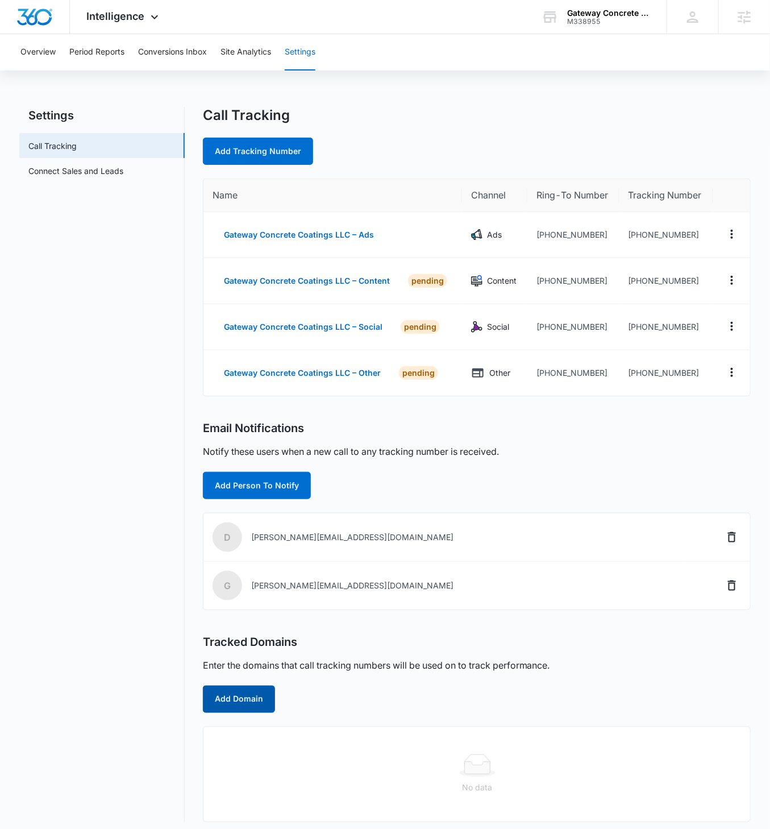
click at [238, 477] on button "Add Domain" at bounding box center [239, 699] width 72 height 27
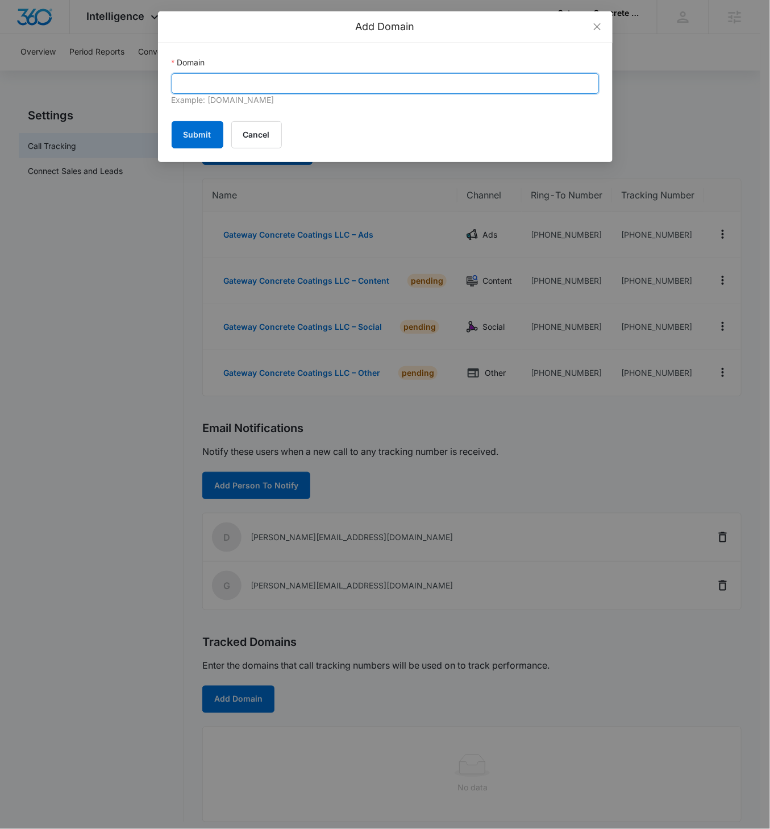
click at [284, 88] on input "Domain" at bounding box center [386, 83] width 428 height 20
paste input "[DOMAIN_NAME]"
type input "[DOMAIN_NAME]"
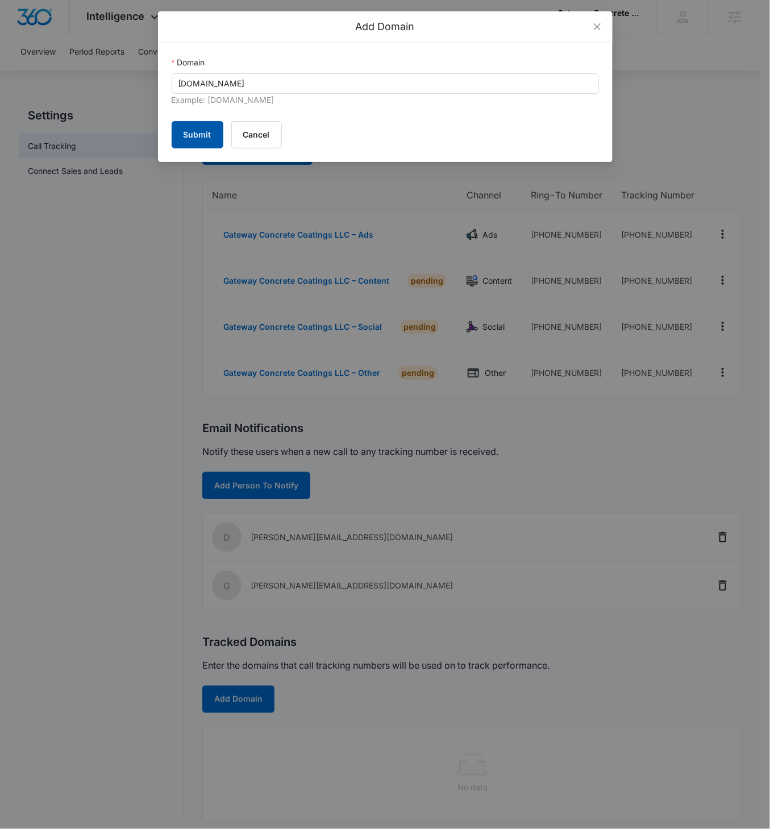
click at [197, 127] on button "Submit" at bounding box center [198, 134] width 52 height 27
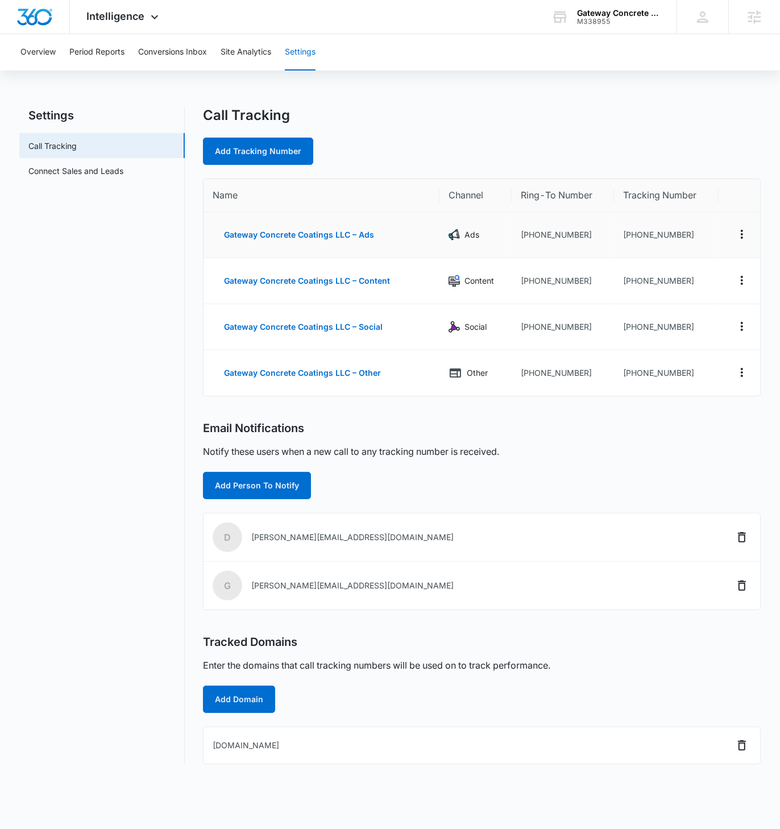
click at [691, 237] on td "[PHONE_NUMBER]" at bounding box center [666, 235] width 104 height 46
drag, startPoint x: 691, startPoint y: 235, endPoint x: 632, endPoint y: 235, distance: 59.1
click at [632, 235] on td "[PHONE_NUMBER]" at bounding box center [666, 235] width 104 height 46
copy td "4022051024"
drag, startPoint x: 687, startPoint y: 280, endPoint x: 631, endPoint y: 279, distance: 55.7
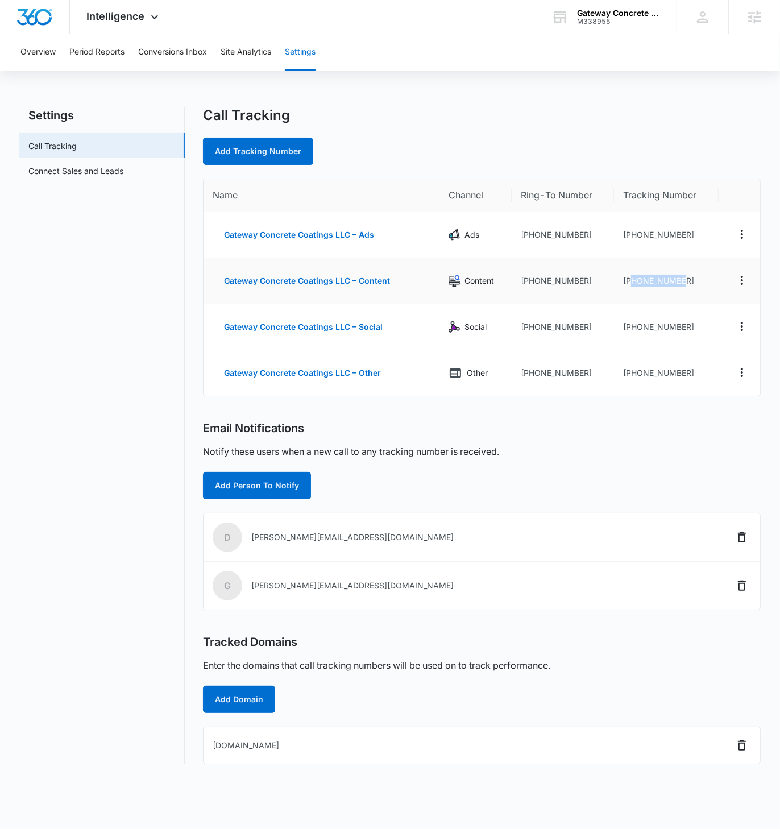
click at [631, 279] on td "[PHONE_NUMBER]" at bounding box center [666, 281] width 104 height 46
copy td "4022052337"
drag, startPoint x: 688, startPoint y: 327, endPoint x: 629, endPoint y: 326, distance: 59.1
click at [629, 326] on td "[PHONE_NUMBER]" at bounding box center [666, 327] width 104 height 46
copy td "4022052338"
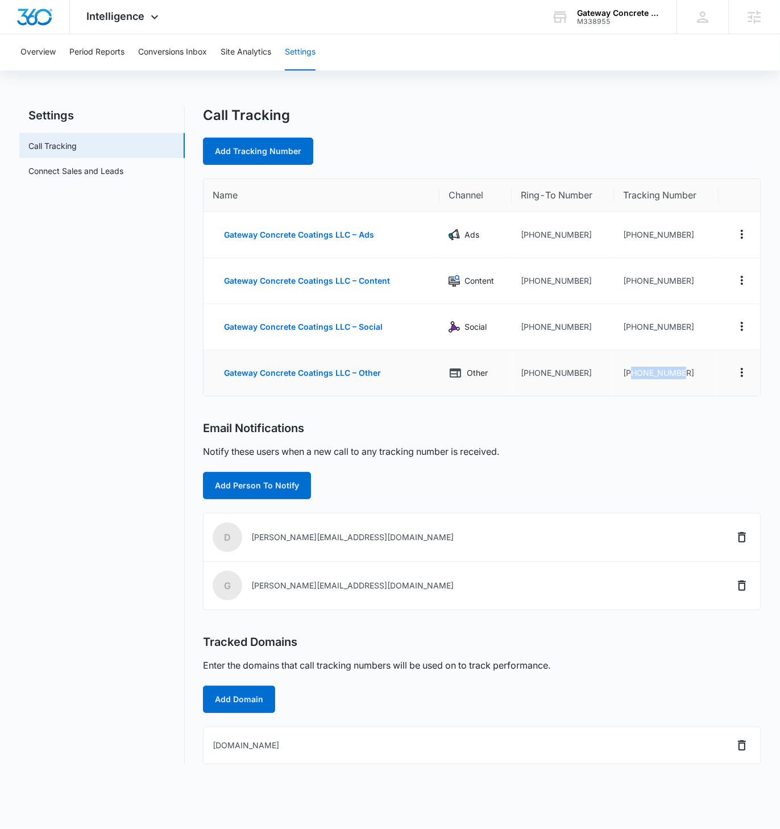
drag, startPoint x: 686, startPoint y: 372, endPoint x: 631, endPoint y: 374, distance: 55.2
click at [631, 374] on td "[PHONE_NUMBER]" at bounding box center [666, 372] width 104 height 45
copy td "4022052621"
